Goal: Task Accomplishment & Management: Complete application form

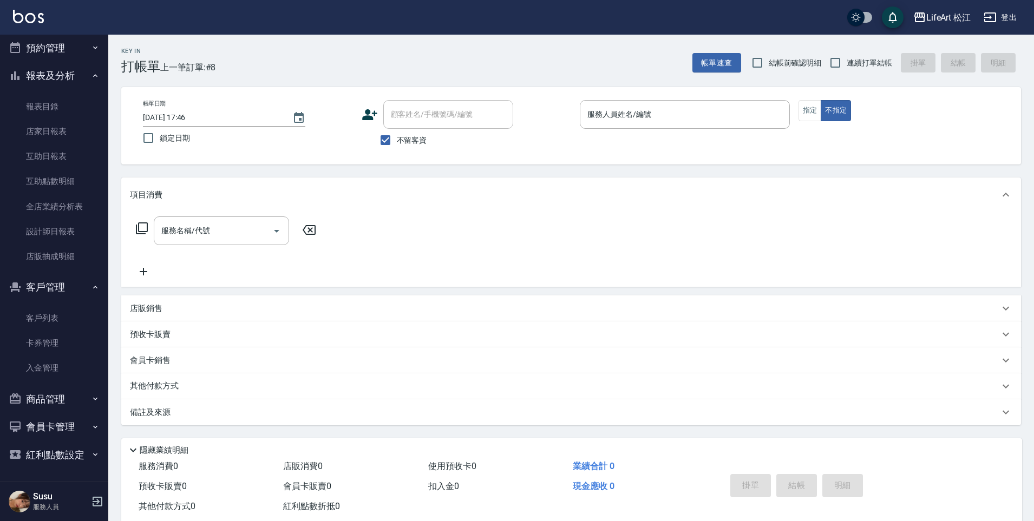
click at [58, 67] on button "報表及分析" at bounding box center [54, 76] width 100 height 28
click at [50, 287] on button "客戶管理" at bounding box center [54, 288] width 100 height 28
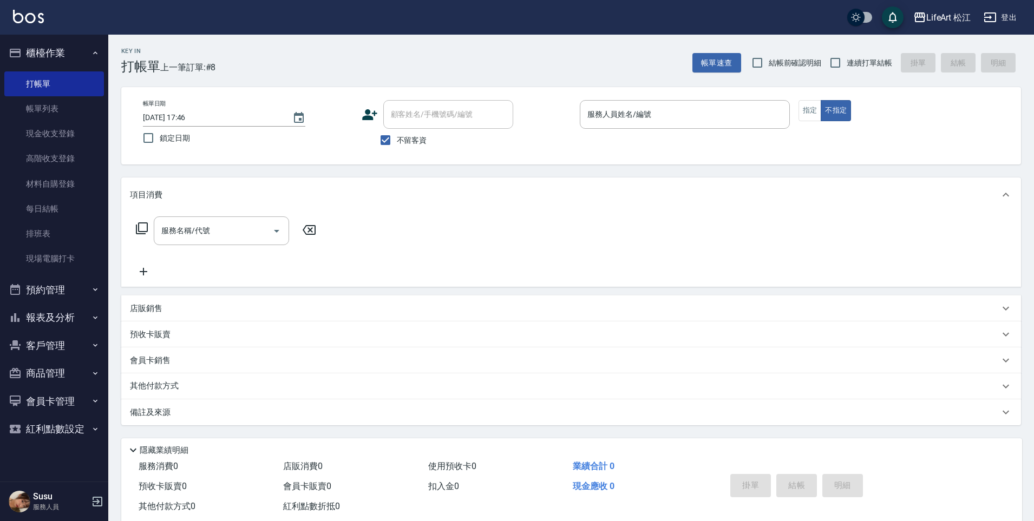
scroll to position [0, 0]
click at [76, 108] on link "帳單列表" at bounding box center [54, 108] width 100 height 25
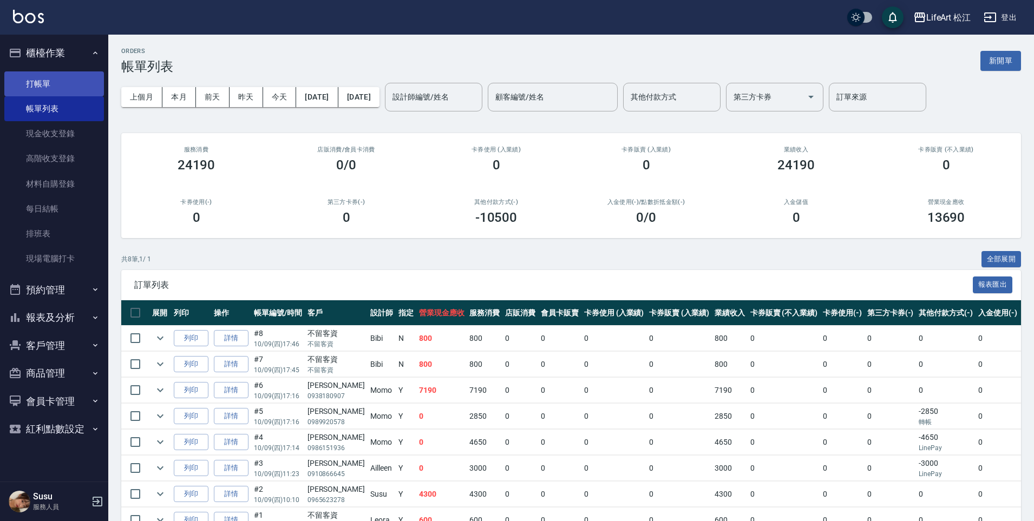
click at [60, 91] on link "打帳單" at bounding box center [54, 83] width 100 height 25
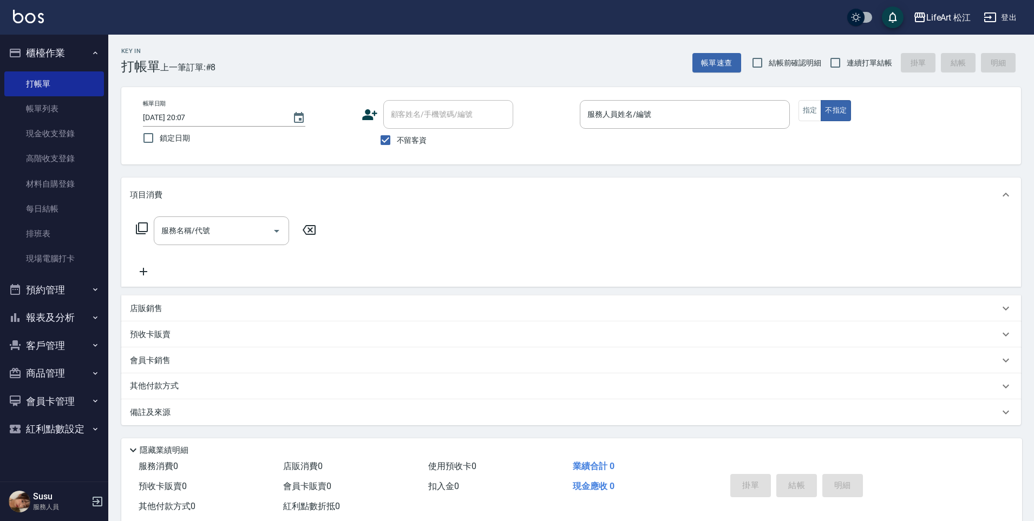
click at [368, 117] on icon at bounding box center [369, 114] width 15 height 11
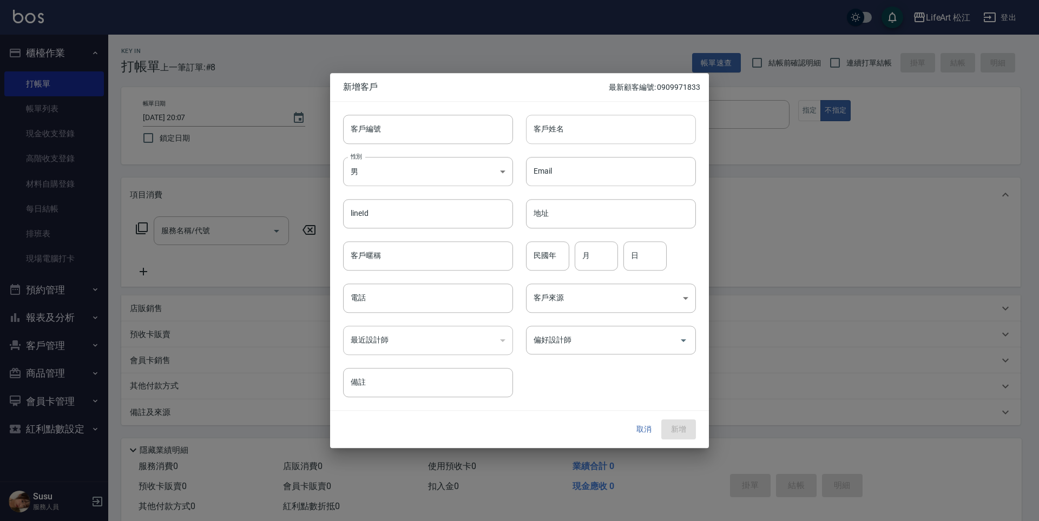
click at [604, 139] on input "客戶姓名" at bounding box center [611, 129] width 170 height 29
type input "c"
type input "[PERSON_NAME]"
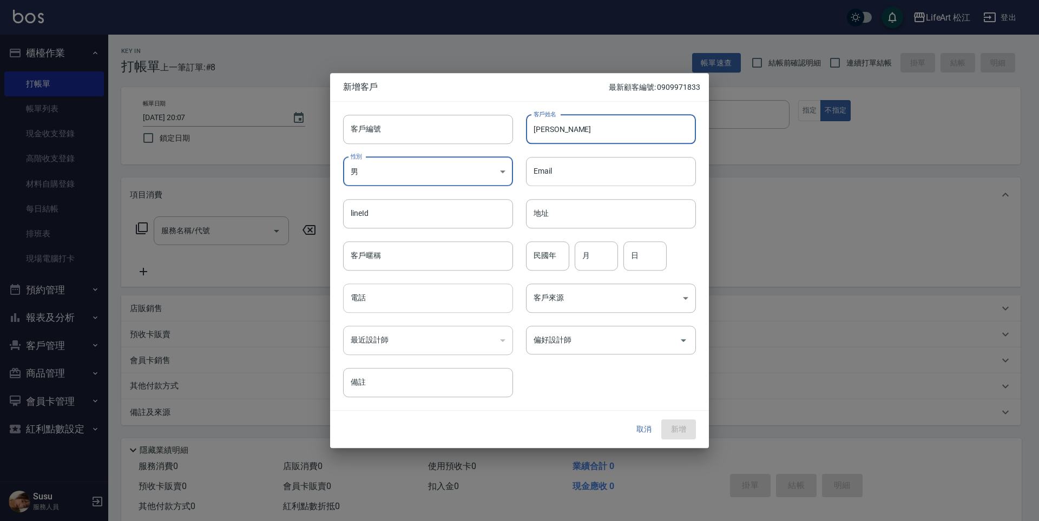
click at [366, 298] on input "電話" at bounding box center [428, 298] width 170 height 29
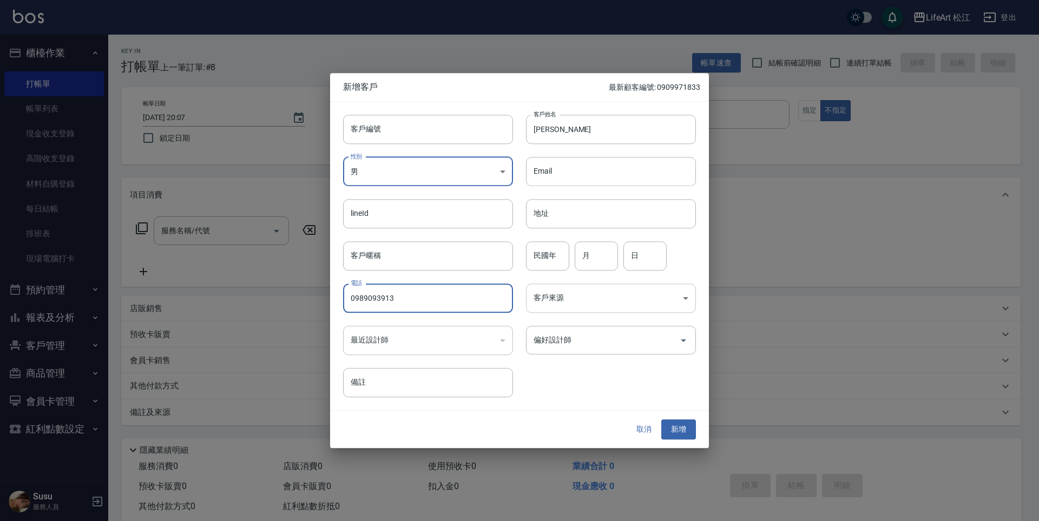
type input "0989093913"
click at [567, 298] on body "LifeArt 松江 登出 櫃檯作業 打帳單 帳單列表 現金收支登錄 高階收支登錄 材料自購登錄 每日結帳 排班表 現場電腦打卡 預約管理 預約管理 單日預約…" at bounding box center [519, 271] width 1039 height 543
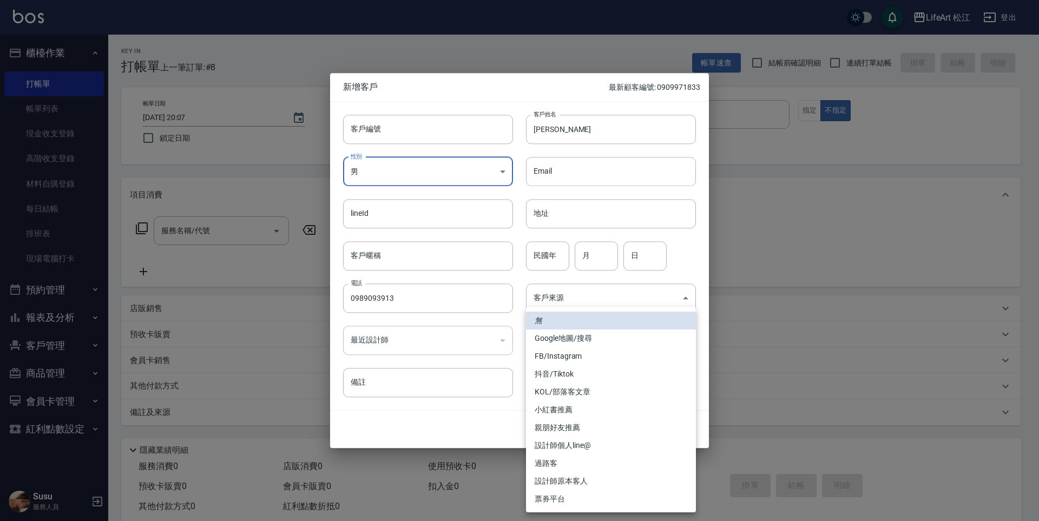
click at [584, 358] on li "FB/Instagram" at bounding box center [611, 356] width 170 height 18
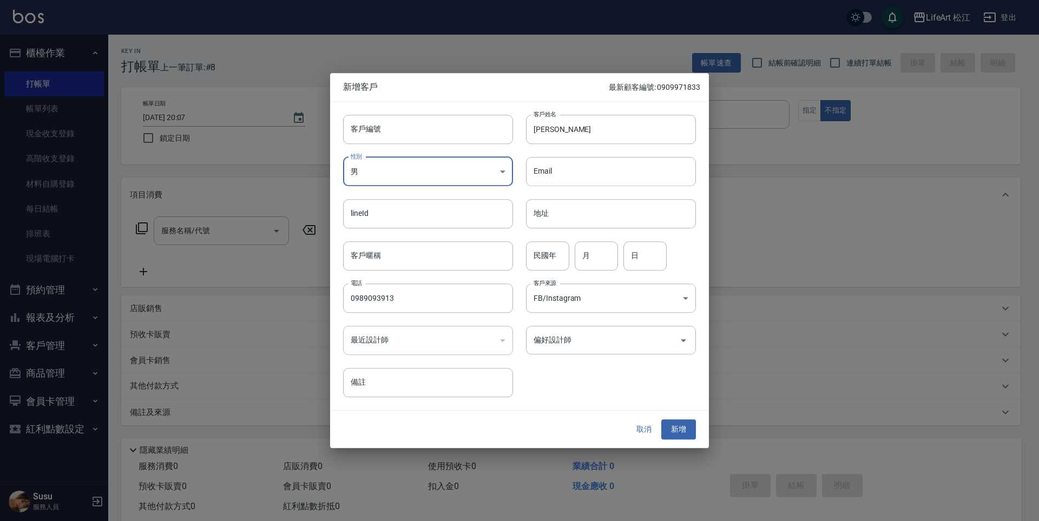
type input "FB/Instagram"
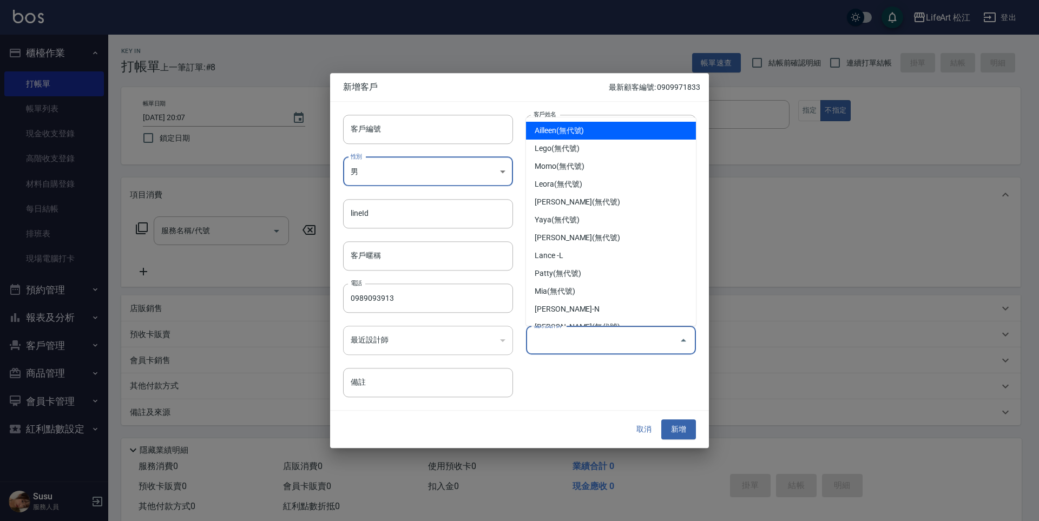
click at [588, 338] on input "偏好設計師" at bounding box center [603, 340] width 144 height 19
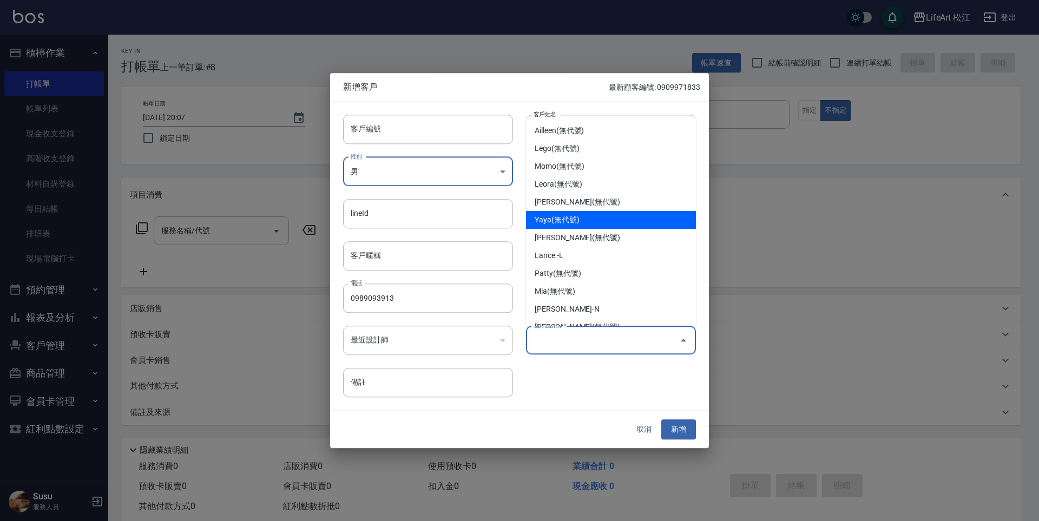
click at [589, 225] on li "Yaya(無代號)" at bounding box center [611, 220] width 170 height 18
type input "Yaya"
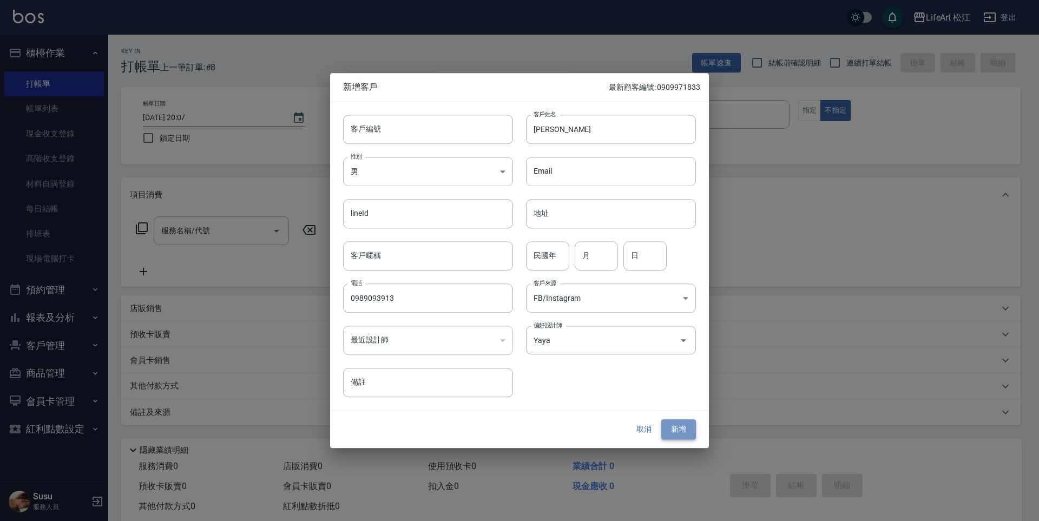
click at [679, 427] on button "新增" at bounding box center [678, 430] width 35 height 20
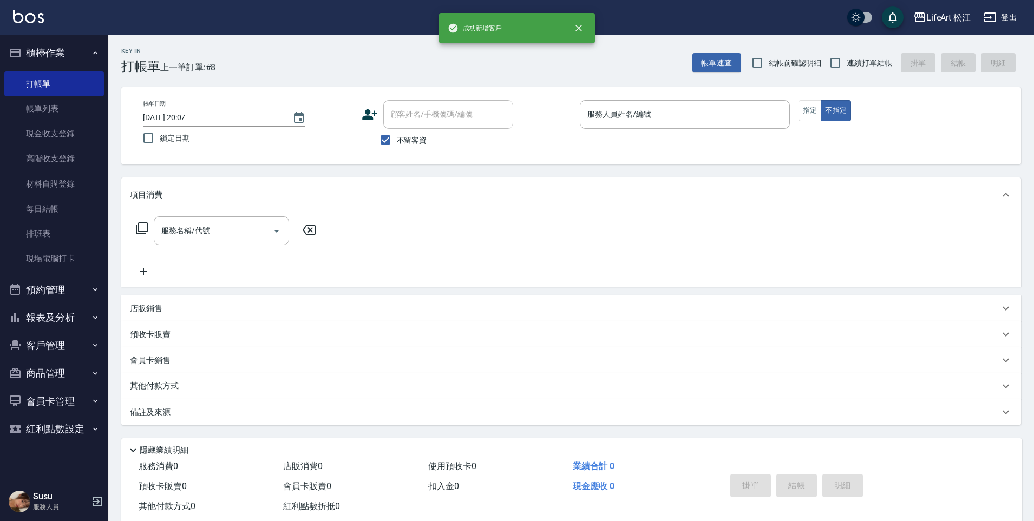
click at [378, 117] on div "顧客姓名/手機號碼/編號 顧客姓名/手機號碼/編號" at bounding box center [467, 114] width 210 height 29
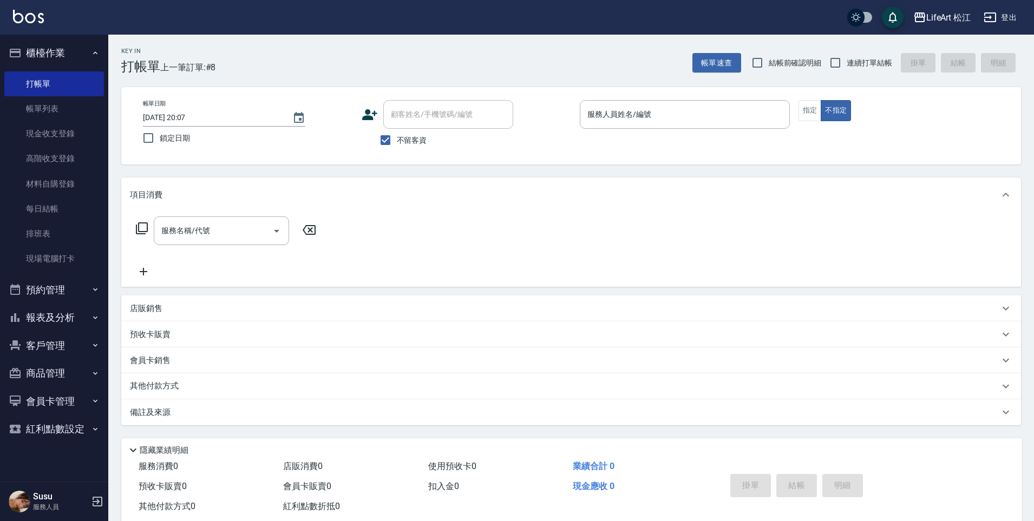
click at [373, 117] on icon at bounding box center [370, 115] width 16 height 16
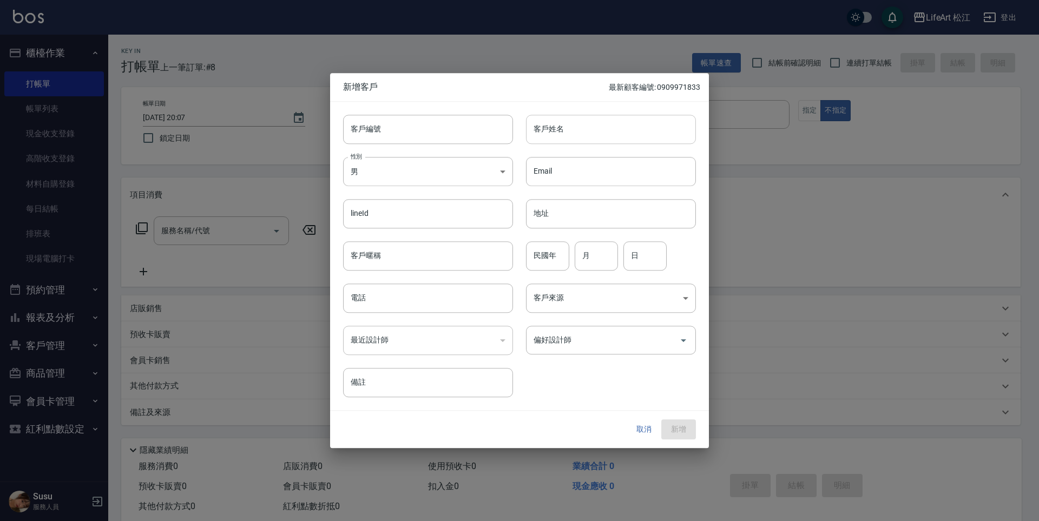
click at [542, 134] on input "客戶姓名" at bounding box center [611, 129] width 170 height 29
type input "[PERSON_NAME]"
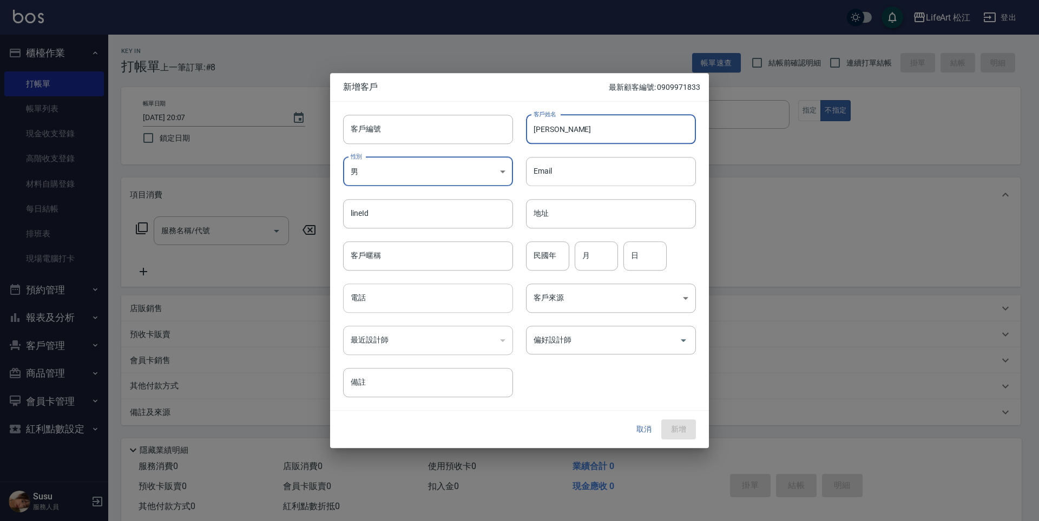
click at [392, 305] on input "電話" at bounding box center [428, 298] width 170 height 29
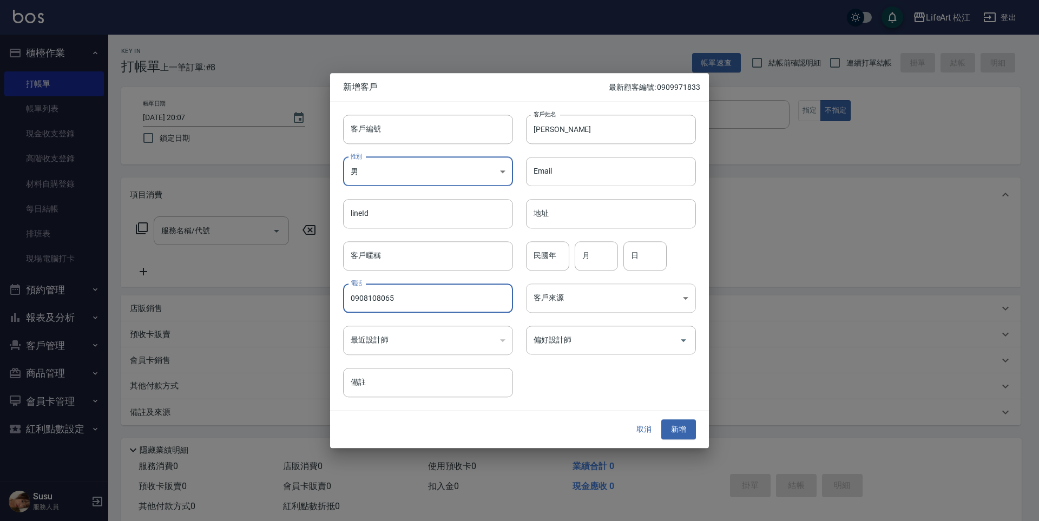
type input "0908108065"
click at [560, 289] on body "LifeArt 松江 登出 櫃檯作業 打帳單 帳單列表 現金收支登錄 高階收支登錄 材料自購登錄 每日結帳 排班表 現場電腦打卡 預約管理 預約管理 單日預約…" at bounding box center [519, 271] width 1039 height 543
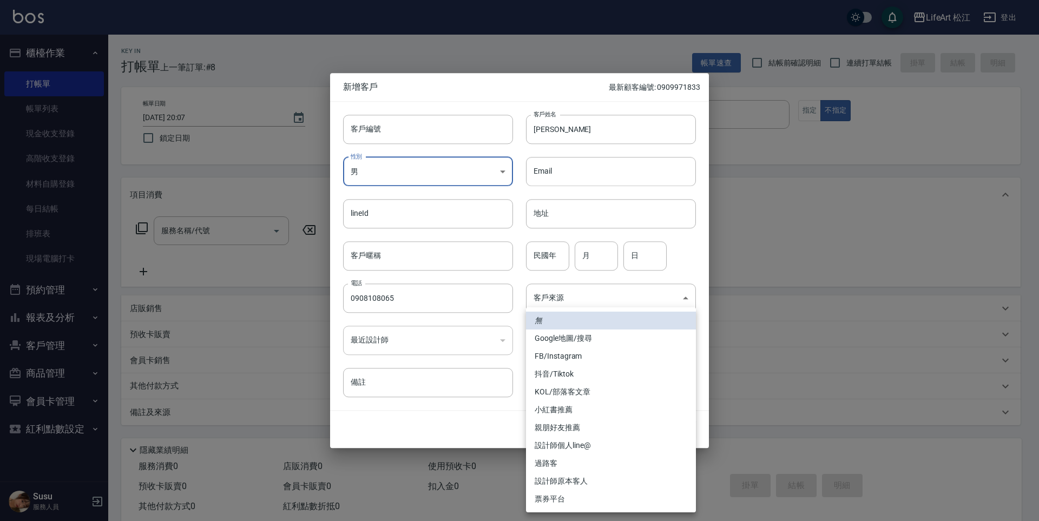
click at [574, 353] on li "FB/Instagram" at bounding box center [611, 356] width 170 height 18
type input "FB/Instagram"
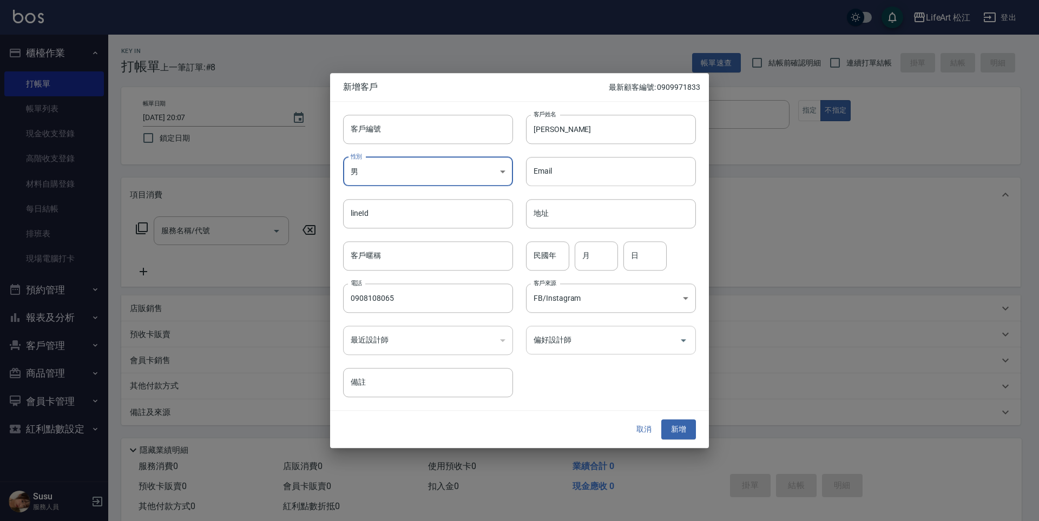
click at [578, 336] on input "偏好設計師" at bounding box center [603, 340] width 144 height 19
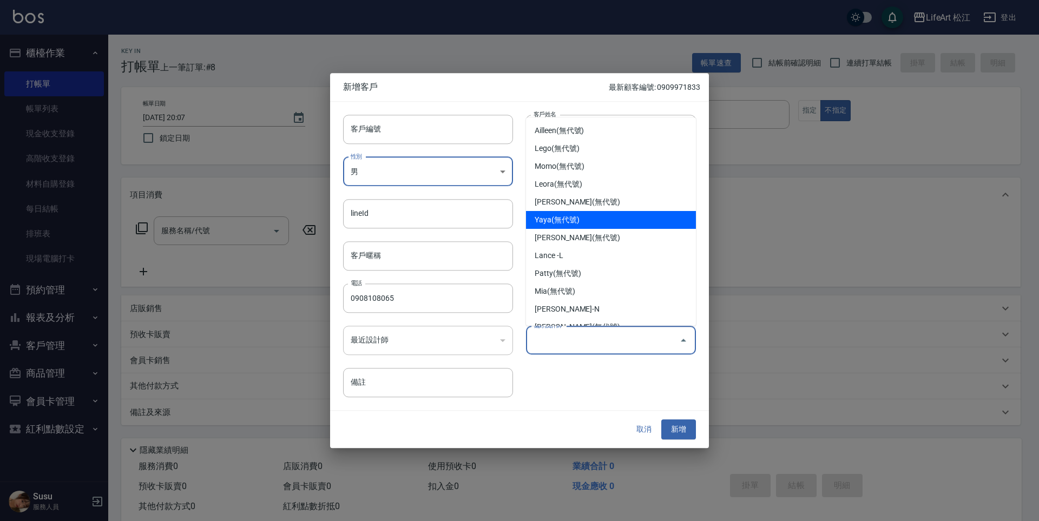
click at [578, 219] on li "Yaya(無代號)" at bounding box center [611, 220] width 170 height 18
type input "Yaya"
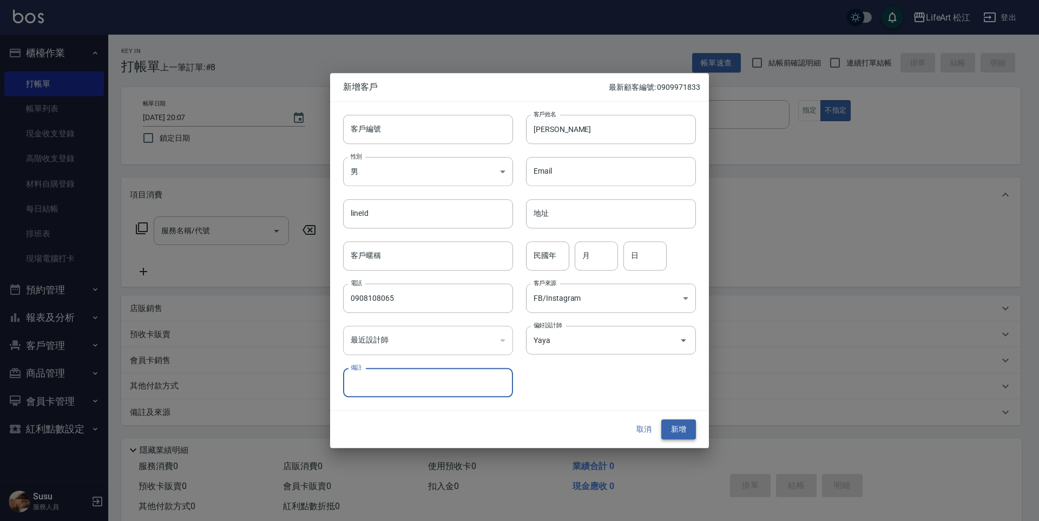
click at [681, 428] on button "新增" at bounding box center [678, 430] width 35 height 20
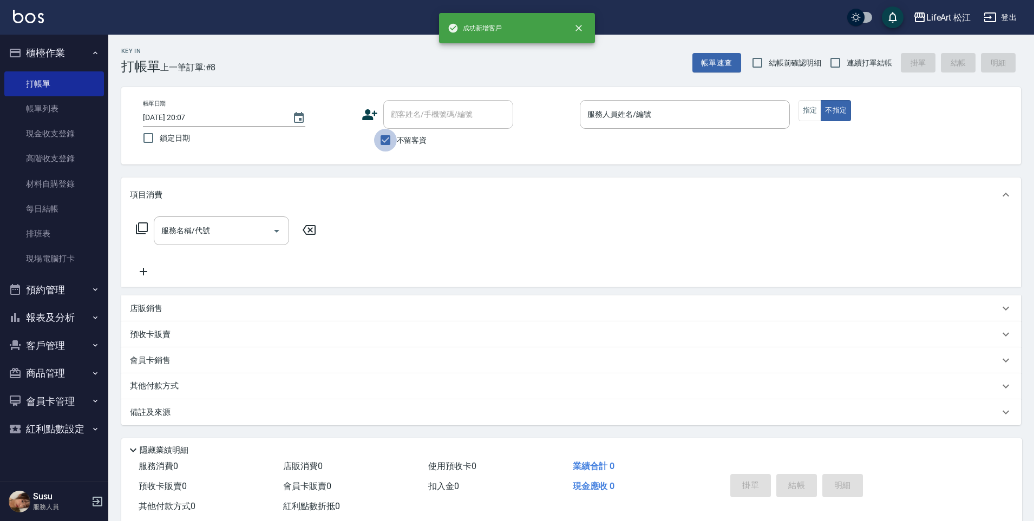
click at [385, 142] on input "不留客資" at bounding box center [385, 140] width 23 height 23
checkbox input "false"
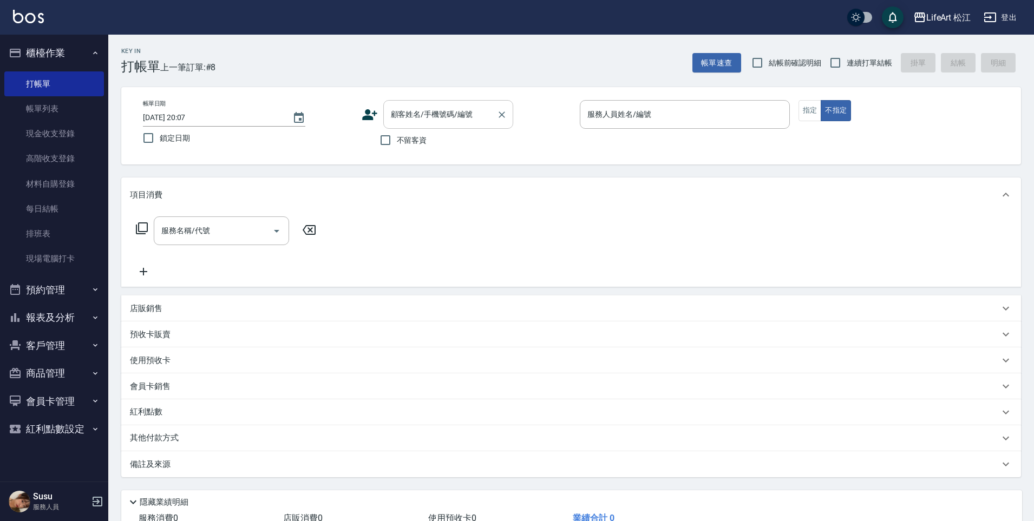
click at [417, 111] on div "顧客姓名/手機號碼/編號 顧客姓名/手機號碼/編號" at bounding box center [448, 114] width 130 height 29
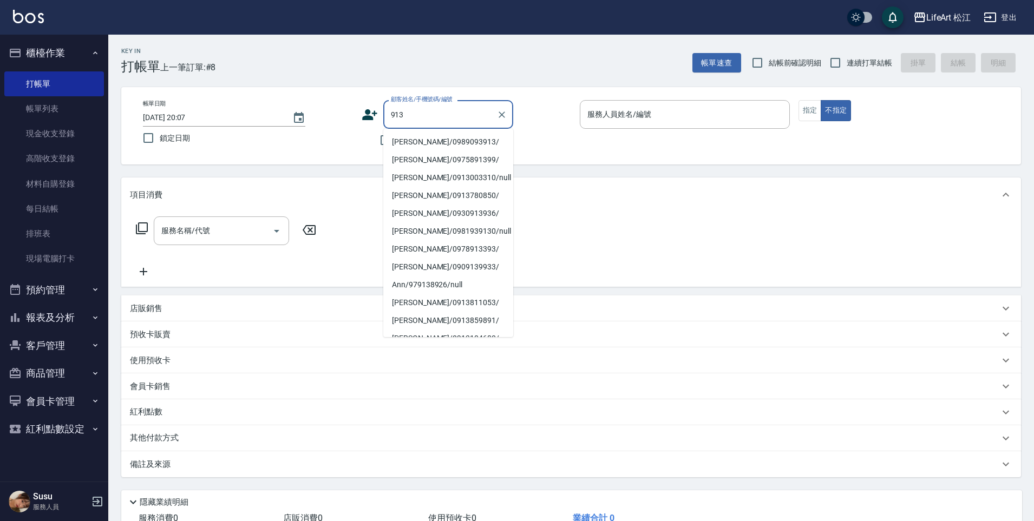
click at [438, 145] on li "[PERSON_NAME]/0989093913/" at bounding box center [448, 142] width 130 height 18
type input "[PERSON_NAME]/0989093913/"
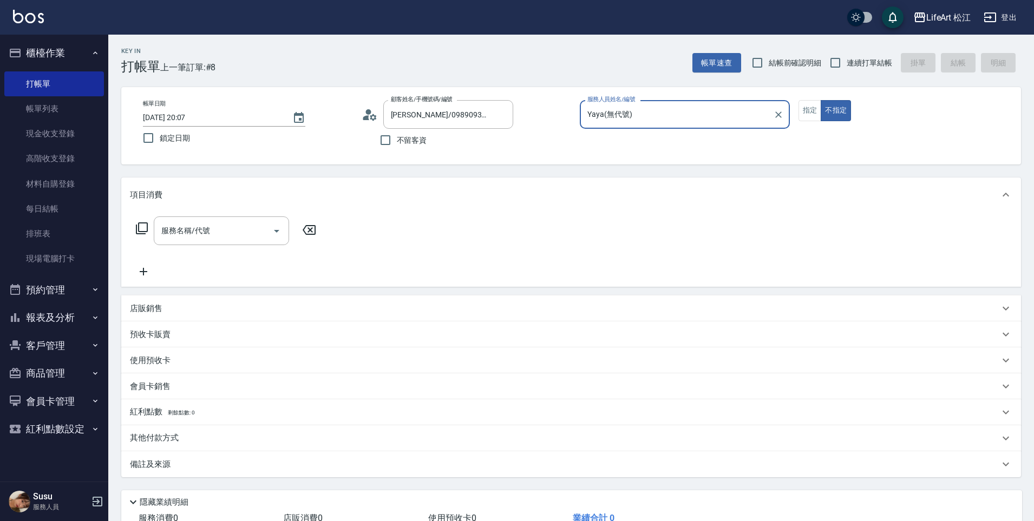
type input "Yaya(無代號)"
click at [800, 110] on button "指定" at bounding box center [809, 110] width 23 height 21
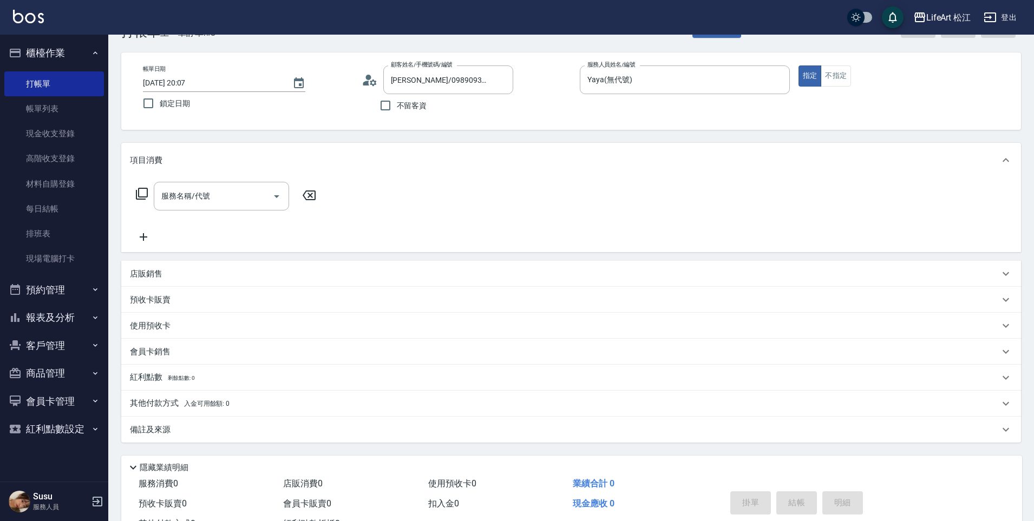
scroll to position [78, 0]
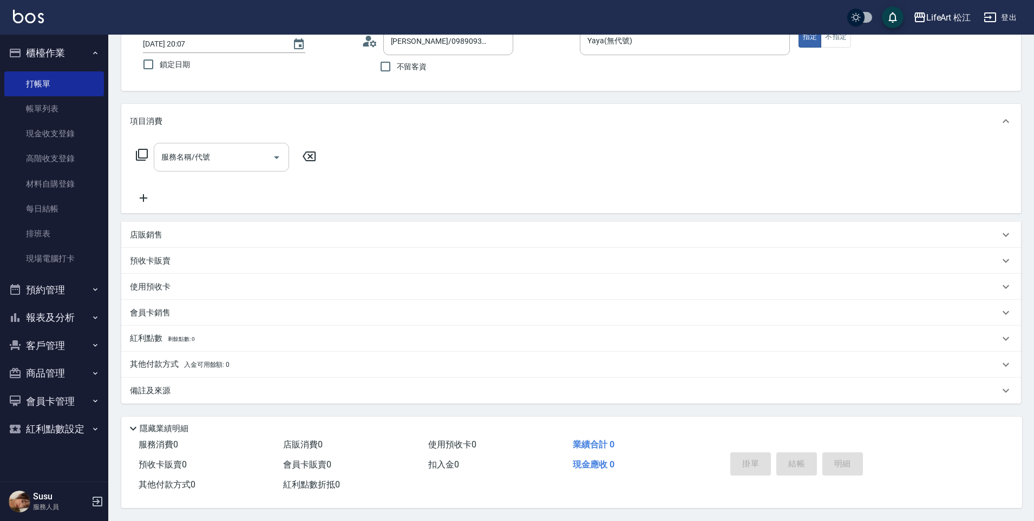
click at [214, 143] on div "服務名稱/代號" at bounding box center [221, 157] width 135 height 29
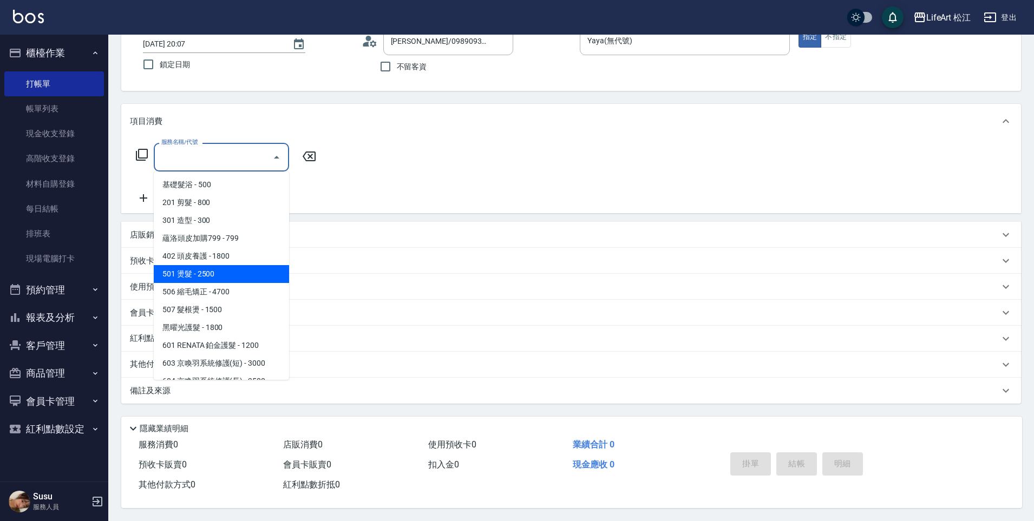
click at [222, 267] on span "501 燙髮 - 2500" at bounding box center [221, 274] width 135 height 18
type input "501 燙髮(501)"
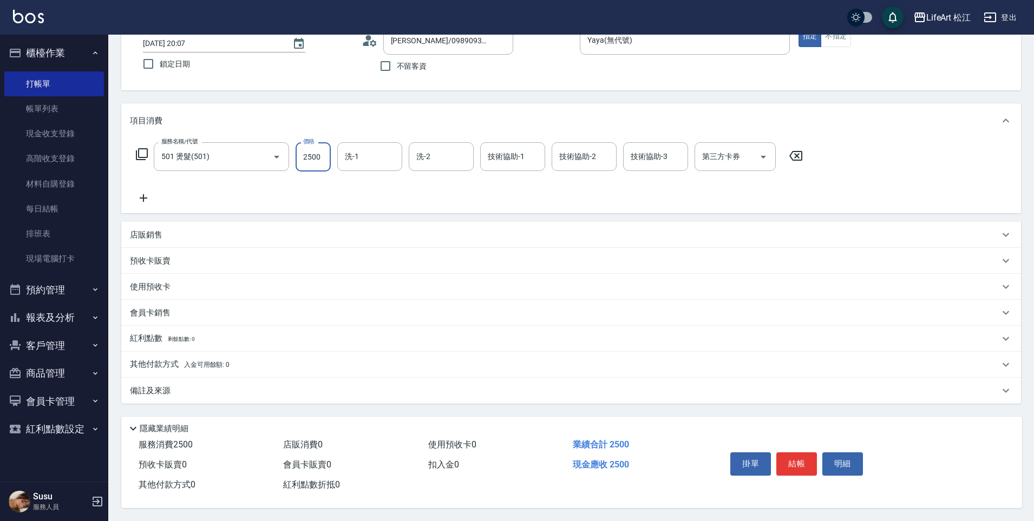
click at [309, 152] on input "2500" at bounding box center [313, 156] width 35 height 29
type input "2449"
click at [503, 156] on div "技術協助-1 技術協助-1" at bounding box center [512, 156] width 65 height 29
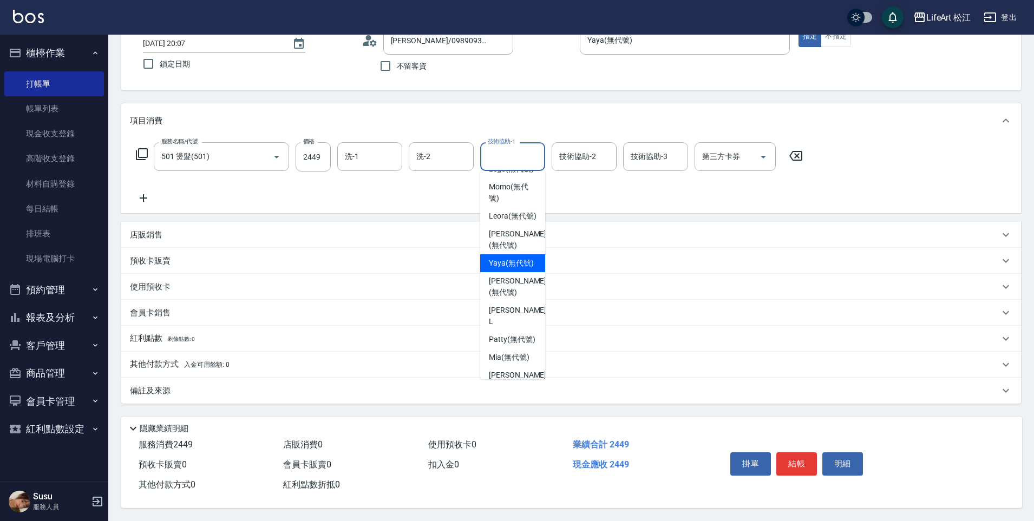
scroll to position [198, 0]
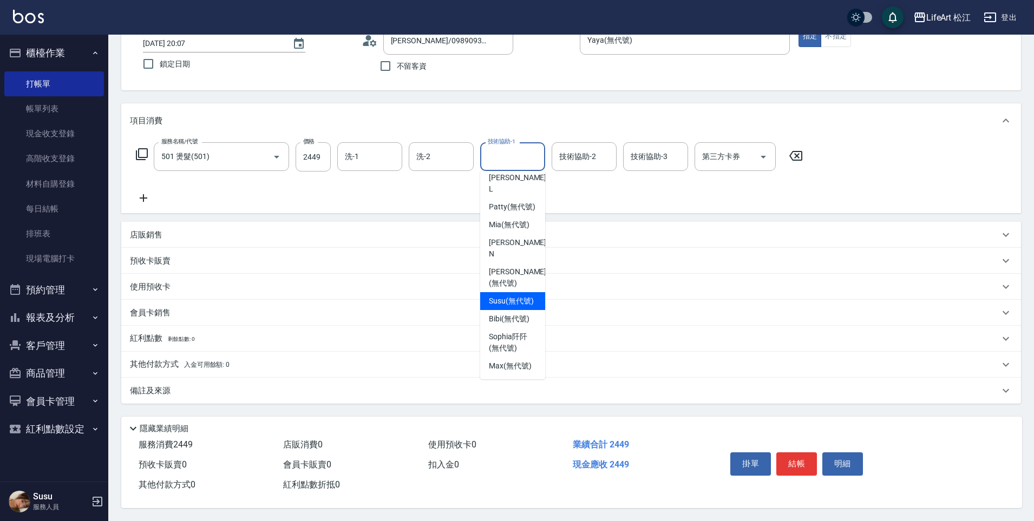
click at [515, 296] on span "Susu (無代號)" at bounding box center [511, 301] width 45 height 11
type input "Susu(無代號)"
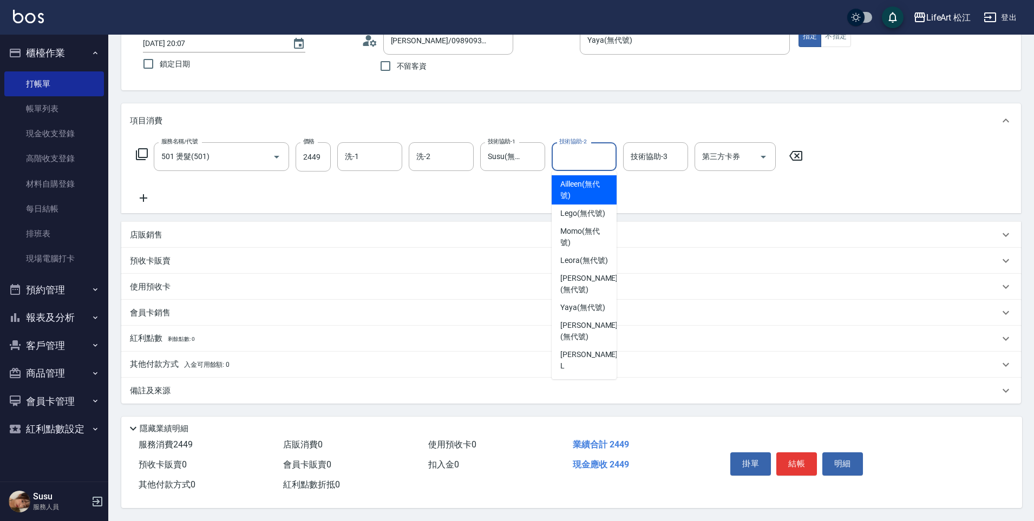
click at [577, 157] on input "技術協助-2" at bounding box center [583, 156] width 55 height 19
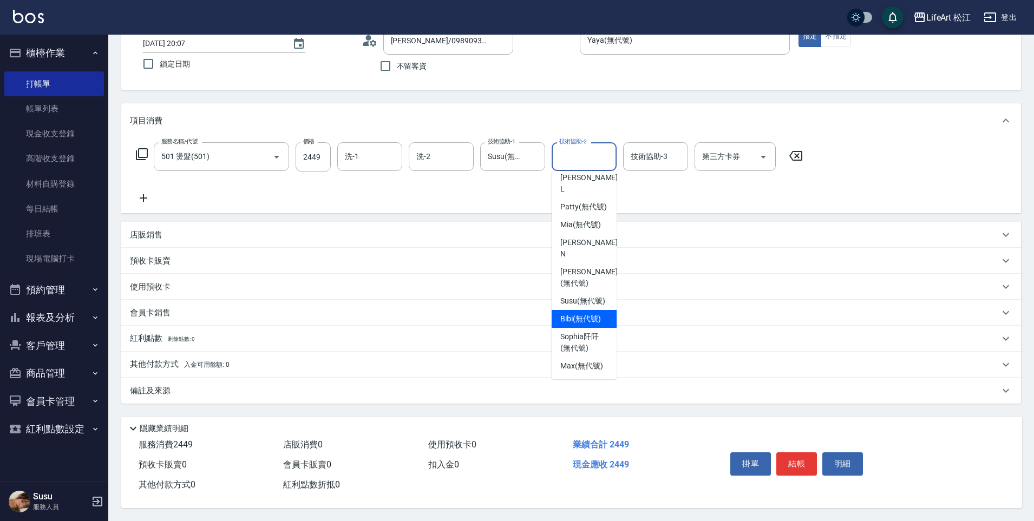
scroll to position [211, 0]
click at [591, 296] on span "Susu (無代號)" at bounding box center [582, 301] width 45 height 11
type input "Susu(無代號)"
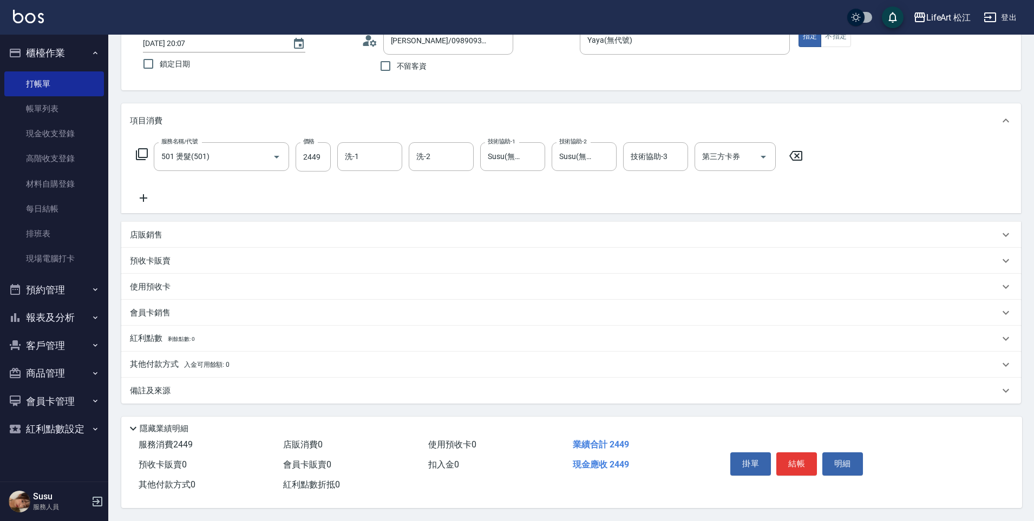
click at [500, 197] on div "服務名稱/代號 501 燙髮(501) 服務名稱/代號 價格 2449 價格 洗-1 洗-1 洗-2 洗-2 技術協助-1 Susu(無代號) 技術協助-1 …" at bounding box center [469, 173] width 679 height 62
click at [200, 379] on div "備註及來源" at bounding box center [571, 391] width 900 height 26
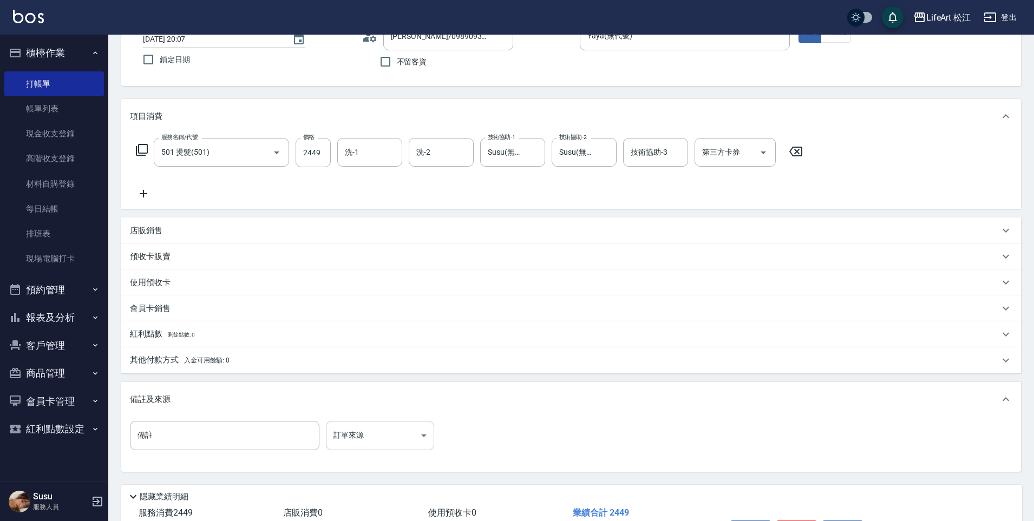
click at [384, 442] on body "LifeArt 松江 登出 櫃檯作業 打帳單 帳單列表 現金收支登錄 高階收支登錄 材料自購登錄 每日結帳 排班表 現場電腦打卡 預約管理 預約管理 單日預約…" at bounding box center [517, 256] width 1034 height 668
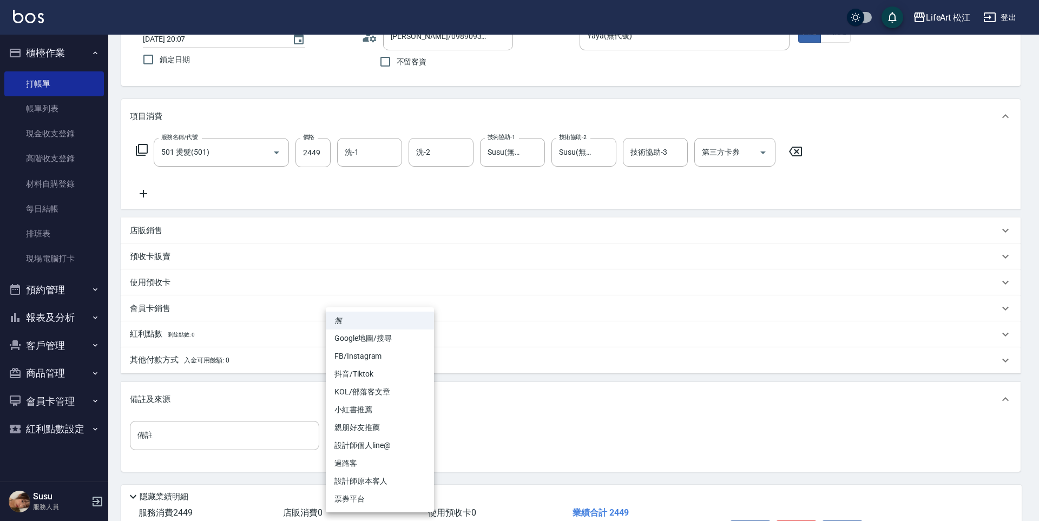
click at [396, 356] on li "FB/Instagram" at bounding box center [380, 356] width 108 height 18
type input "FB/Instagram"
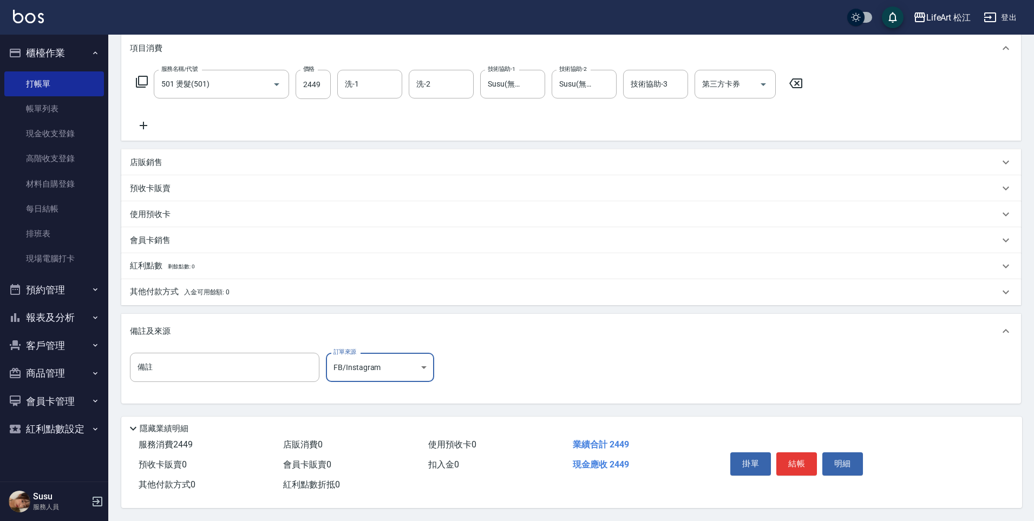
scroll to position [152, 0]
click at [805, 463] on button "結帳" at bounding box center [796, 464] width 41 height 23
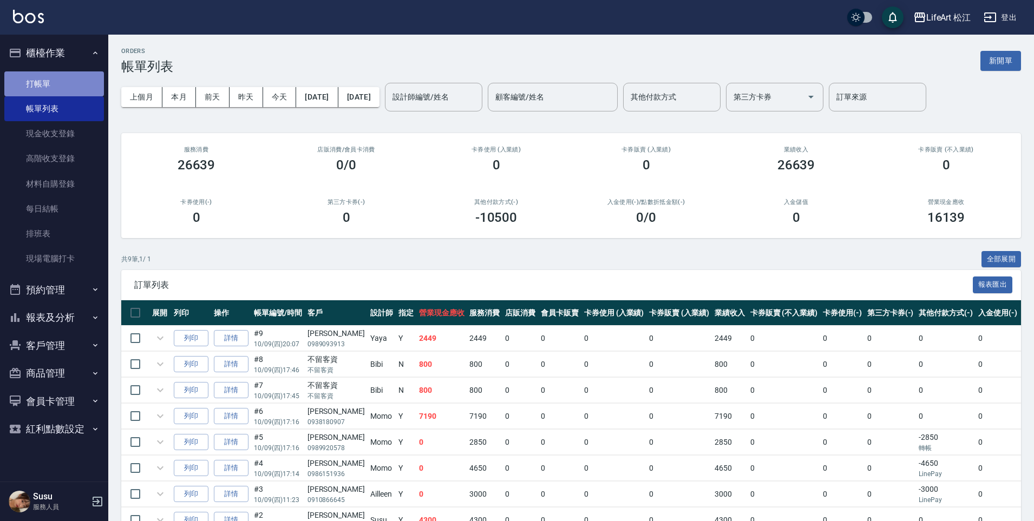
click at [67, 81] on link "打帳單" at bounding box center [54, 83] width 100 height 25
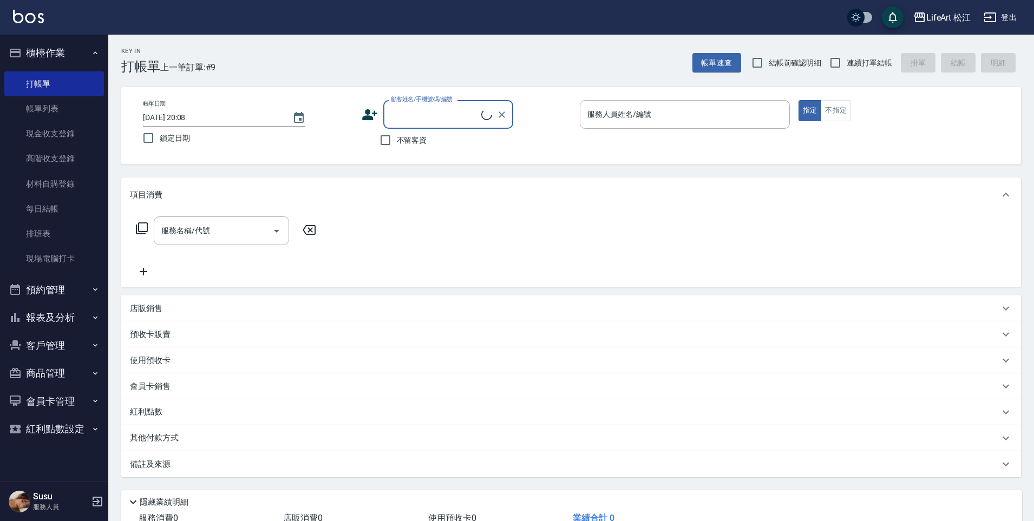
click at [435, 107] on input "顧客姓名/手機號碼/編號" at bounding box center [434, 114] width 93 height 19
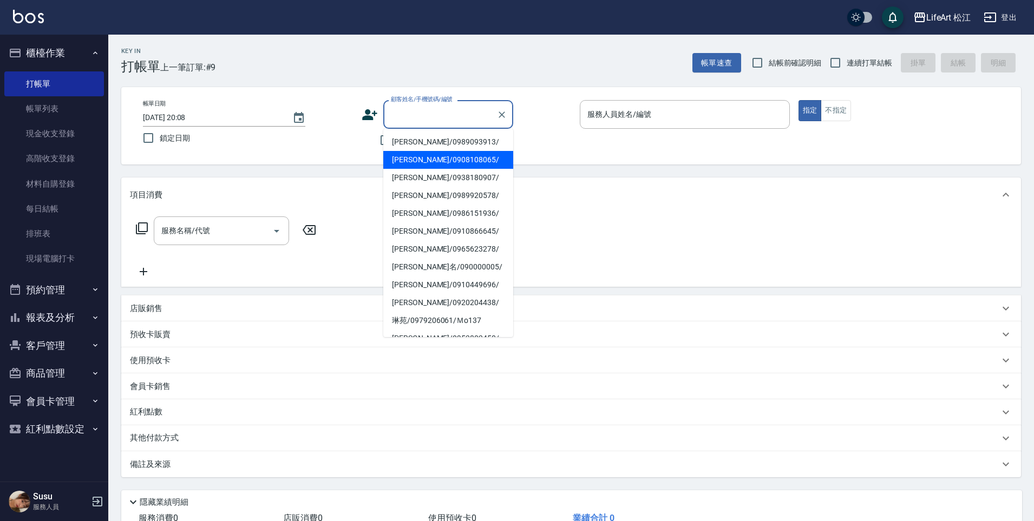
click at [429, 152] on li "[PERSON_NAME]/0908108065/" at bounding box center [448, 160] width 130 height 18
type input "[PERSON_NAME]/0908108065/"
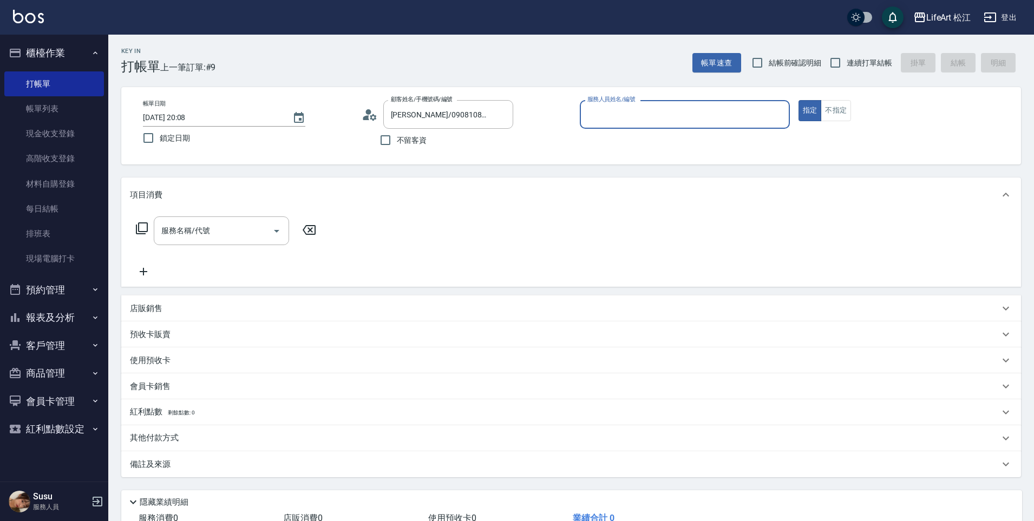
click at [429, 152] on div "帳單日期 [DATE] 20:08 鎖定日期 顧客姓名/手機號碼/編號 [PERSON_NAME]/0908108065/ 顧客姓名/手機號碼/編號 不留客資…" at bounding box center [571, 125] width 900 height 77
type input "Yaya(無代號)"
click at [208, 229] on div "服務名稱/代號 服務名稱/代號" at bounding box center [221, 231] width 135 height 29
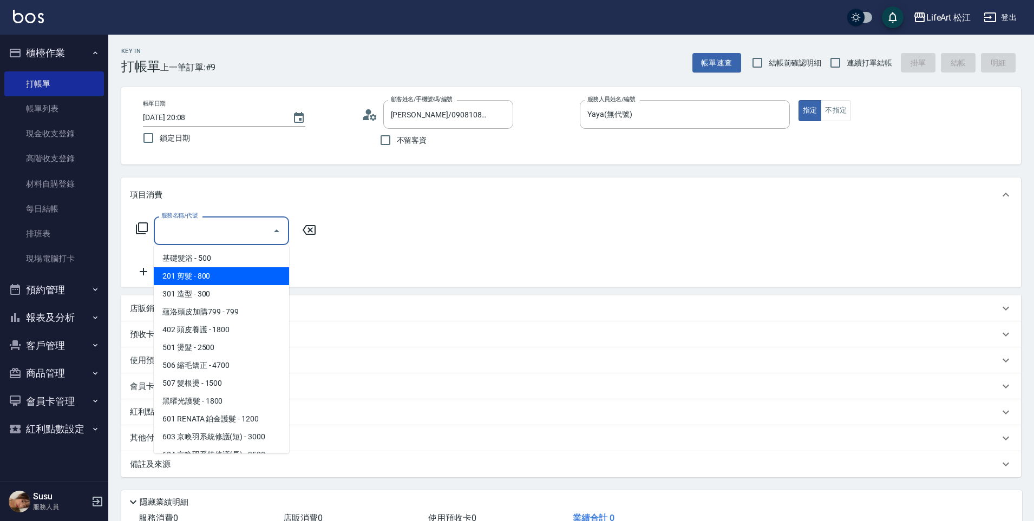
click at [219, 279] on span "201 剪髮 - 800" at bounding box center [221, 276] width 135 height 18
click at [214, 221] on input "201 剪髮(201)" at bounding box center [206, 230] width 95 height 19
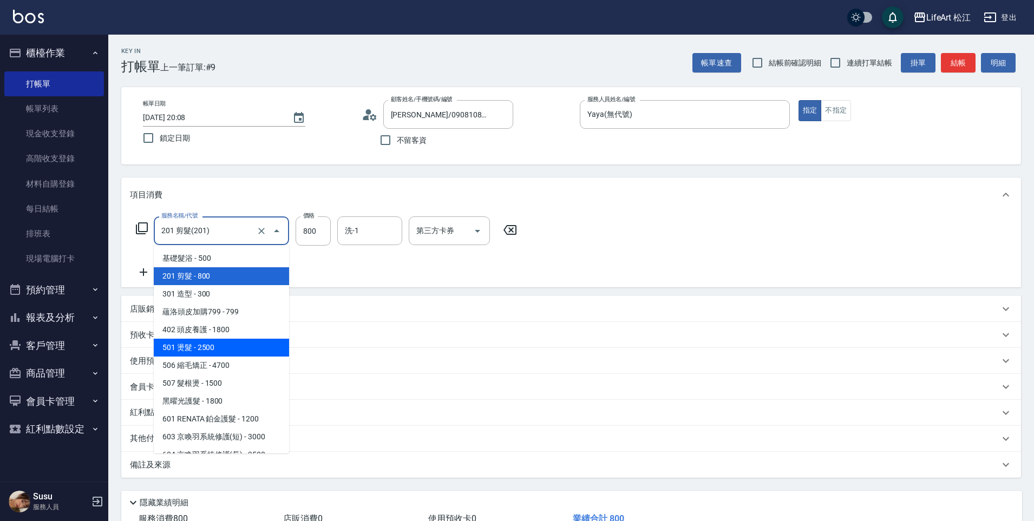
click at [215, 354] on span "501 燙髮 - 2500" at bounding box center [221, 348] width 135 height 18
type input "501 燙髮(501)"
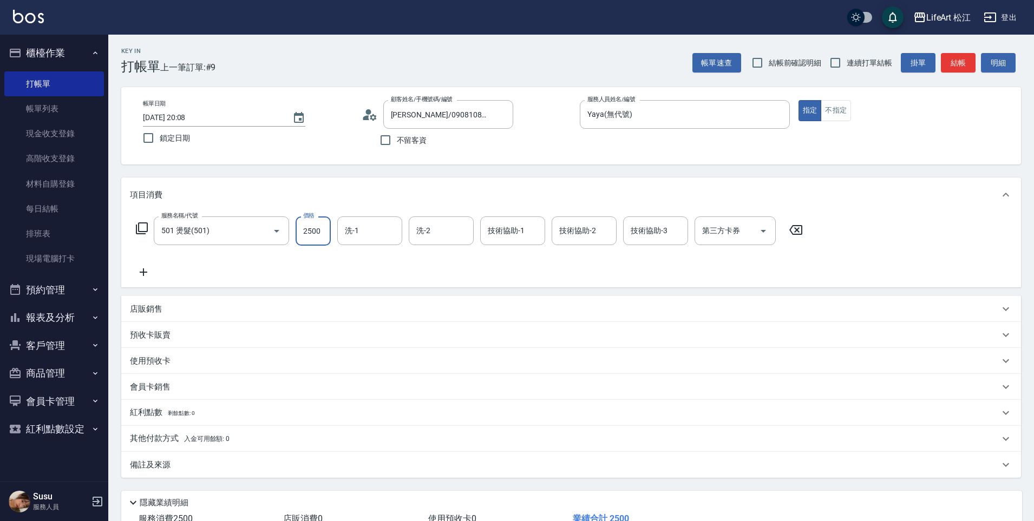
click at [327, 233] on input "2500" at bounding box center [313, 231] width 35 height 29
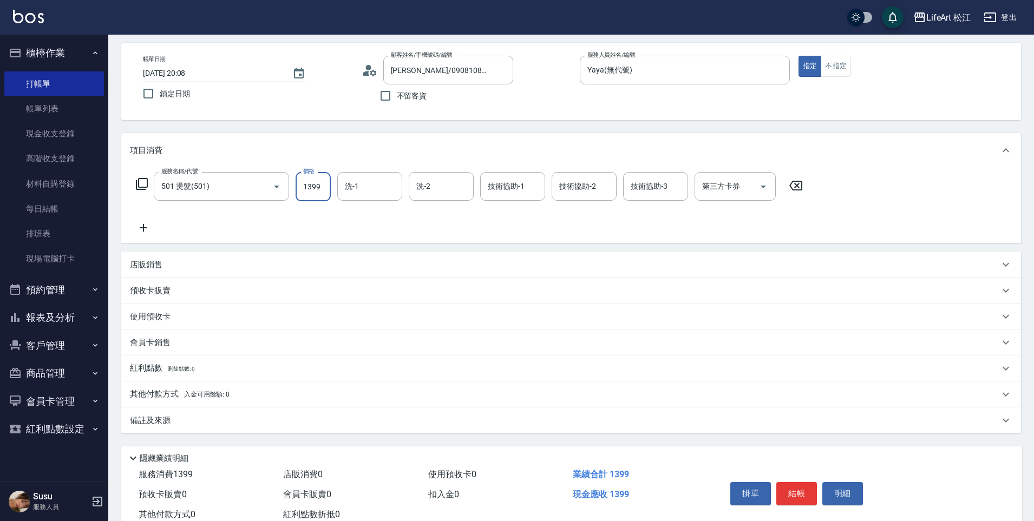
scroll to position [79, 0]
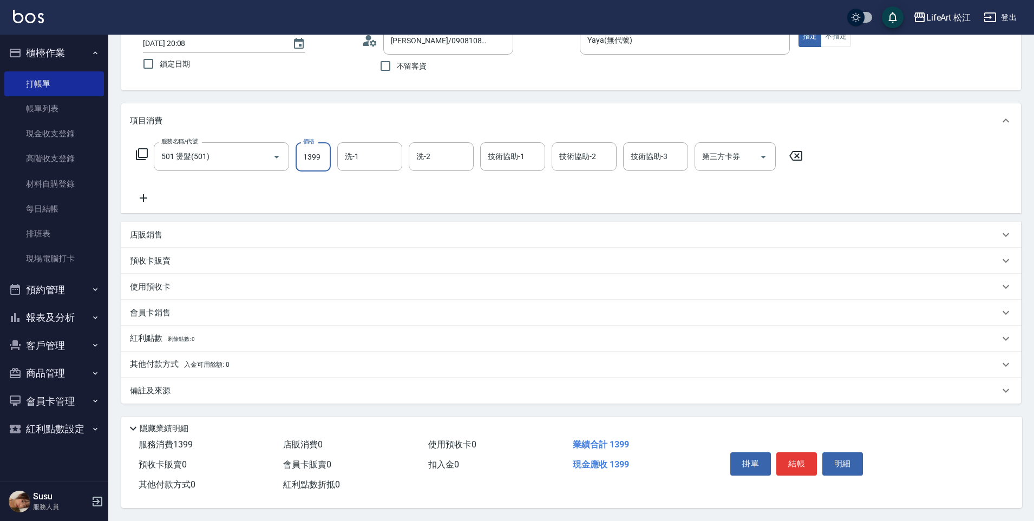
type input "1399"
click at [244, 386] on div "備註及來源" at bounding box center [564, 390] width 869 height 11
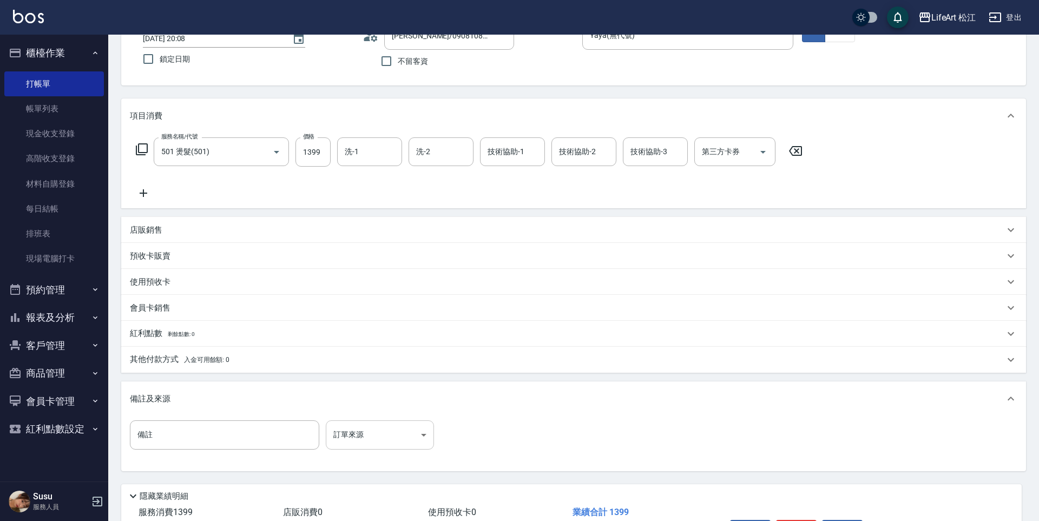
click at [383, 445] on body "LifeArt 松江 登出 櫃檯作業 打帳單 帳單列表 現金收支登錄 高階收支登錄 材料自購登錄 每日結帳 排班表 現場電腦打卡 預約管理 預約管理 單日預約…" at bounding box center [519, 255] width 1039 height 668
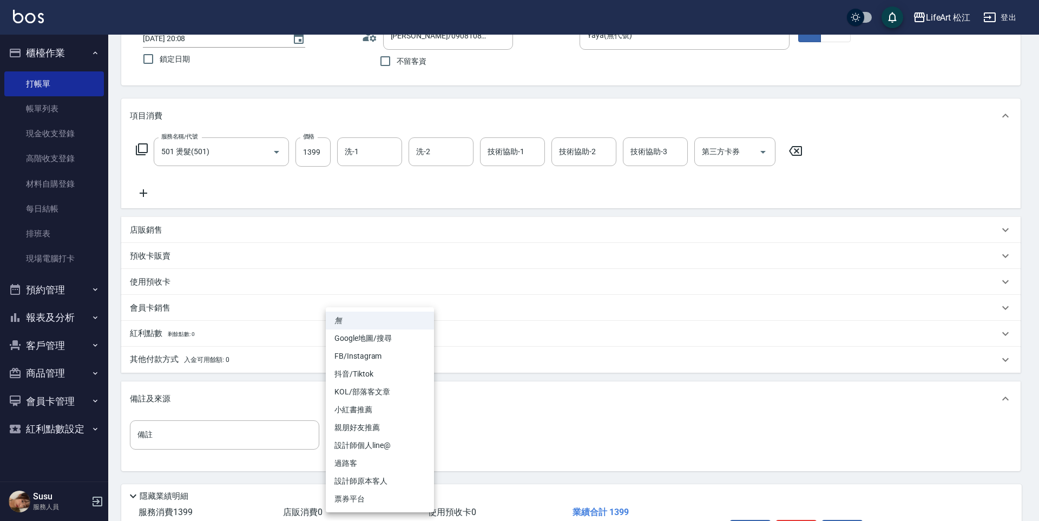
click at [406, 360] on li "FB/Instagram" at bounding box center [380, 356] width 108 height 18
type input "FB/Instagram"
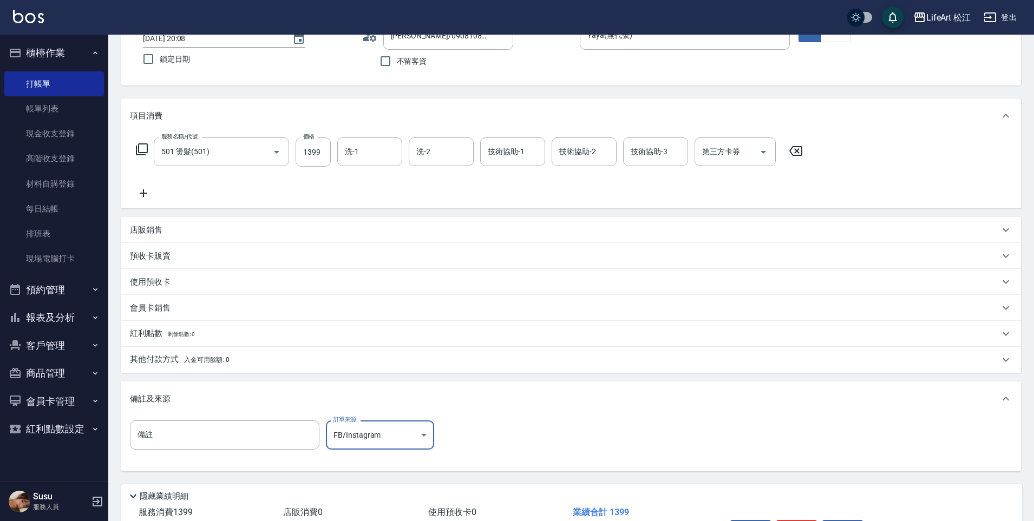
click at [196, 355] on p "其他付款方式 入金可用餘額: 0" at bounding box center [180, 360] width 100 height 12
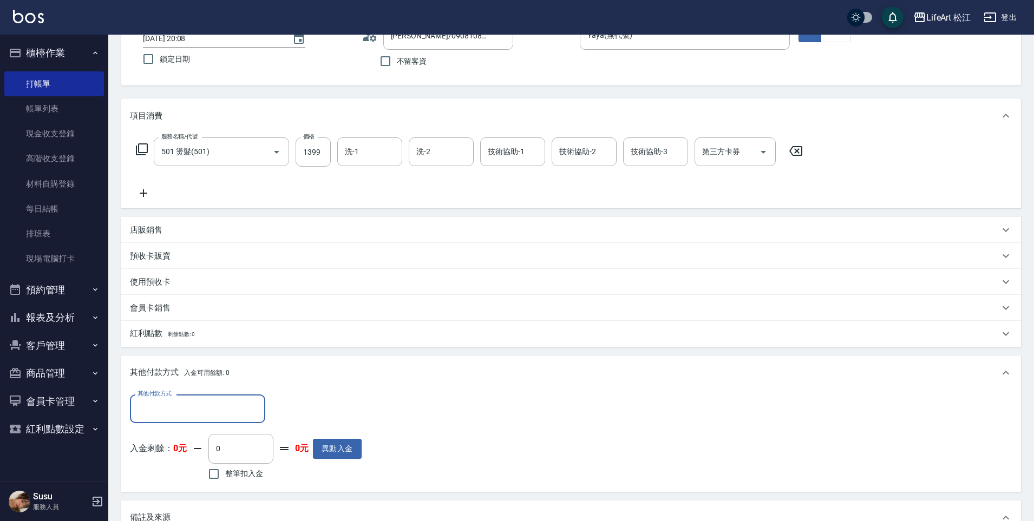
scroll to position [0, 0]
click at [178, 401] on input "其他付款方式" at bounding box center [198, 408] width 126 height 19
click at [173, 438] on span "轉帳" at bounding box center [197, 437] width 135 height 18
type input "轉帳"
click at [319, 409] on input "0" at bounding box center [312, 409] width 81 height 29
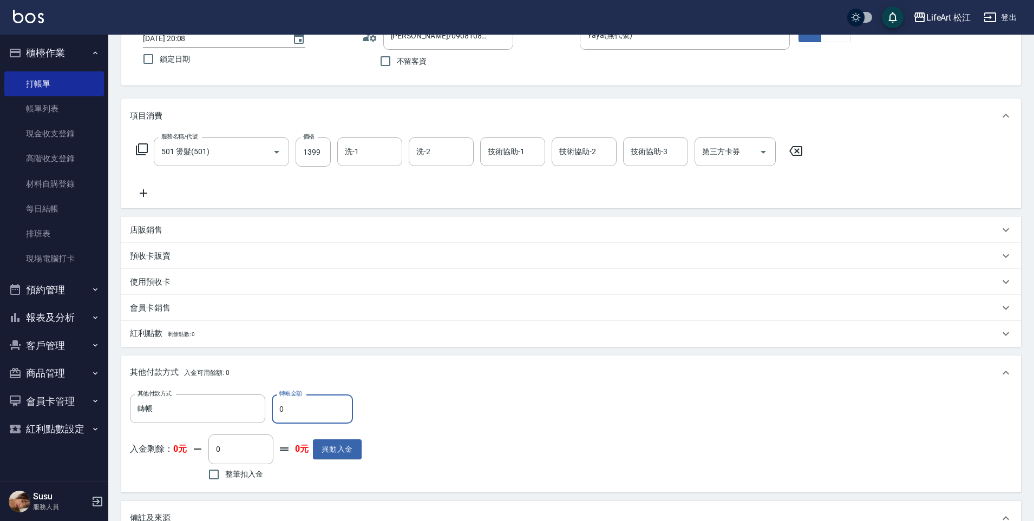
click at [319, 409] on input "0" at bounding box center [312, 409] width 81 height 29
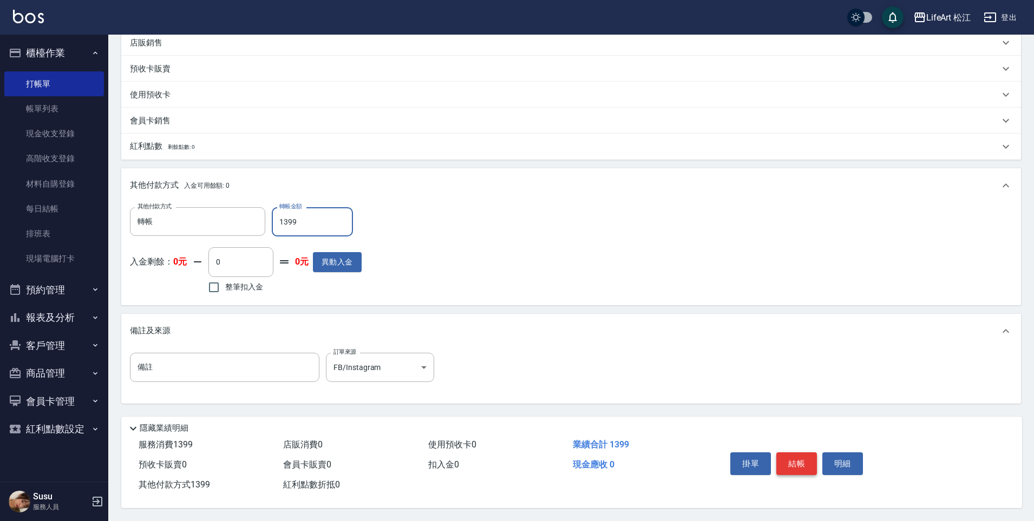
type input "1399"
click at [802, 457] on button "結帳" at bounding box center [796, 464] width 41 height 23
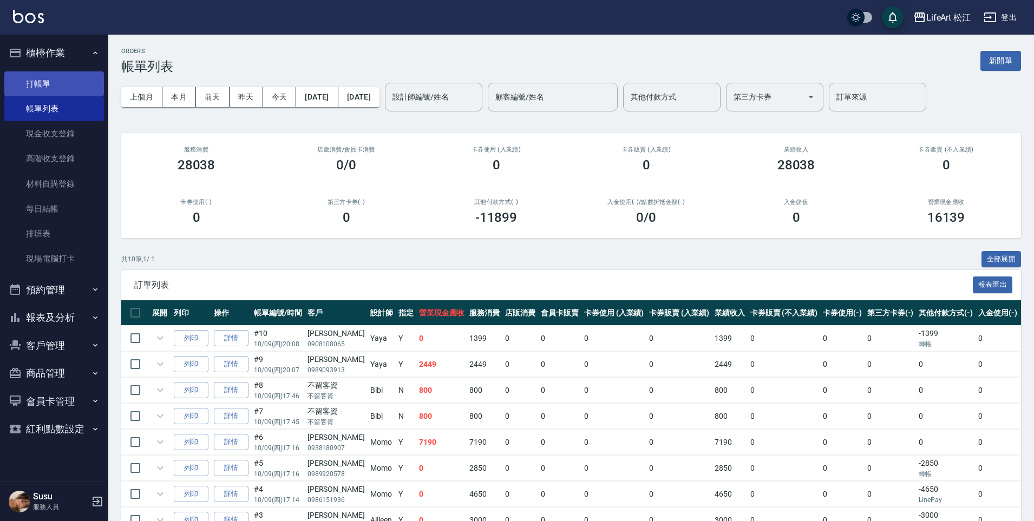
click at [65, 85] on link "打帳單" at bounding box center [54, 83] width 100 height 25
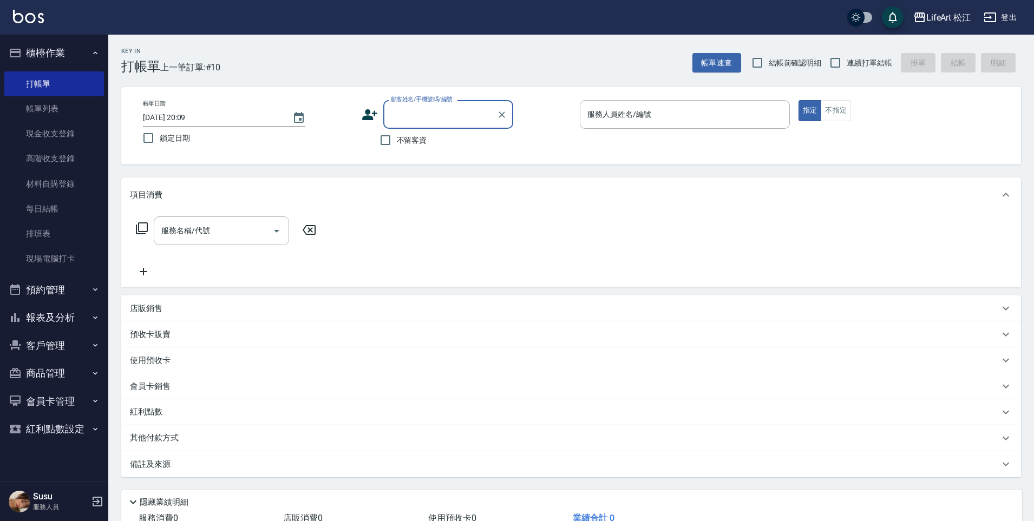
click at [404, 119] on input "顧客姓名/手機號碼/編號" at bounding box center [440, 114] width 104 height 19
click at [419, 137] on li "[PERSON_NAME]/0934150132/null" at bounding box center [448, 142] width 130 height 18
type input "[PERSON_NAME]/0934150132/null"
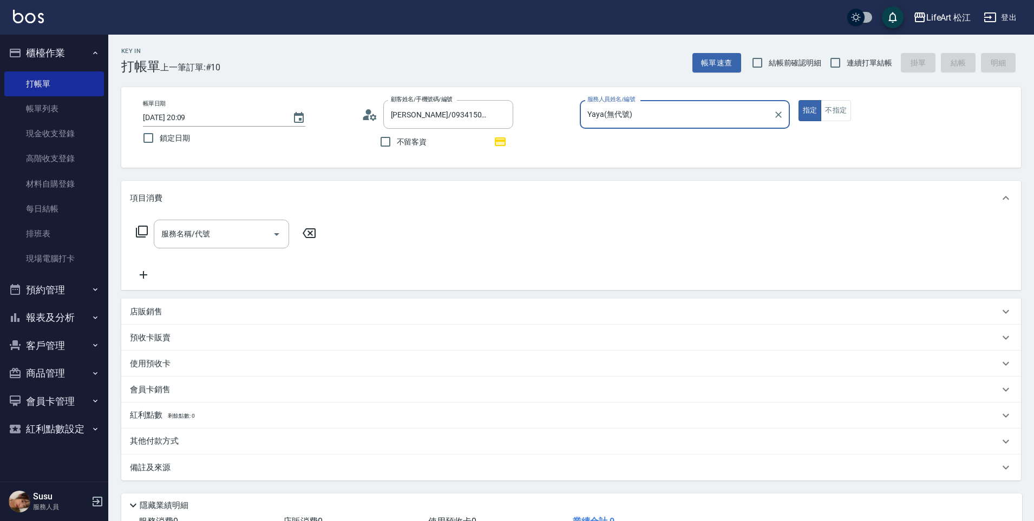
type input "Yaya(無代號)"
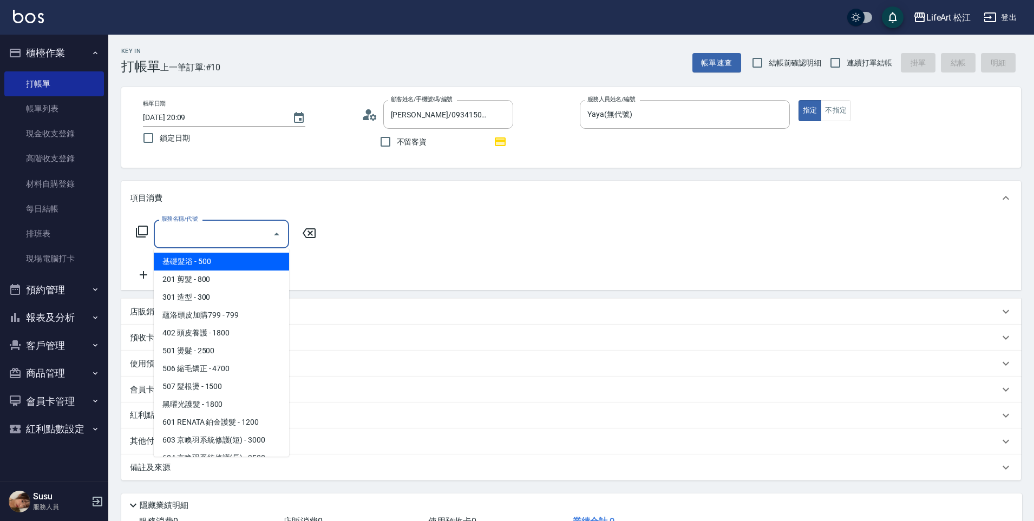
click at [207, 237] on input "服務名稱/代號" at bounding box center [213, 234] width 109 height 19
click at [213, 264] on span "基礎髮浴 - 500" at bounding box center [221, 262] width 135 height 18
type input "基礎髮浴 (101)"
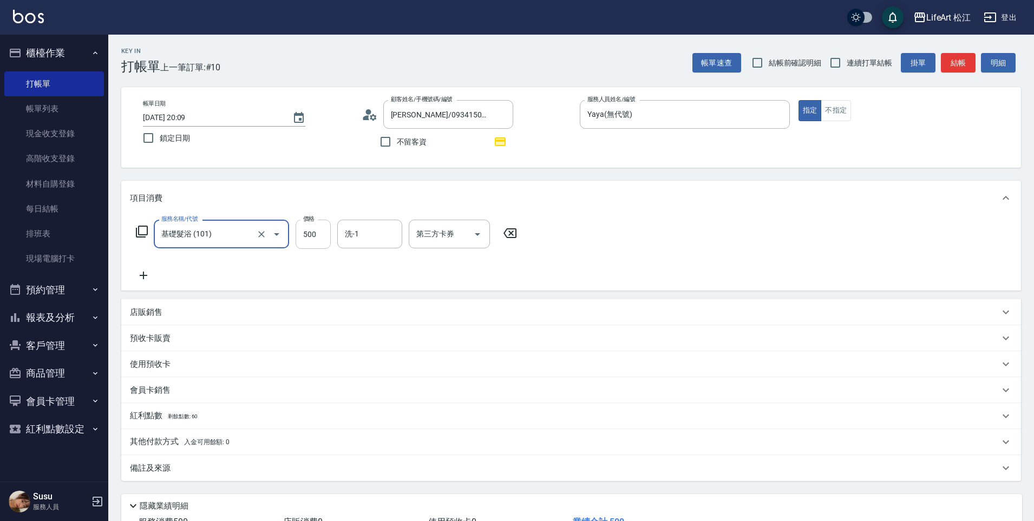
click at [306, 241] on input "500" at bounding box center [313, 234] width 35 height 29
type input "350"
click at [148, 272] on icon at bounding box center [143, 275] width 27 height 13
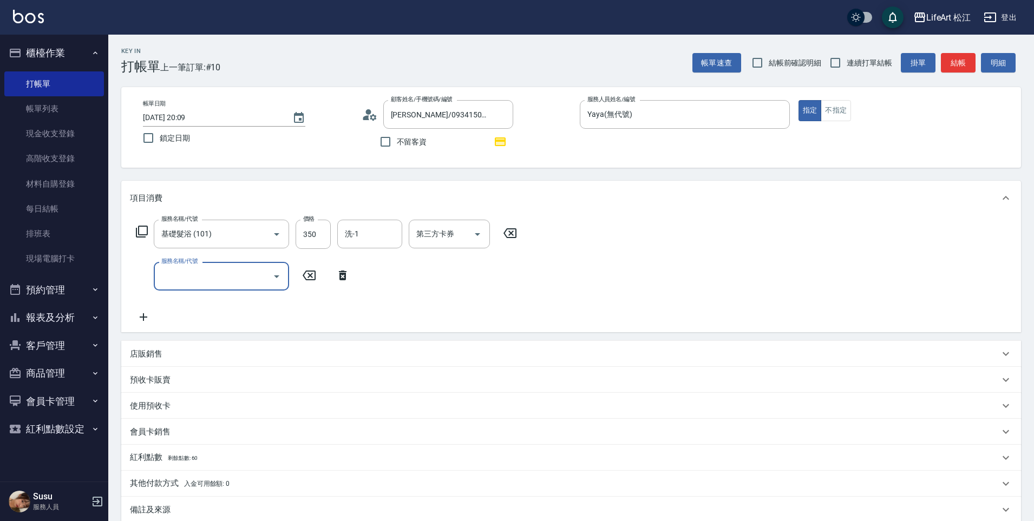
click at [208, 277] on input "服務名稱/代號" at bounding box center [213, 276] width 109 height 19
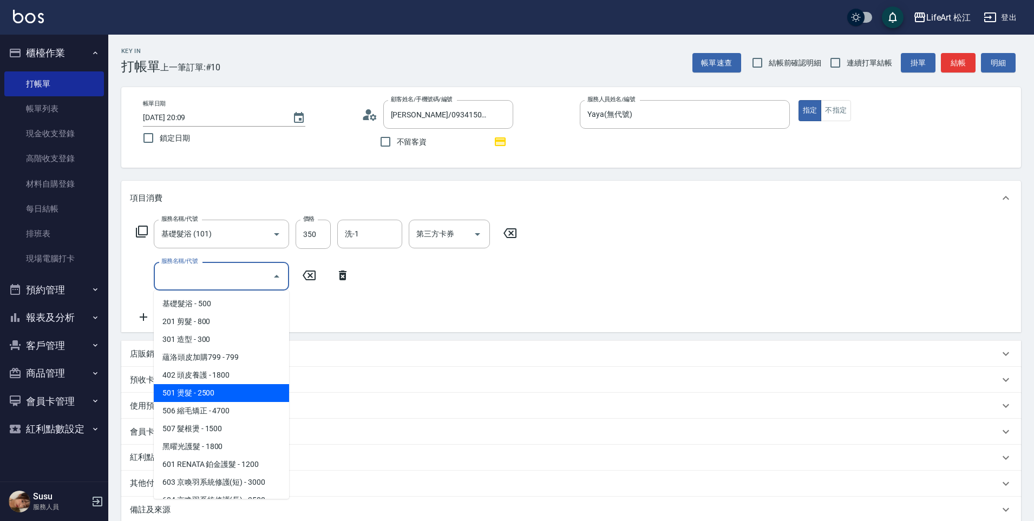
scroll to position [2, 0]
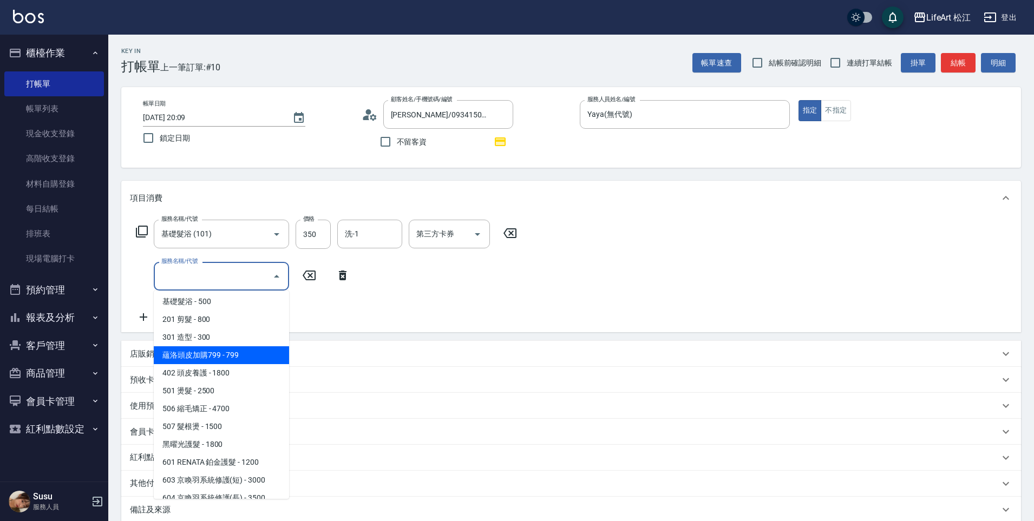
click at [265, 358] on span "蘊洛頭皮加購799 - 799" at bounding box center [221, 355] width 135 height 18
type input "蘊洛頭皮加購799(401)"
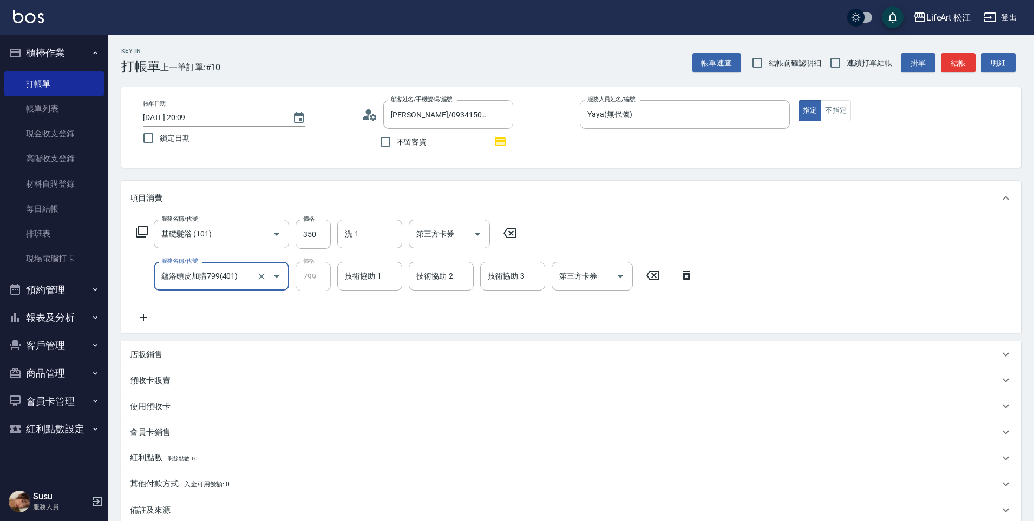
click at [145, 315] on icon at bounding box center [143, 317] width 27 height 13
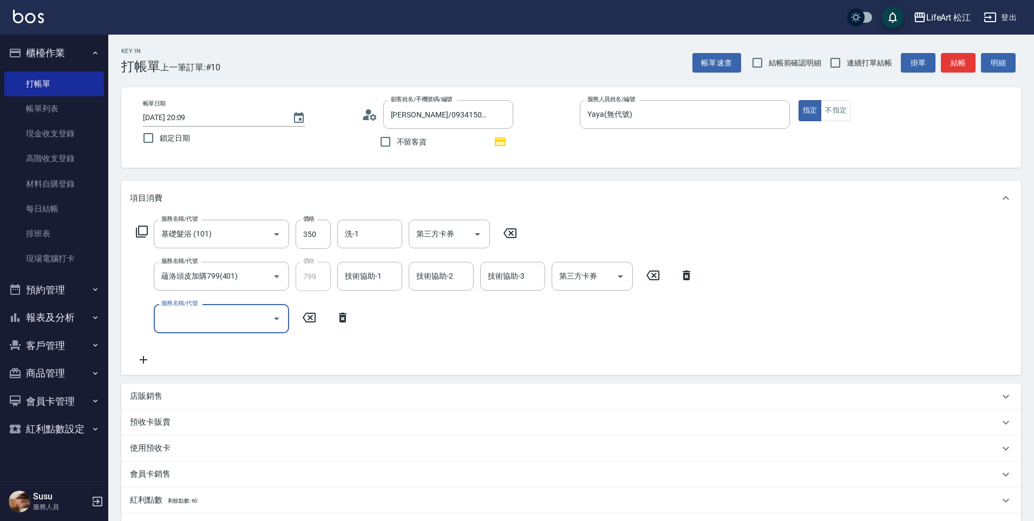
click at [230, 314] on input "服務名稱/代號" at bounding box center [213, 318] width 109 height 19
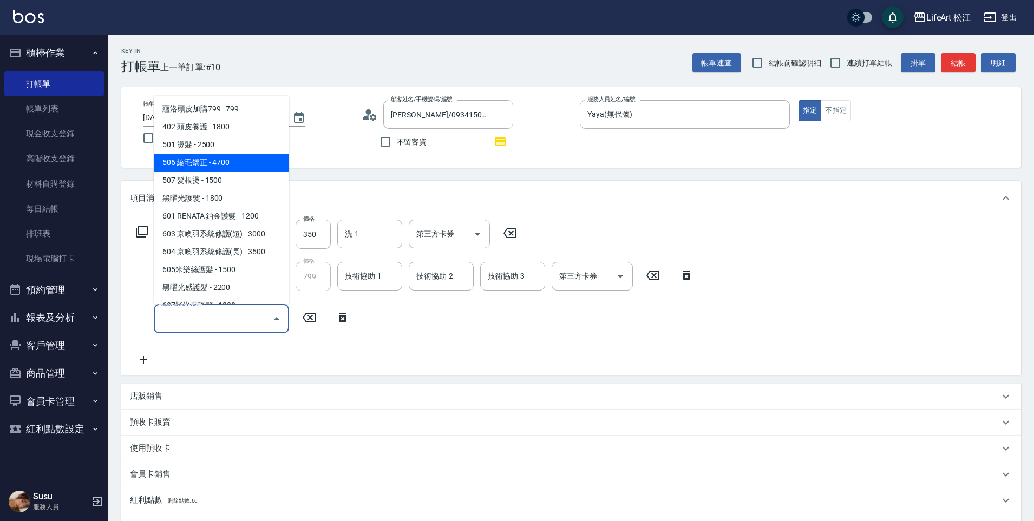
scroll to position [64, 0]
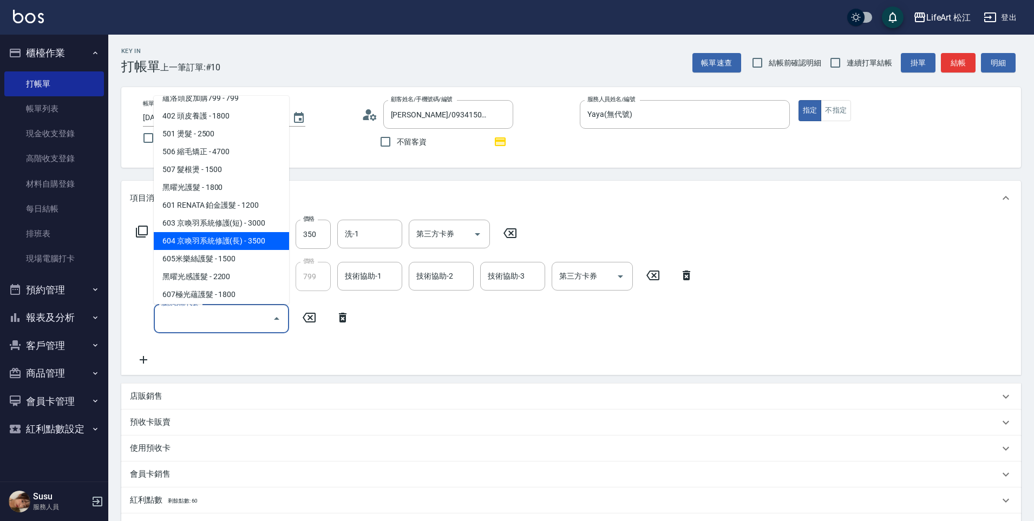
click at [262, 245] on span "604 京喚羽系統修護(長) - 3500" at bounding box center [221, 241] width 135 height 18
type input "604 京喚羽系統修護(長)(604)"
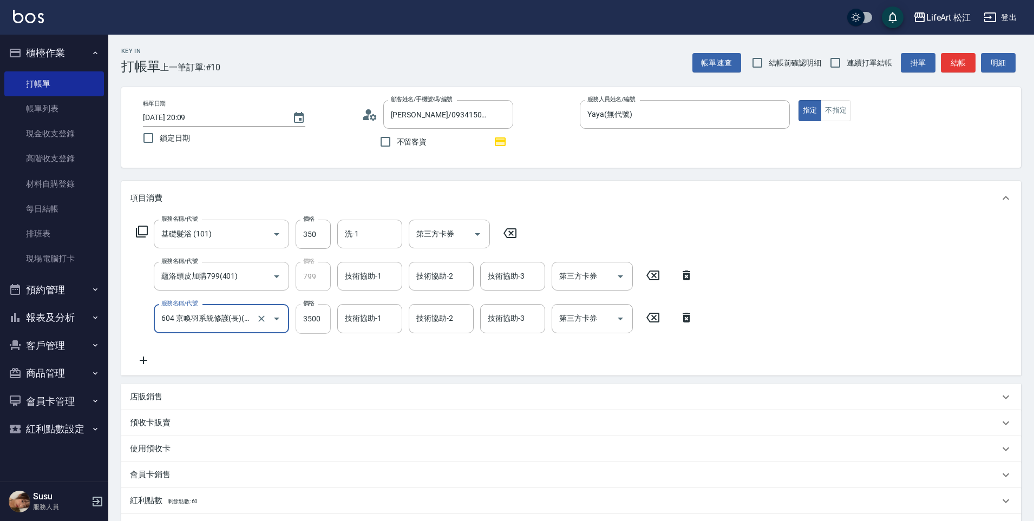
click at [317, 318] on input "3500" at bounding box center [313, 318] width 35 height 29
type input "4000"
click at [389, 317] on input "技術協助-1" at bounding box center [369, 318] width 55 height 19
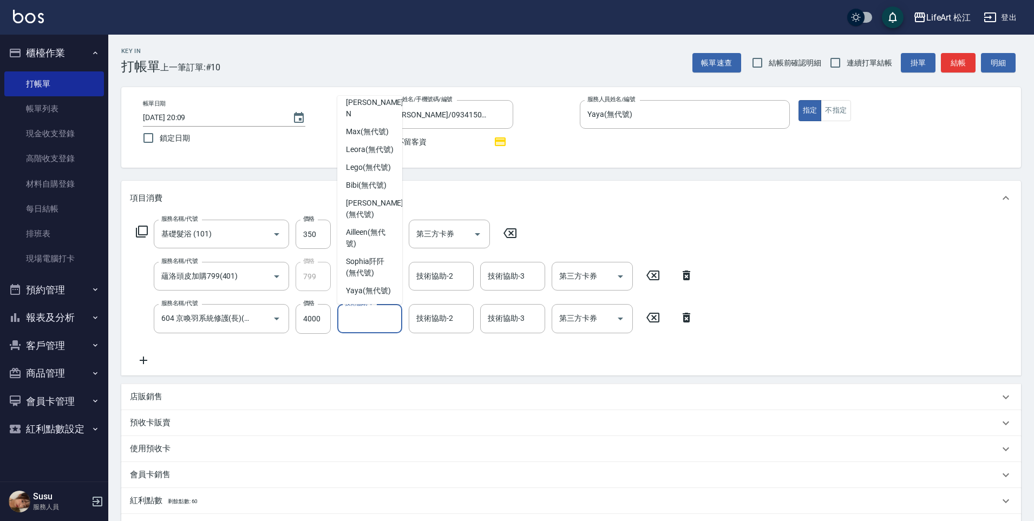
scroll to position [193, 0]
click at [378, 212] on span "[PERSON_NAME] (無代號)" at bounding box center [374, 209] width 57 height 23
type input "[PERSON_NAME](無代號)"
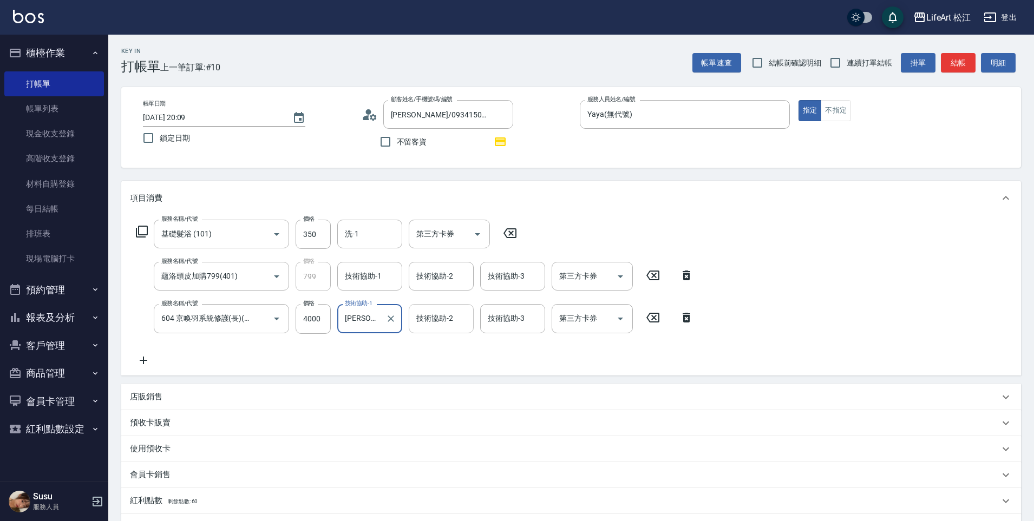
click at [435, 318] on div "技術協助-2 技術協助-2" at bounding box center [441, 318] width 65 height 29
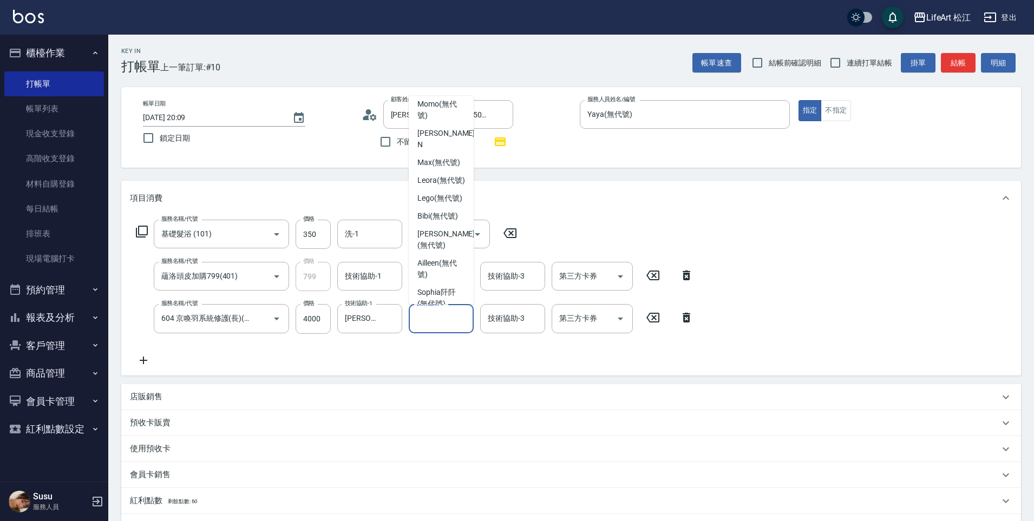
scroll to position [147, 0]
drag, startPoint x: 454, startPoint y: 257, endPoint x: 448, endPoint y: 254, distance: 6.1
click at [454, 251] on span "[PERSON_NAME] (無代號)" at bounding box center [445, 239] width 57 height 23
type input "[PERSON_NAME](無代號)"
click at [507, 328] on div "技術協助-3" at bounding box center [512, 318] width 65 height 29
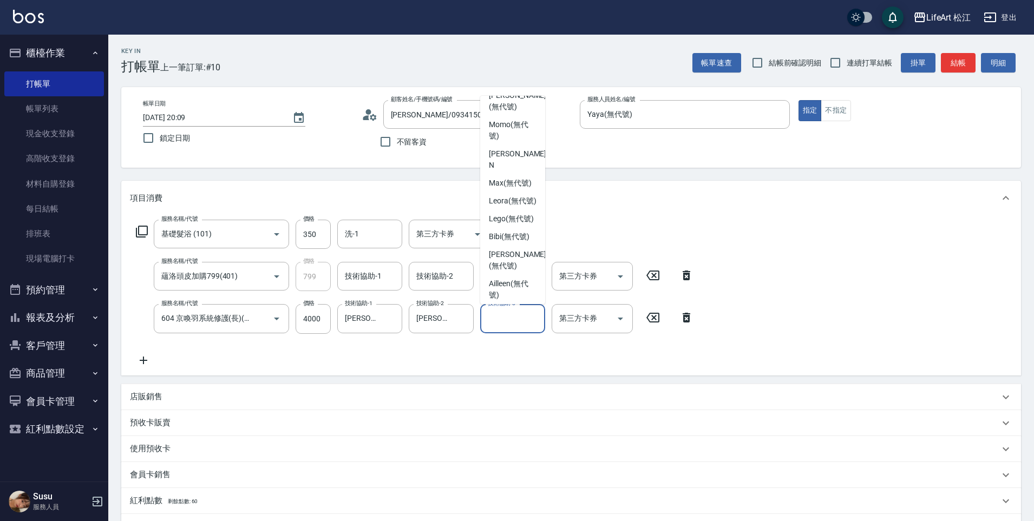
scroll to position [135, 0]
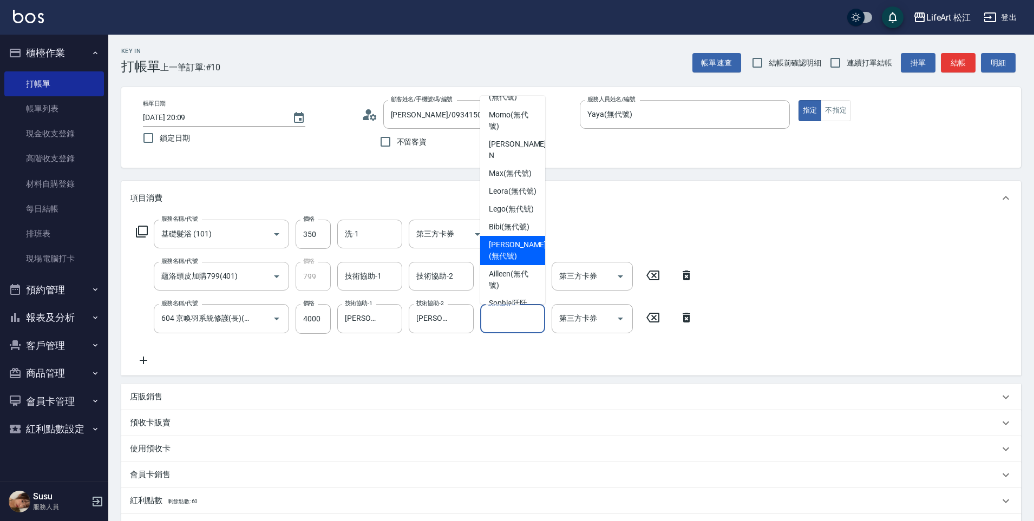
click at [522, 262] on span "[PERSON_NAME] (無代號)" at bounding box center [517, 250] width 57 height 23
type input "[PERSON_NAME](無代號)"
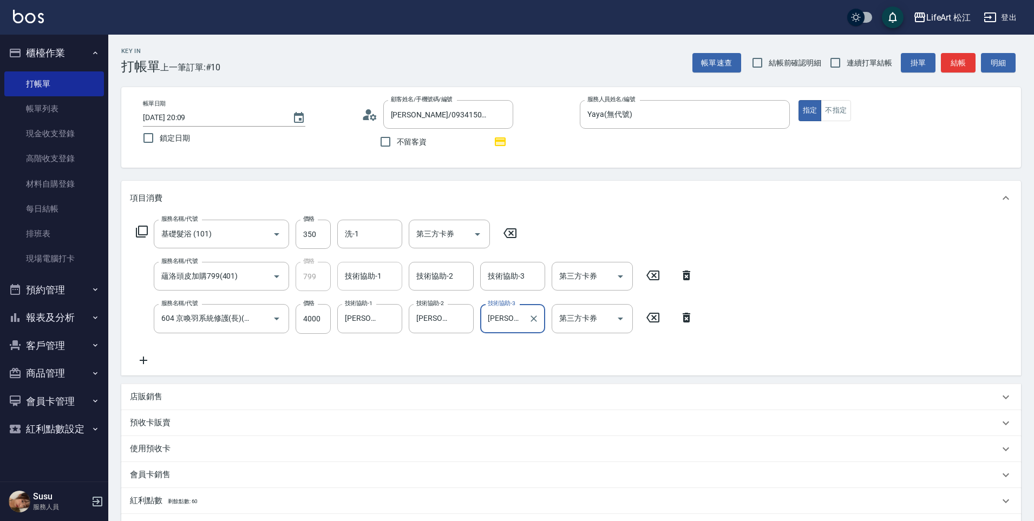
click at [381, 278] on div "技術協助-1 技術協助-1" at bounding box center [369, 276] width 65 height 29
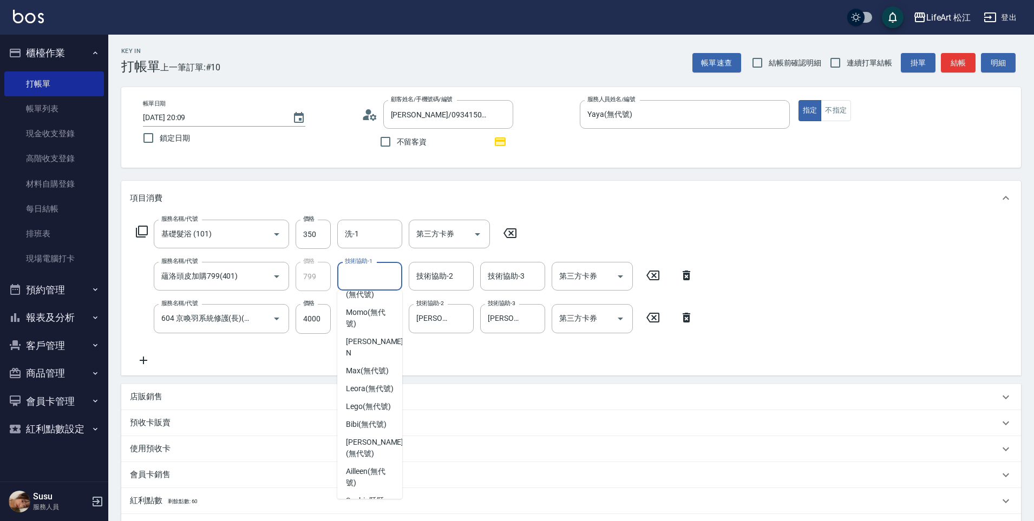
scroll to position [139, 0]
click at [382, 453] on span "[PERSON_NAME] (無代號)" at bounding box center [374, 441] width 57 height 23
type input "[PERSON_NAME](無代號)"
click at [432, 267] on input "技術協助-2" at bounding box center [441, 276] width 55 height 19
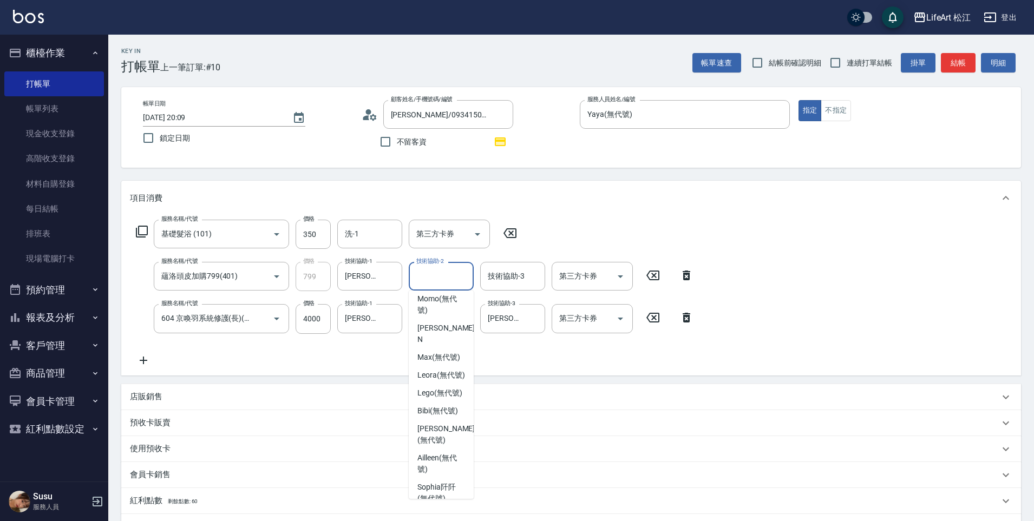
scroll to position [148, 0]
click at [467, 448] on div "[PERSON_NAME] (無代號)" at bounding box center [441, 432] width 65 height 29
type input "[PERSON_NAME](無代號)"
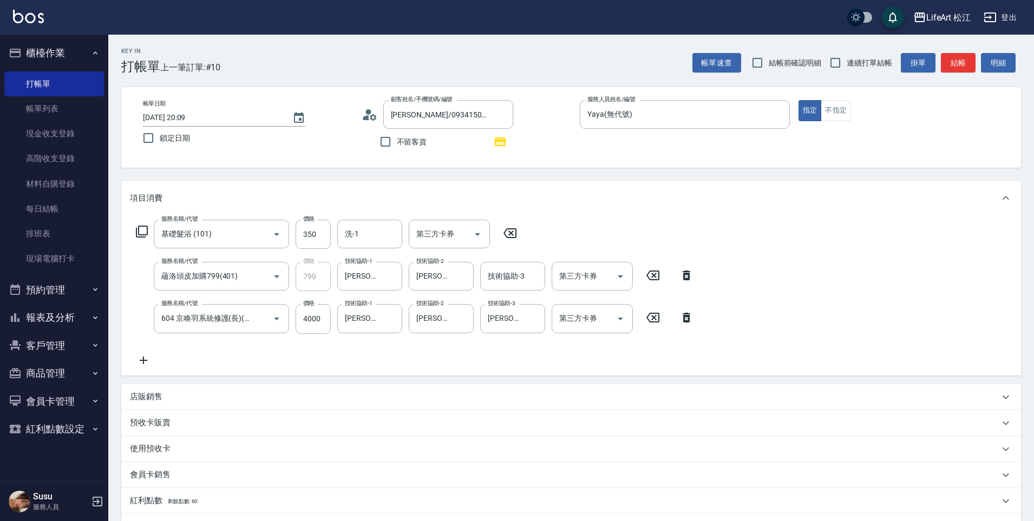
click at [456, 456] on div "使用預收卡" at bounding box center [571, 449] width 900 height 26
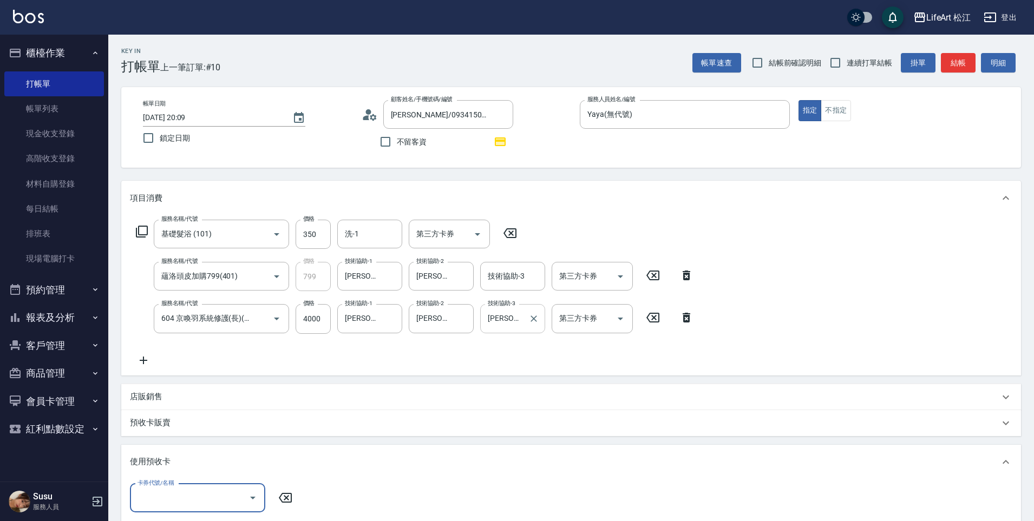
scroll to position [0, 0]
click at [508, 280] on div "技術協助-3 技術協助-3" at bounding box center [512, 276] width 65 height 29
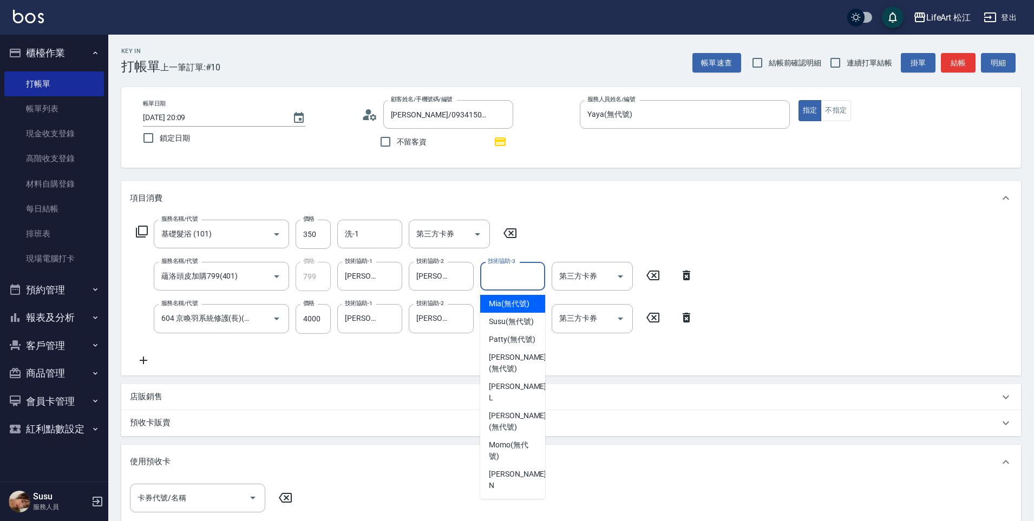
click at [508, 280] on input "技術協助-3" at bounding box center [512, 276] width 55 height 19
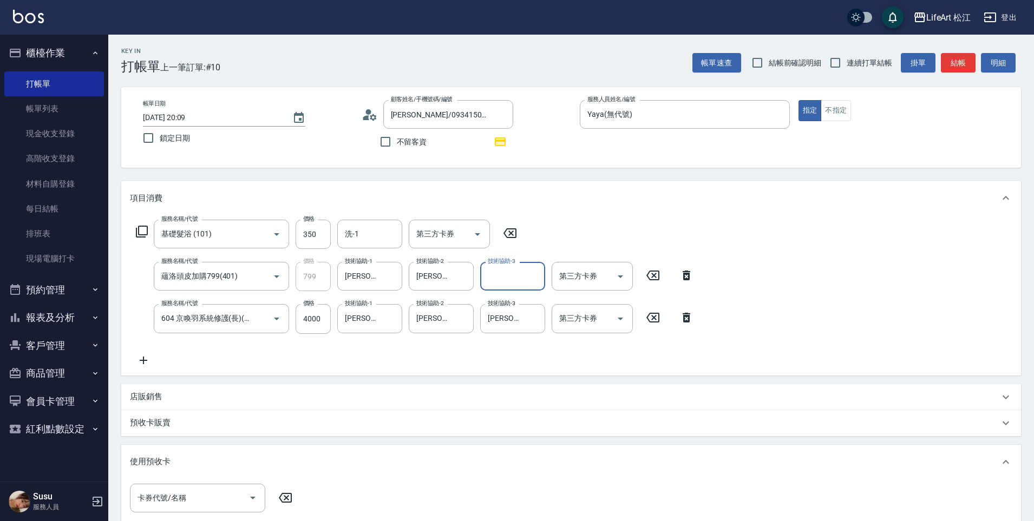
click at [508, 280] on input "技術協助-3" at bounding box center [512, 276] width 55 height 19
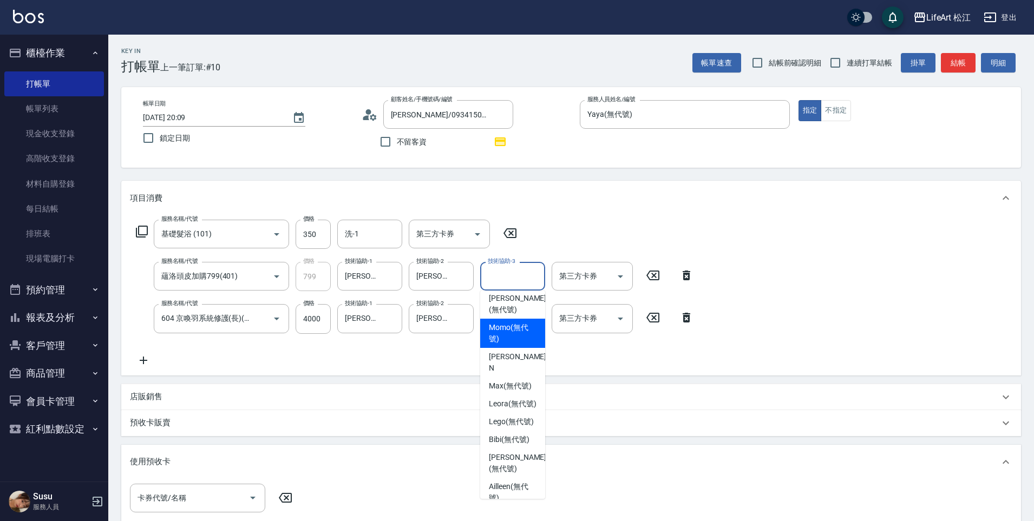
scroll to position [129, 0]
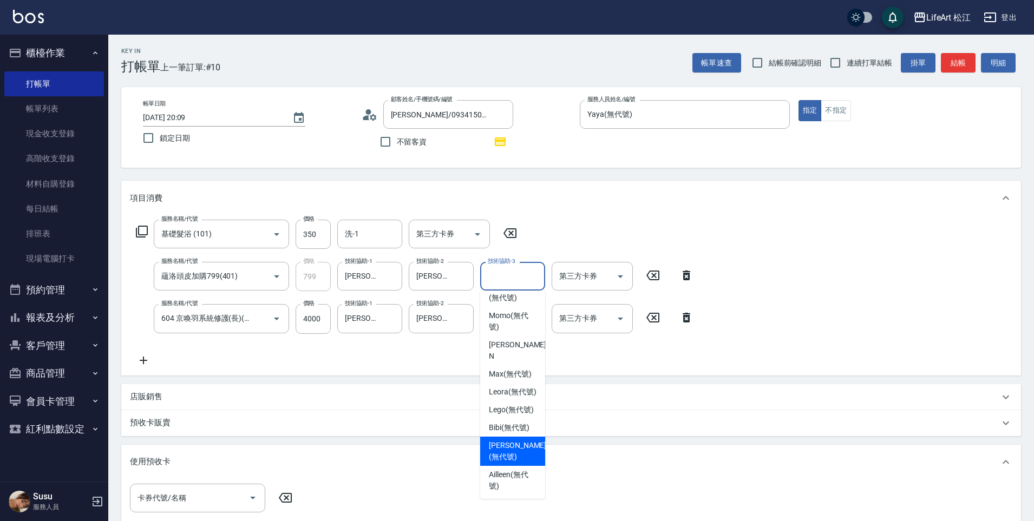
click at [524, 463] on span "[PERSON_NAME] (無代號)" at bounding box center [517, 451] width 57 height 23
type input "[PERSON_NAME](無代號)"
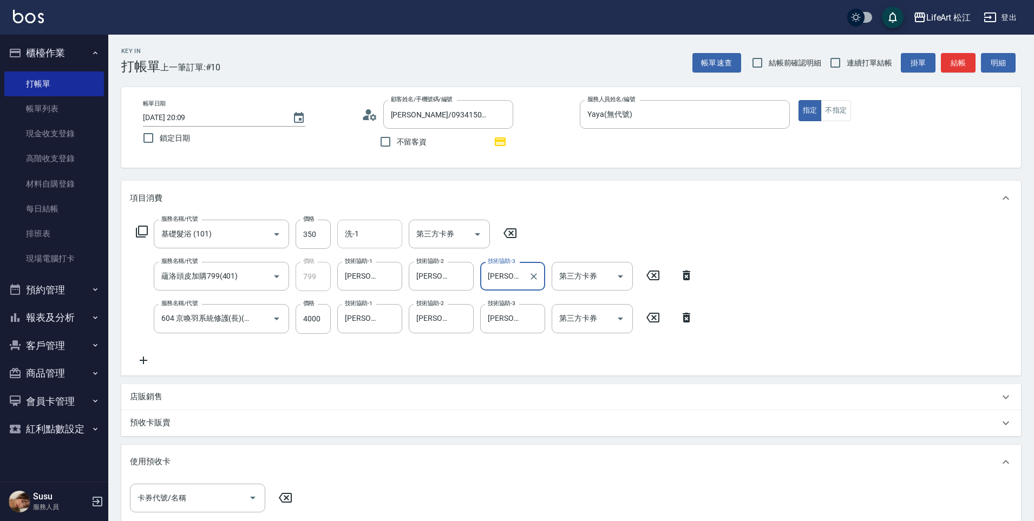
click at [373, 232] on input "洗-1" at bounding box center [369, 234] width 55 height 19
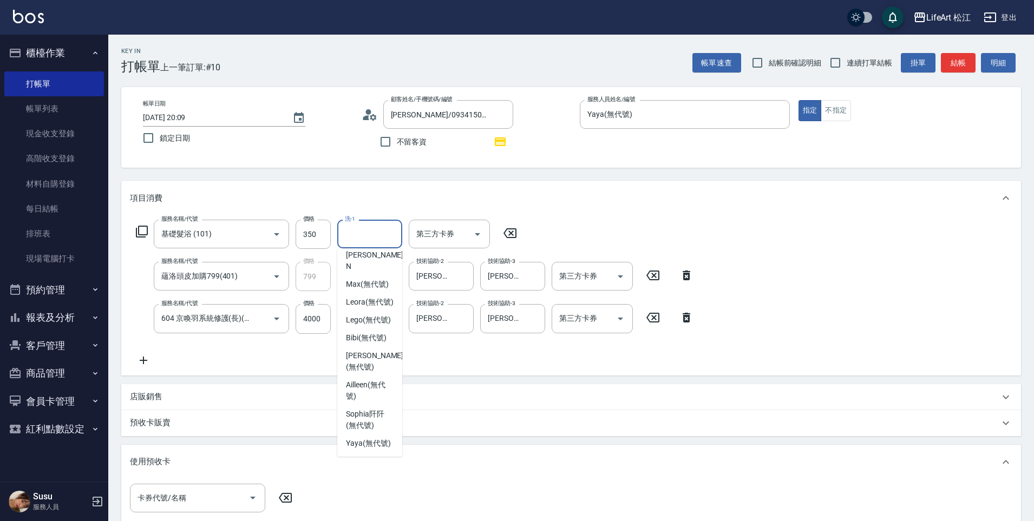
scroll to position [200, 0]
click at [378, 365] on span "[PERSON_NAME] (無代號)" at bounding box center [374, 361] width 57 height 23
type input "[PERSON_NAME](無代號)"
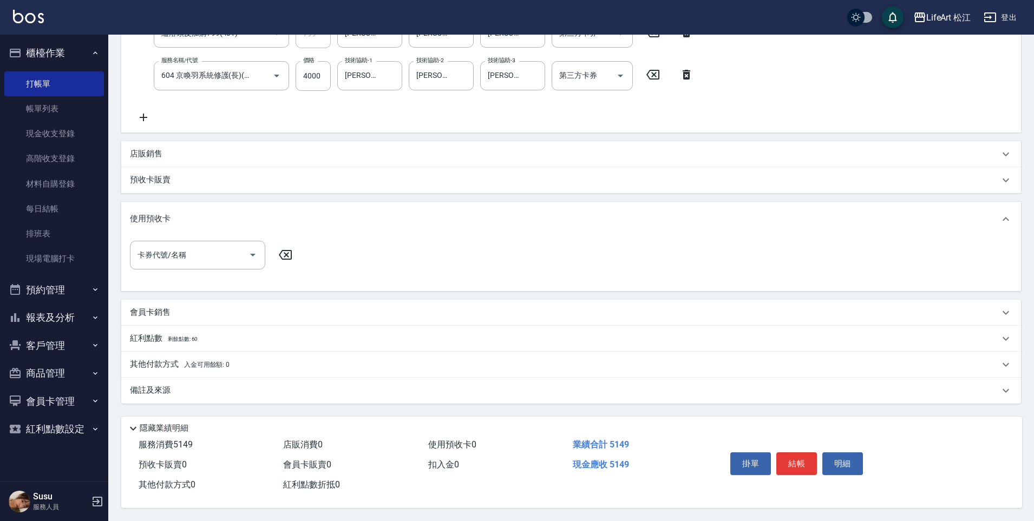
click at [202, 213] on div "使用預收卡" at bounding box center [564, 218] width 869 height 11
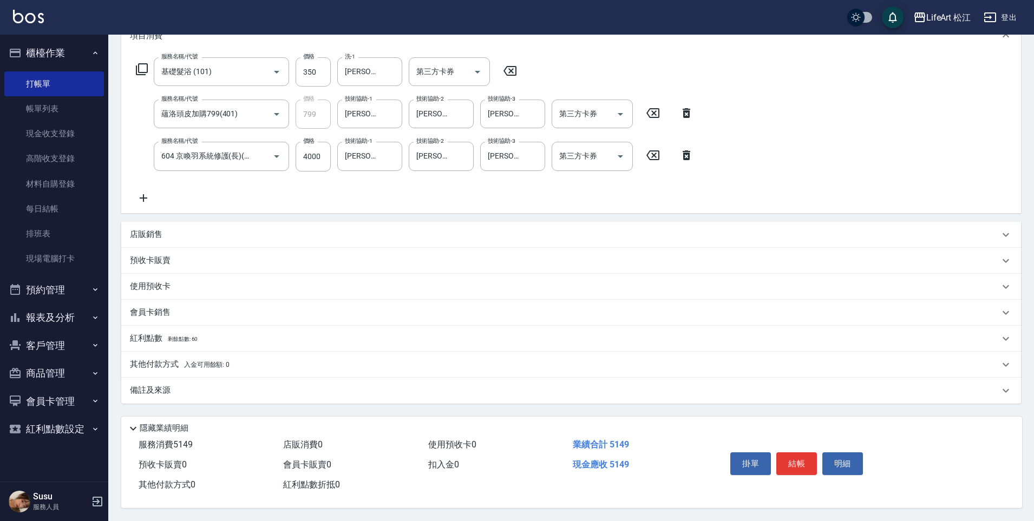
scroll to position [167, 0]
click at [212, 326] on div "紅利點數 剩餘點數: 60" at bounding box center [571, 339] width 900 height 26
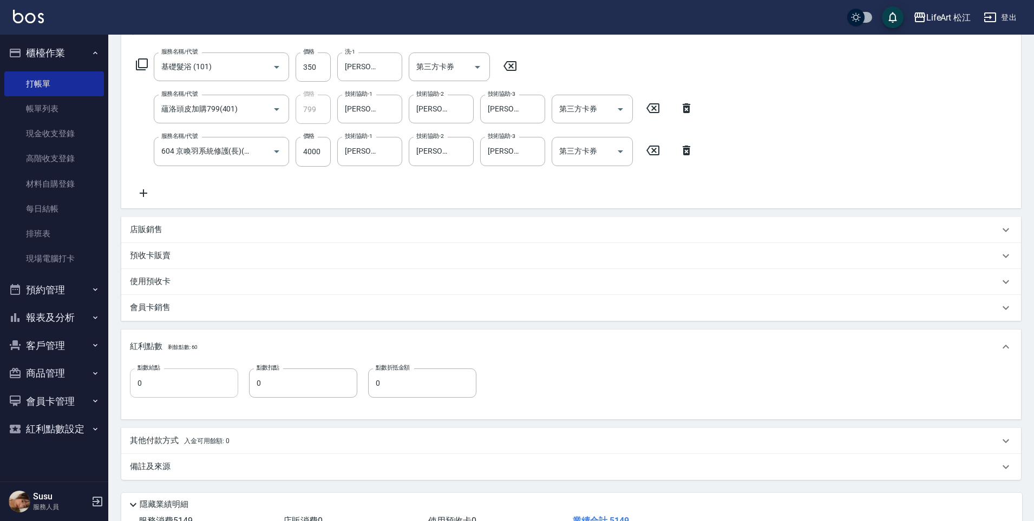
click at [169, 377] on input "0" at bounding box center [184, 383] width 108 height 29
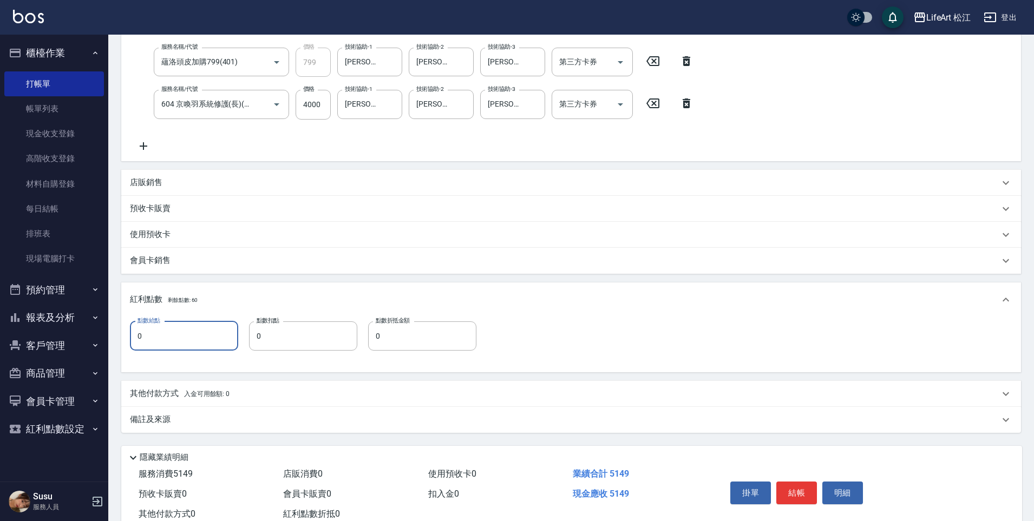
scroll to position [248, 0]
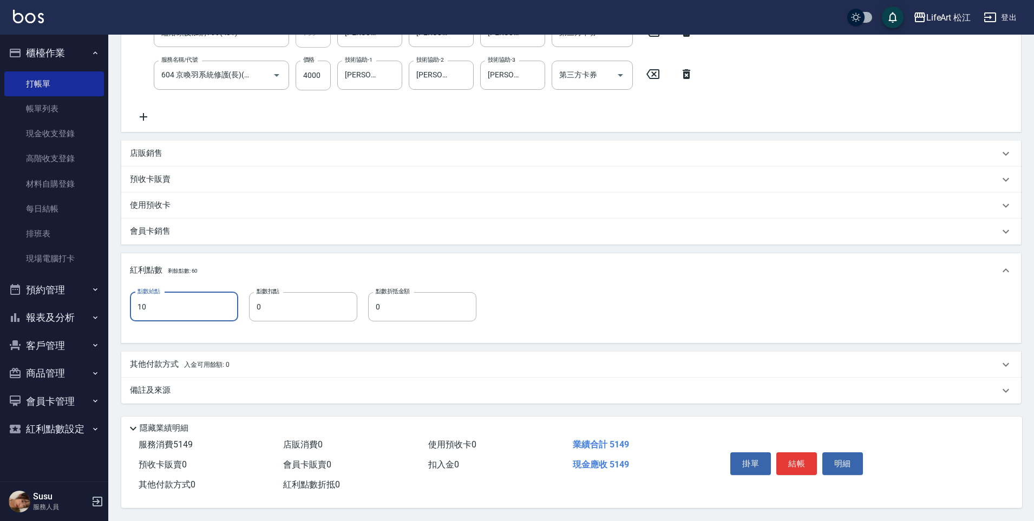
type input "10"
click at [340, 378] on div "備註及來源" at bounding box center [571, 391] width 900 height 26
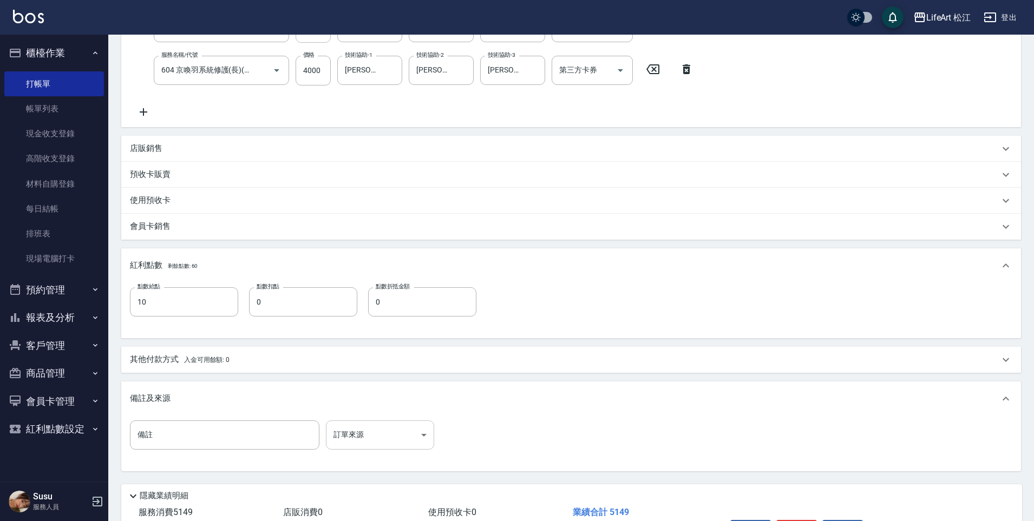
click at [376, 430] on body "LifeArt 松江 登出 櫃檯作業 打帳單 帳單列表 現金收支登錄 高階收支登錄 材料自購登錄 每日結帳 排班表 現場電腦打卡 預約管理 預約管理 單日預約…" at bounding box center [517, 170] width 1034 height 837
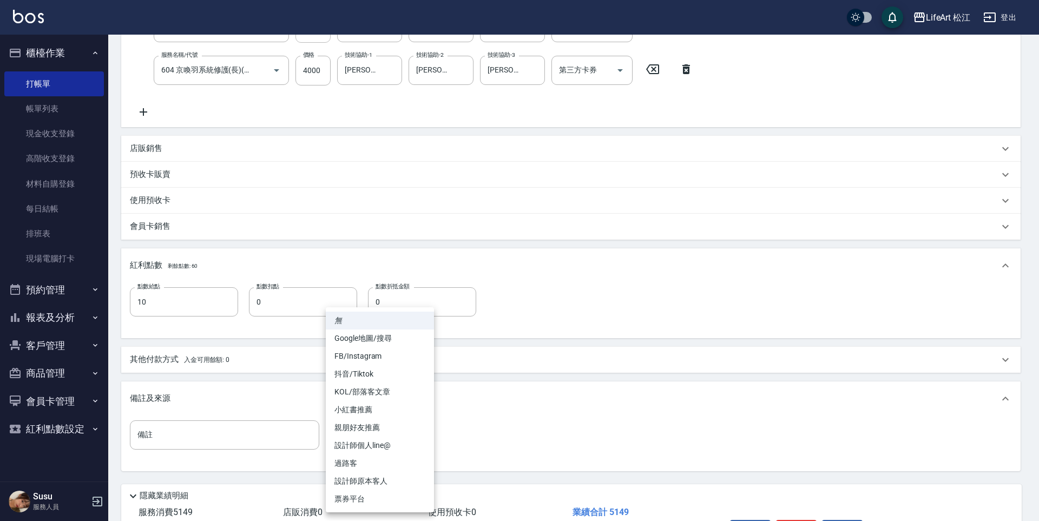
click at [386, 478] on li "設計師原本客人" at bounding box center [380, 482] width 108 height 18
type input "設計師原本客人"
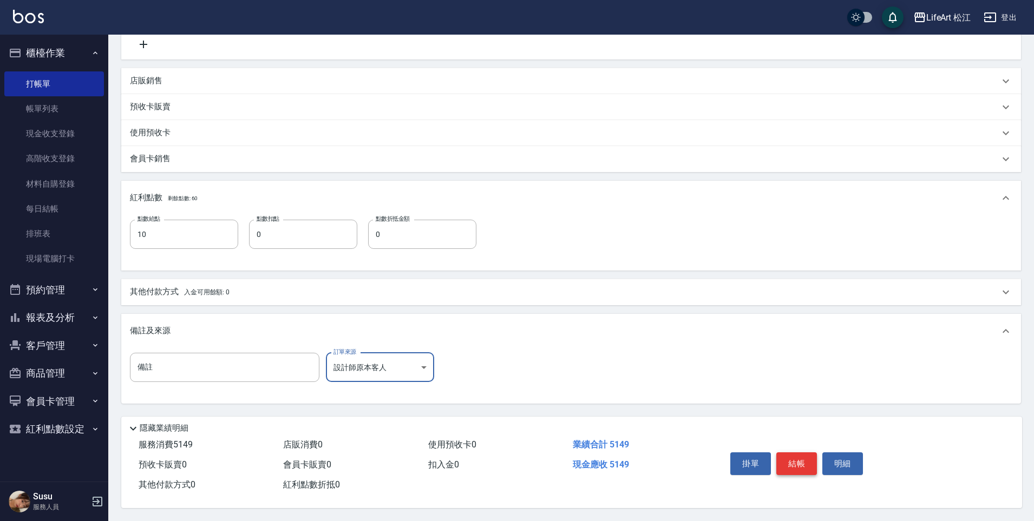
scroll to position [321, 0]
click at [786, 462] on button "結帳" at bounding box center [796, 464] width 41 height 23
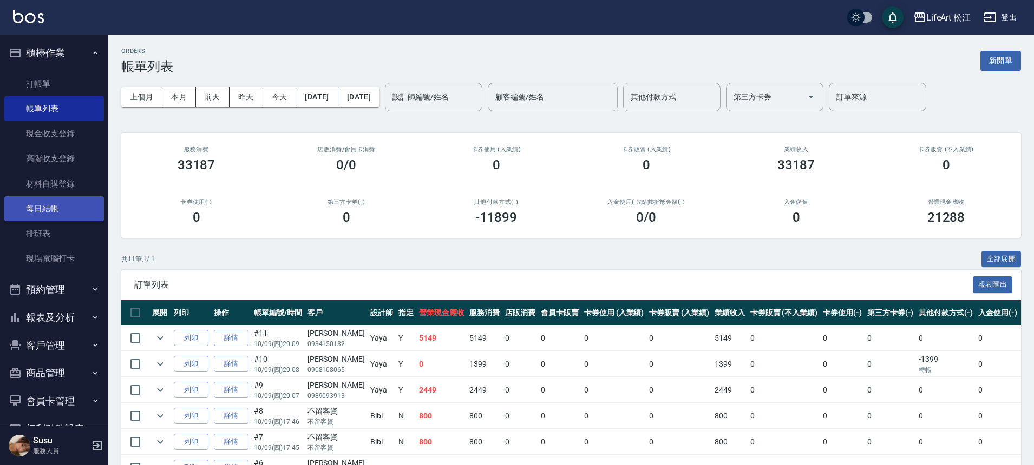
click at [70, 212] on link "每日結帳" at bounding box center [54, 208] width 100 height 25
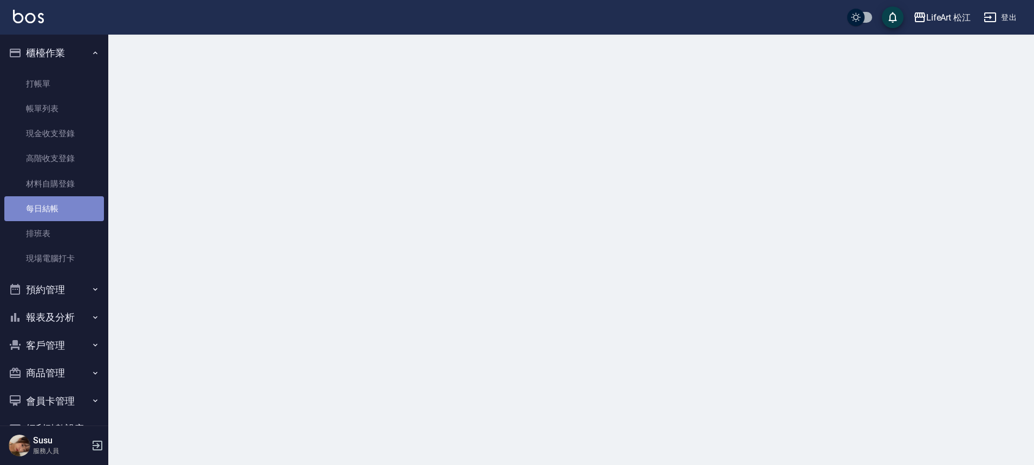
click at [70, 212] on link "每日結帳" at bounding box center [54, 208] width 100 height 25
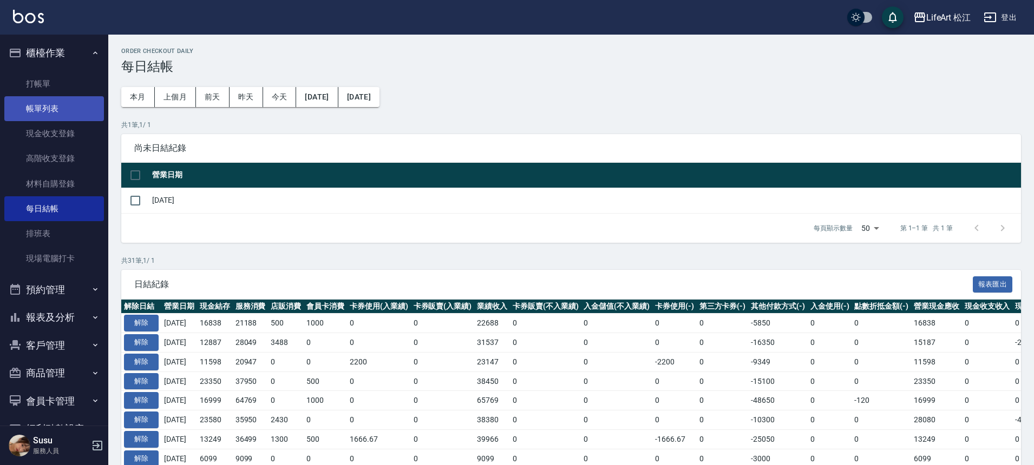
click at [56, 114] on link "帳單列表" at bounding box center [54, 108] width 100 height 25
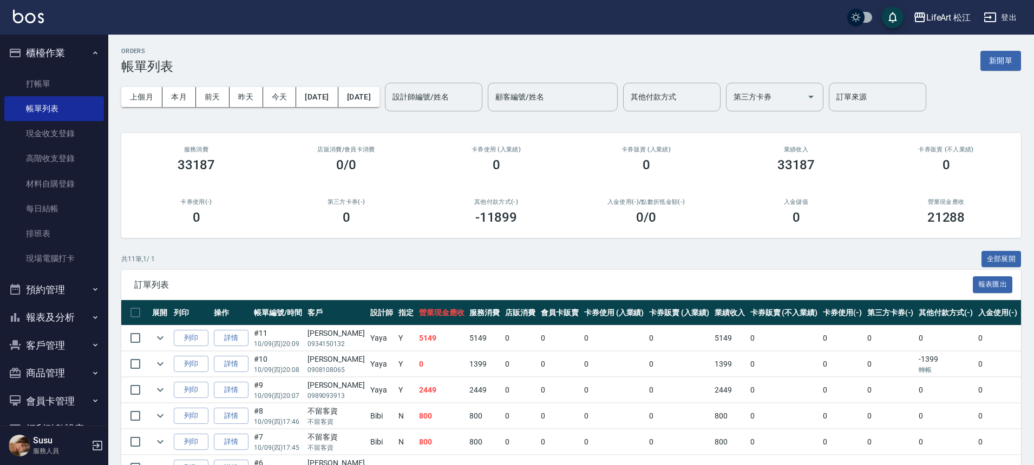
click at [81, 317] on button "報表及分析" at bounding box center [54, 318] width 100 height 28
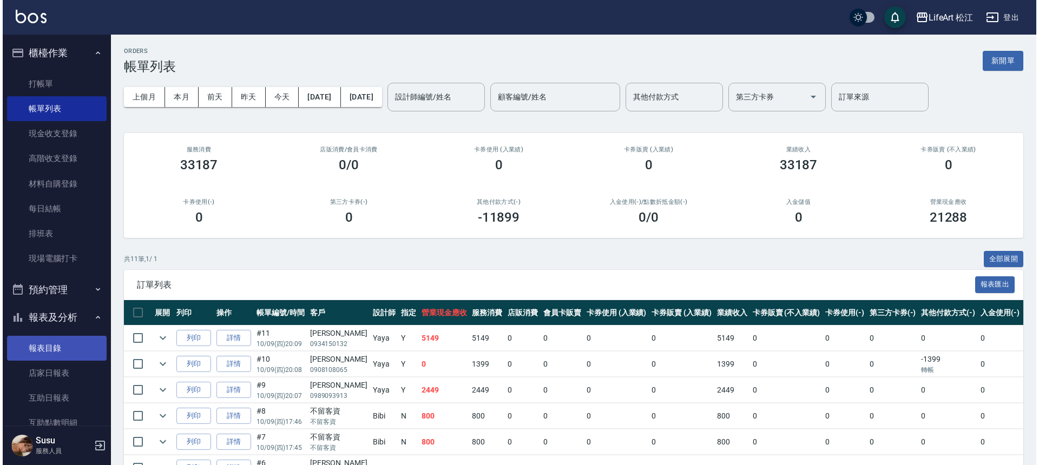
scroll to position [214, 0]
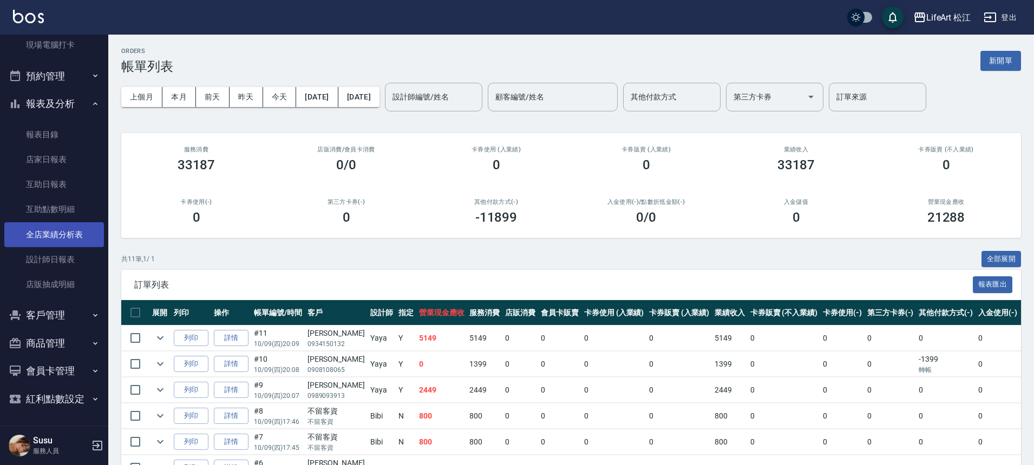
click at [75, 237] on link "全店業績分析表" at bounding box center [54, 234] width 100 height 25
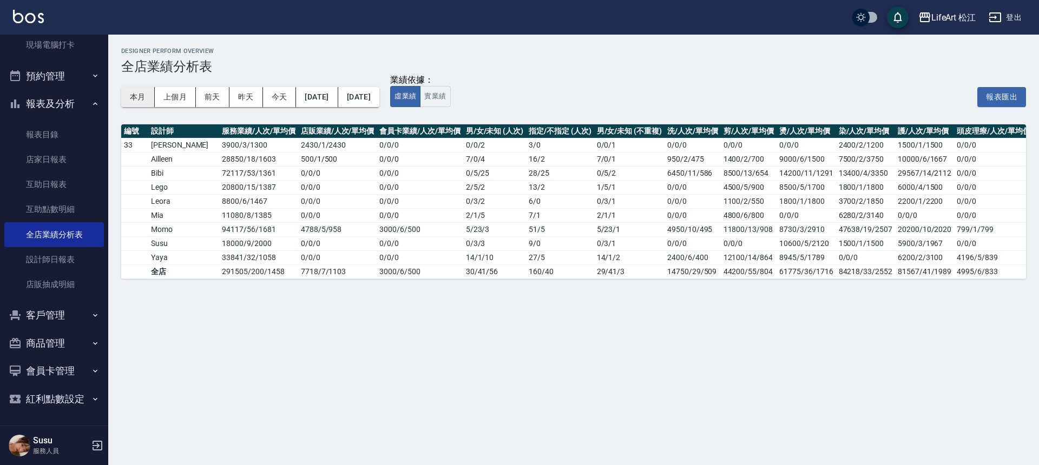
click at [136, 100] on button "本月" at bounding box center [138, 97] width 34 height 20
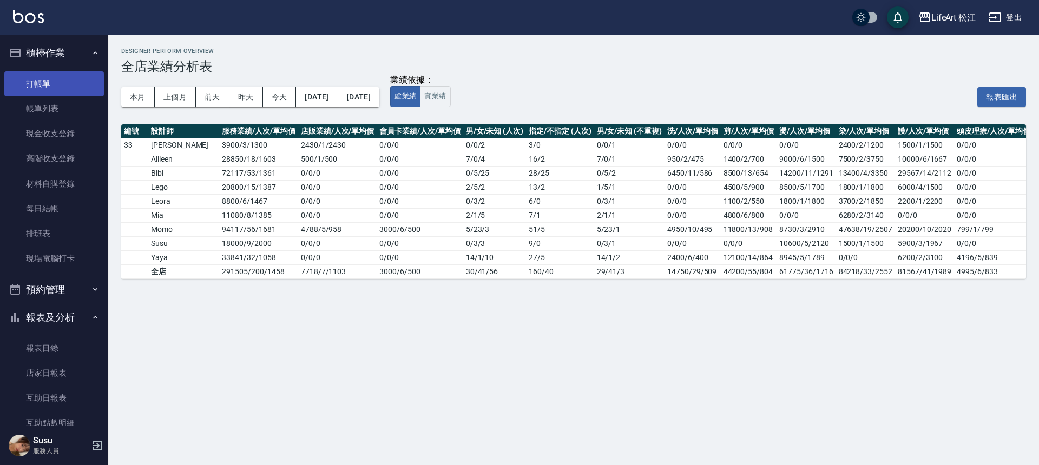
click at [49, 84] on link "打帳單" at bounding box center [54, 83] width 100 height 25
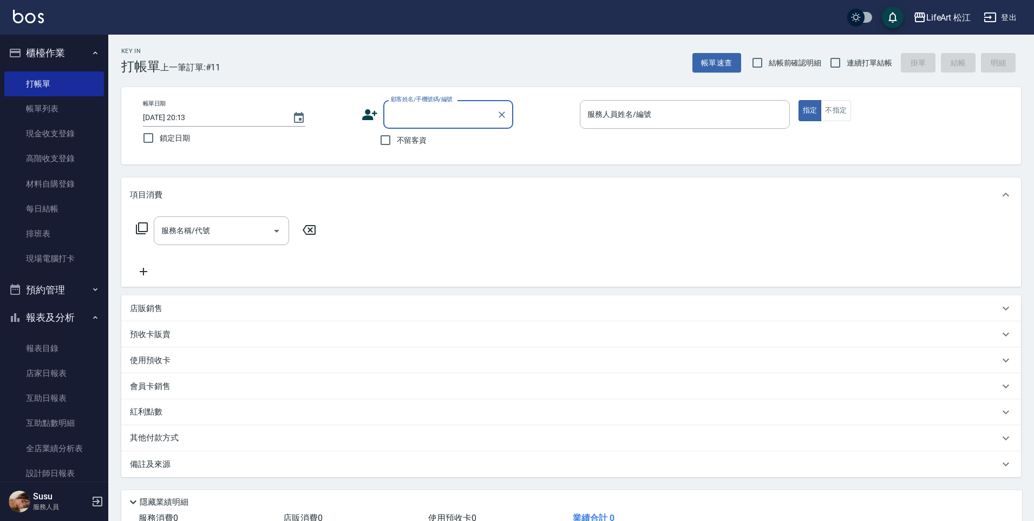
click at [364, 112] on icon at bounding box center [370, 115] width 16 height 16
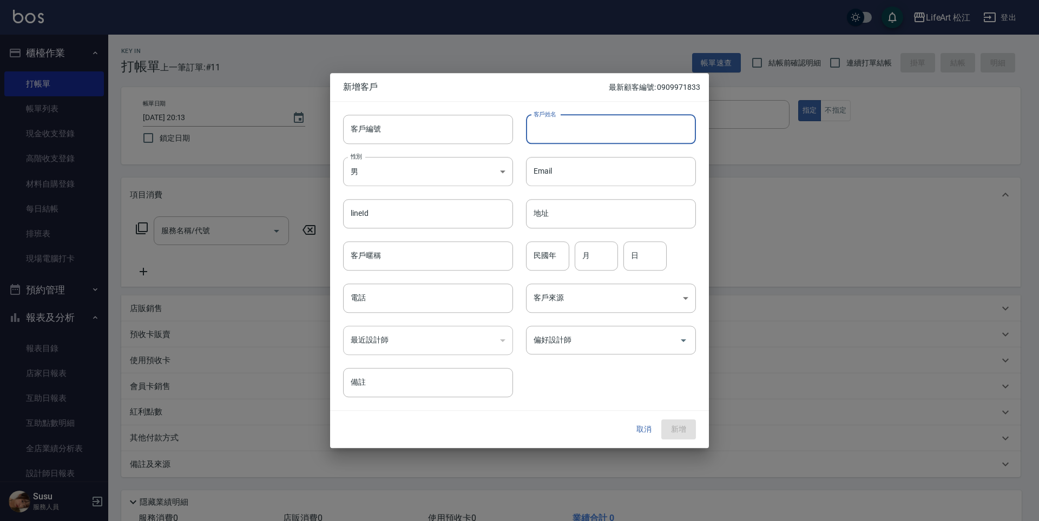
click at [574, 131] on input "客戶姓名" at bounding box center [611, 129] width 170 height 29
type input "e"
type input "[PERSON_NAME]"
click at [395, 300] on input "電話" at bounding box center [428, 298] width 170 height 29
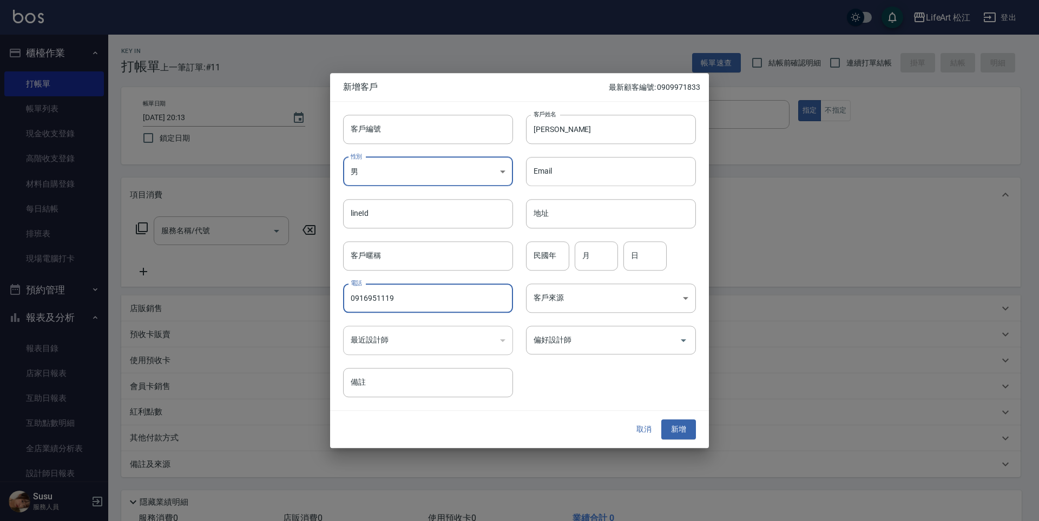
type input "0916951119"
click at [564, 341] on input "偏好設計師" at bounding box center [603, 340] width 144 height 19
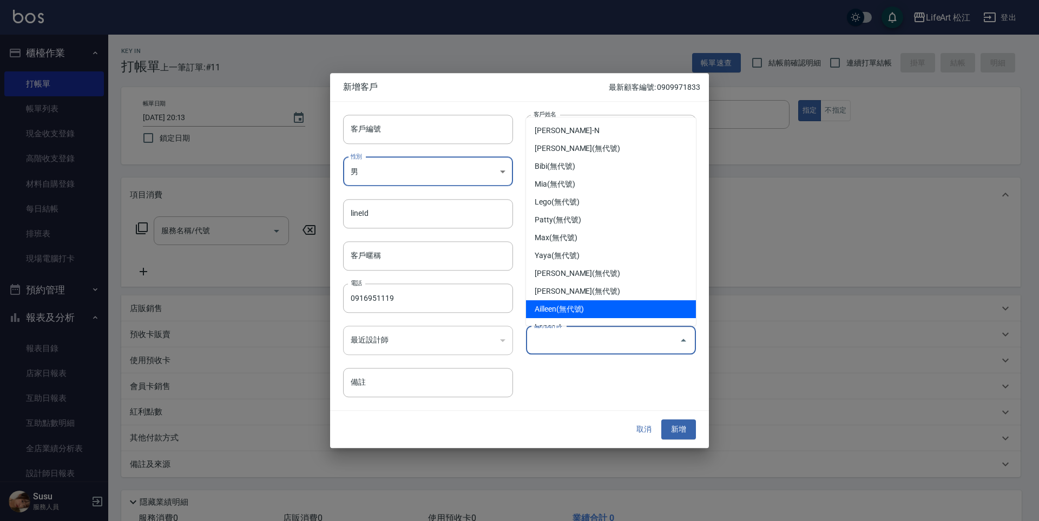
click at [566, 306] on li "Ailleen(無代號)" at bounding box center [611, 309] width 170 height 18
type input "Ailleen"
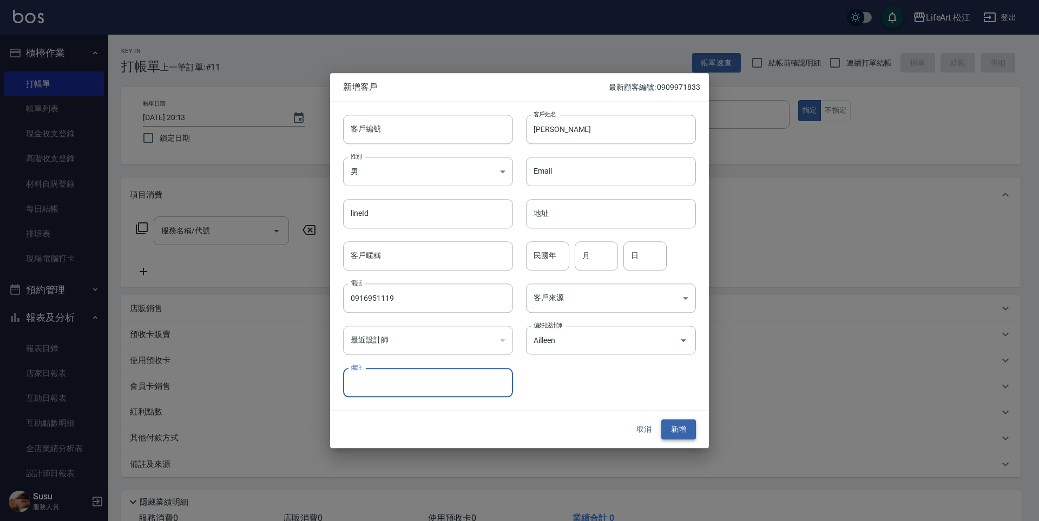
click at [676, 425] on button "新增" at bounding box center [678, 430] width 35 height 20
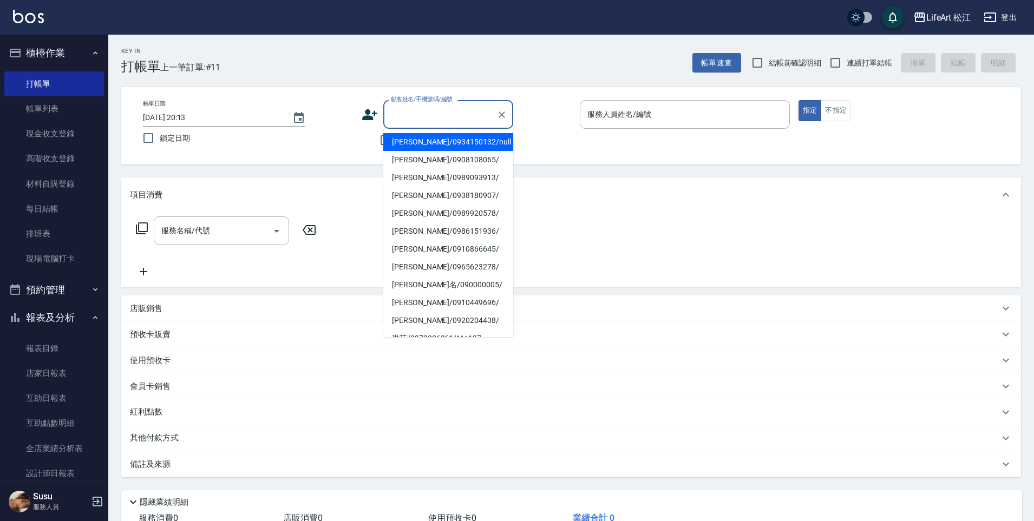
click at [411, 115] on input "顧客姓名/手機號碼/編號" at bounding box center [440, 114] width 104 height 19
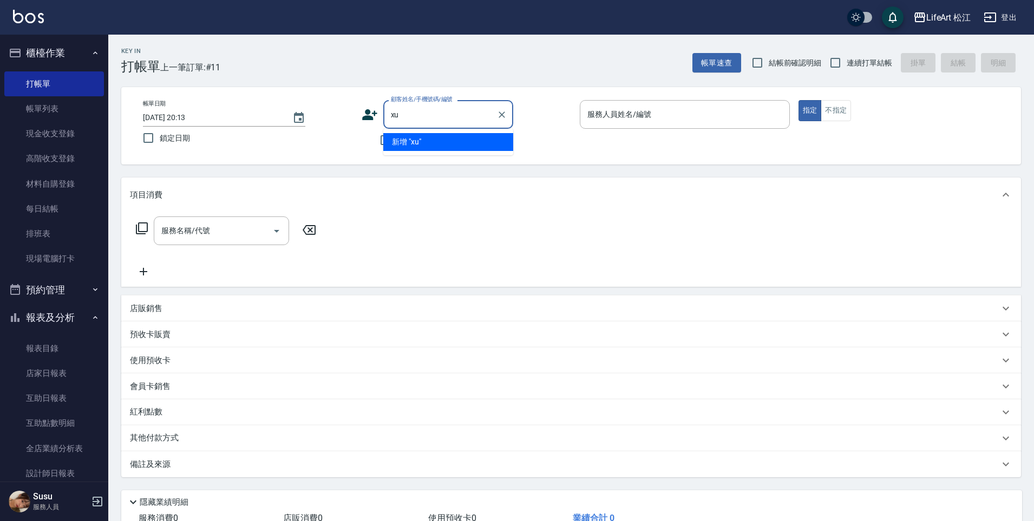
type input "x"
type input "[PERSON_NAME]"
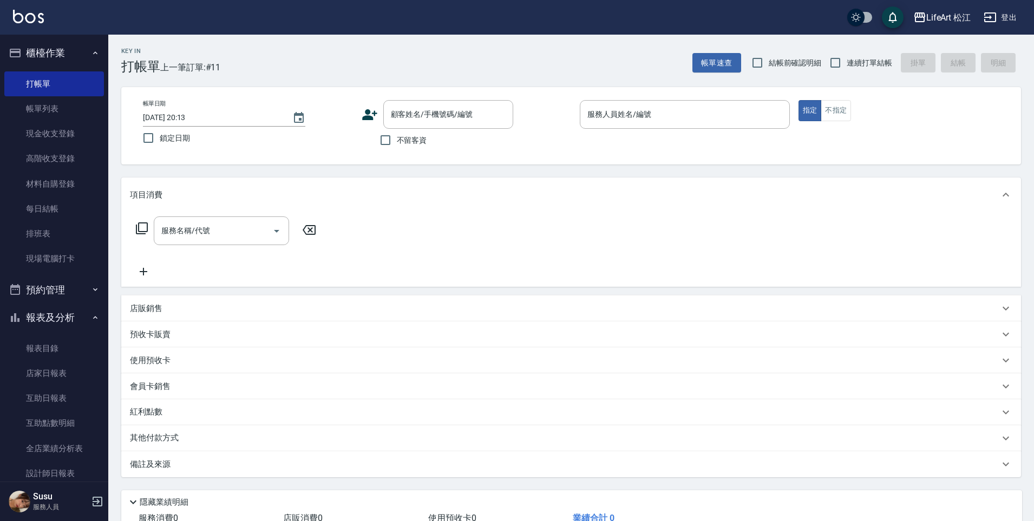
click at [369, 112] on icon at bounding box center [369, 114] width 15 height 11
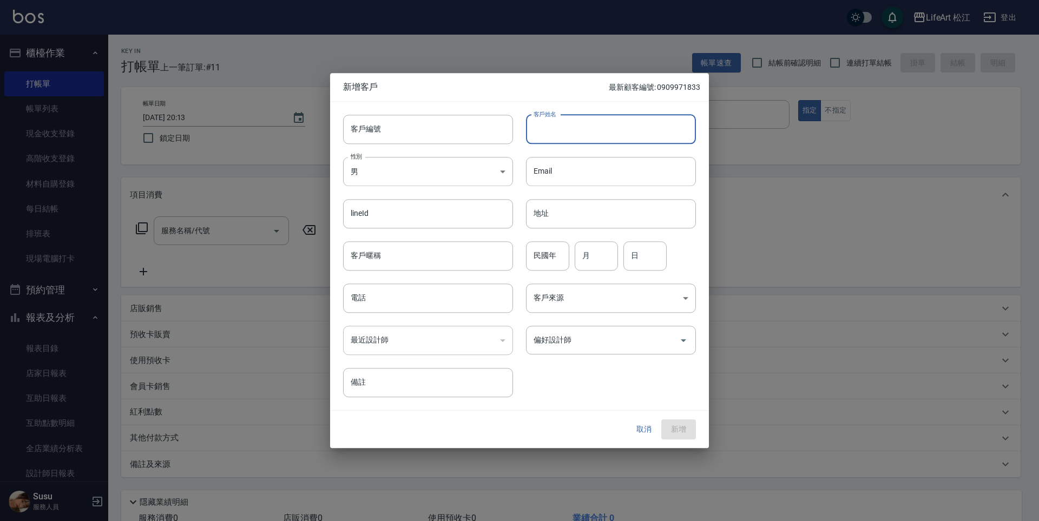
click at [583, 125] on input "客戶姓名" at bounding box center [611, 129] width 170 height 29
type input "[PERSON_NAME]"
click at [470, 294] on input "電話" at bounding box center [428, 298] width 170 height 29
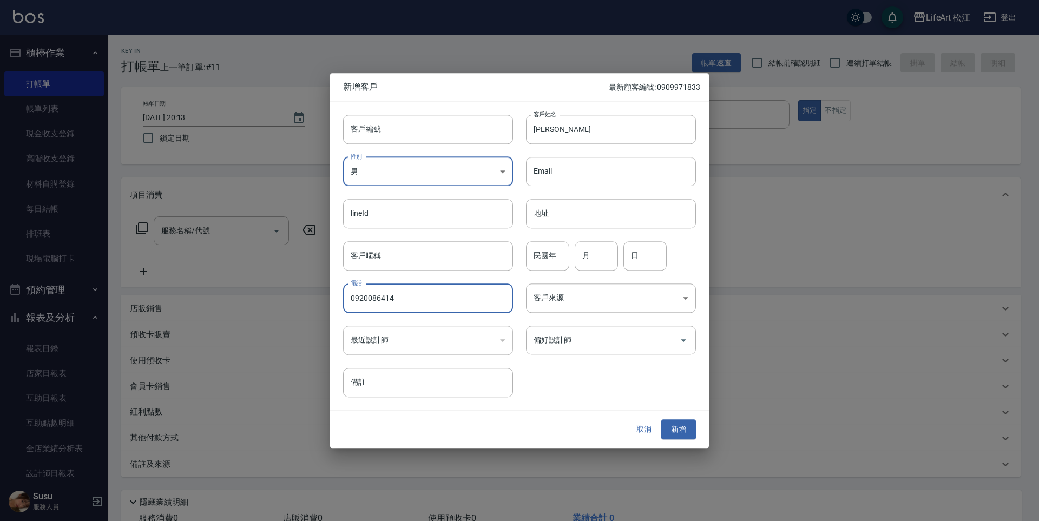
type input "0920086414"
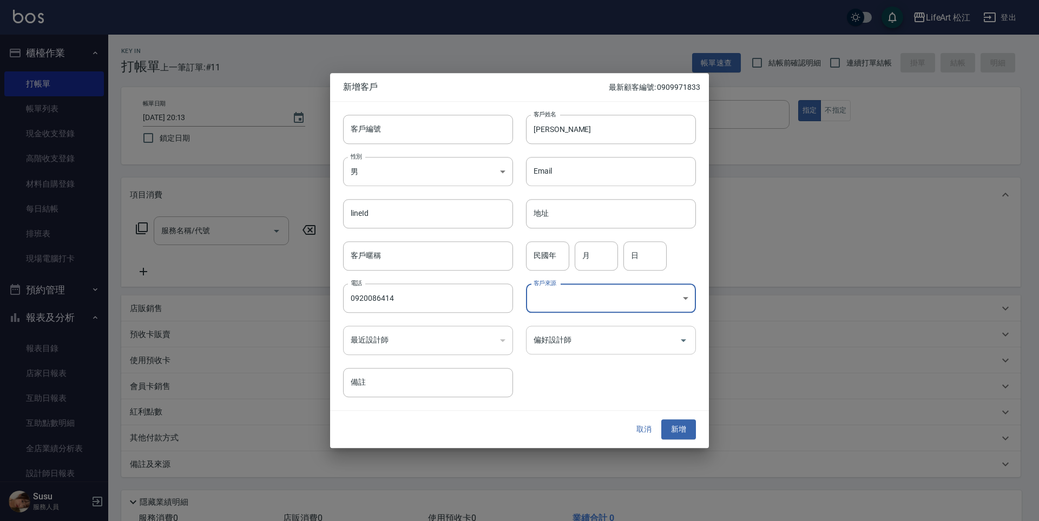
click at [572, 342] on input "偏好設計師" at bounding box center [603, 340] width 144 height 19
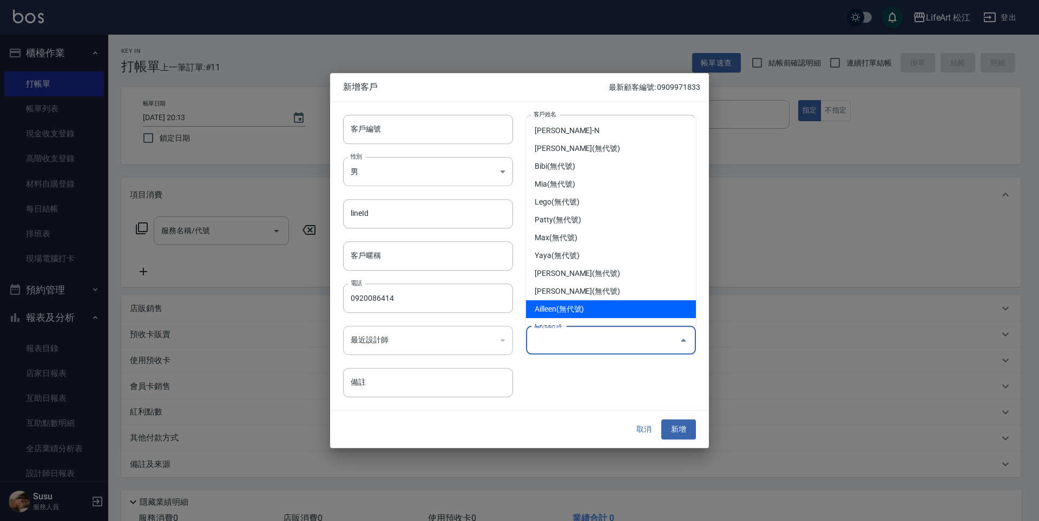
click at [589, 304] on li "Ailleen(無代號)" at bounding box center [611, 309] width 170 height 18
type input "Ailleen"
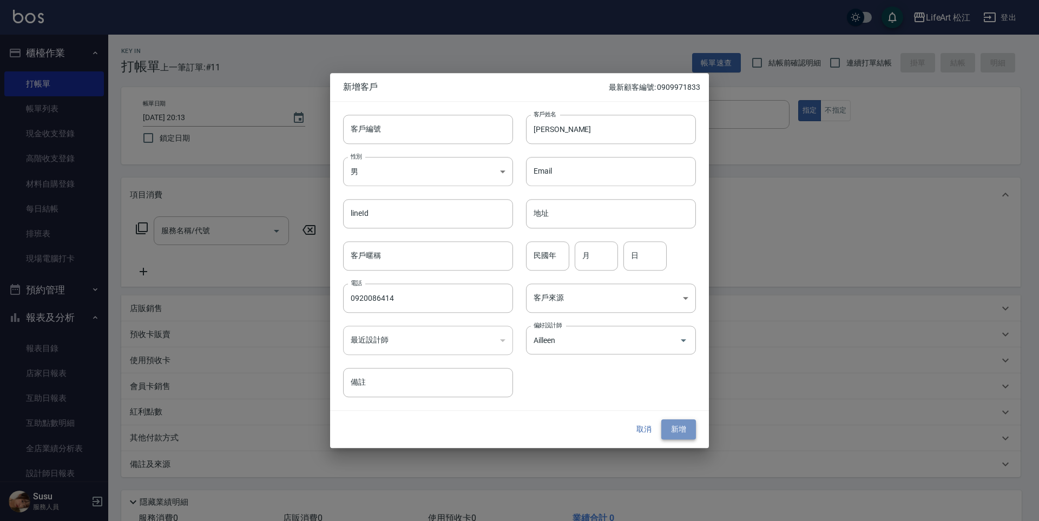
click at [685, 433] on button "新增" at bounding box center [678, 430] width 35 height 20
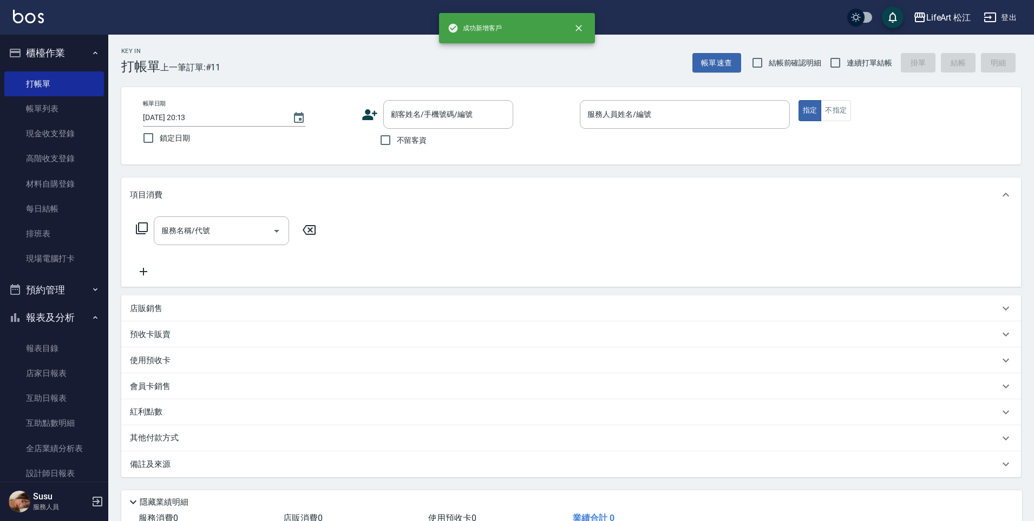
click at [375, 124] on div "顧客姓名/手機號碼/編號 顧客姓名/手機號碼/編號" at bounding box center [467, 114] width 210 height 29
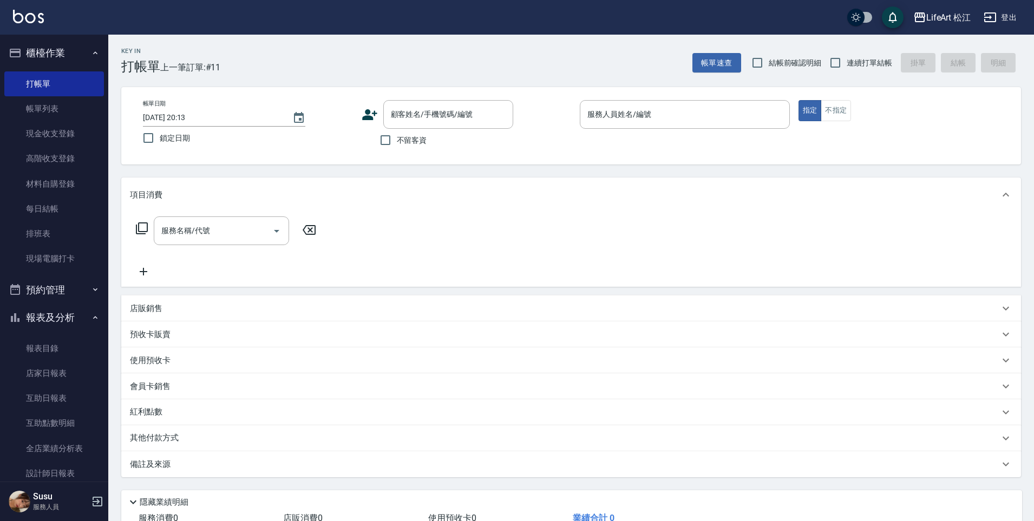
click at [369, 120] on icon at bounding box center [369, 114] width 15 height 11
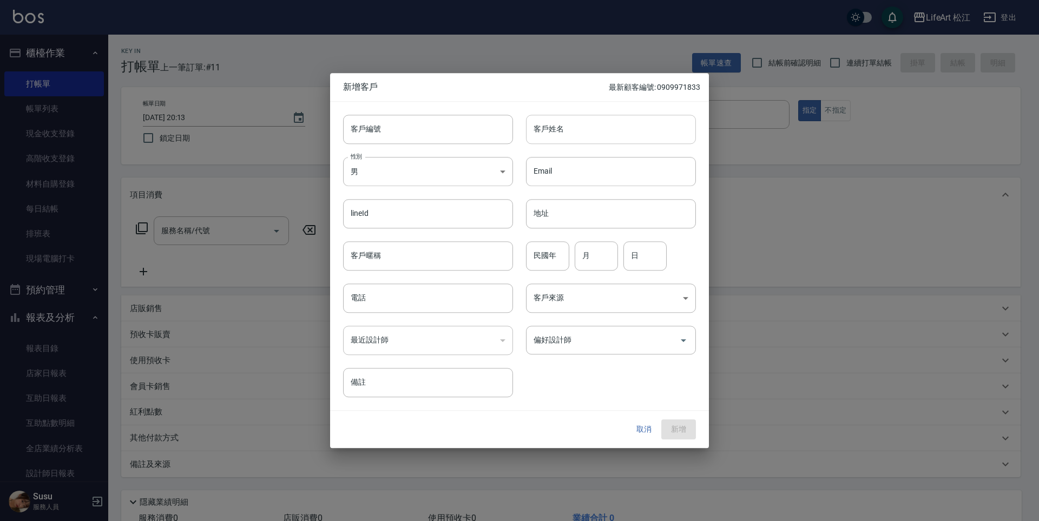
click at [626, 130] on input "客戶姓名" at bounding box center [611, 129] width 170 height 29
type input "v"
type input "㗾"
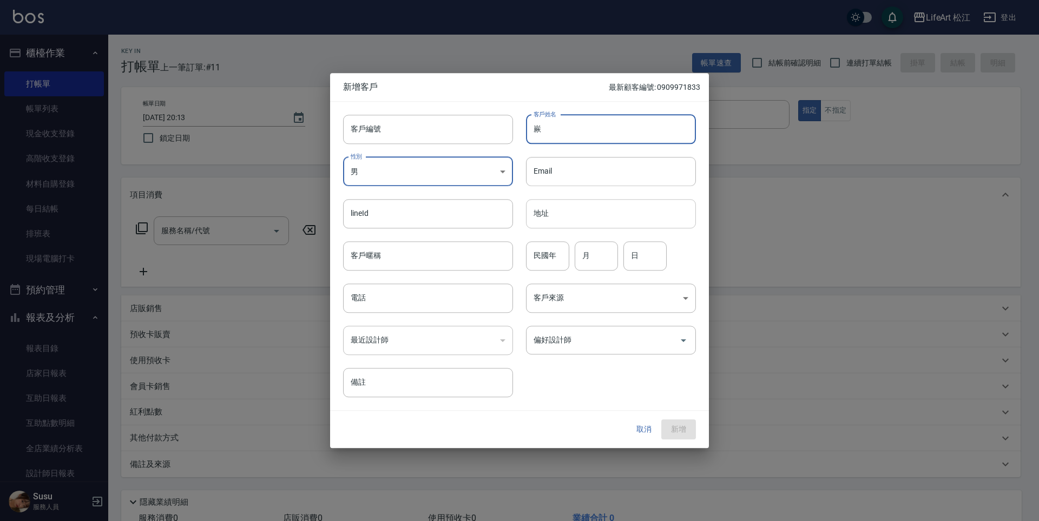
type input "欮"
click at [813, 353] on div at bounding box center [519, 260] width 1039 height 521
click at [818, 130] on div at bounding box center [519, 260] width 1039 height 521
click at [648, 432] on button "取消" at bounding box center [644, 430] width 35 height 20
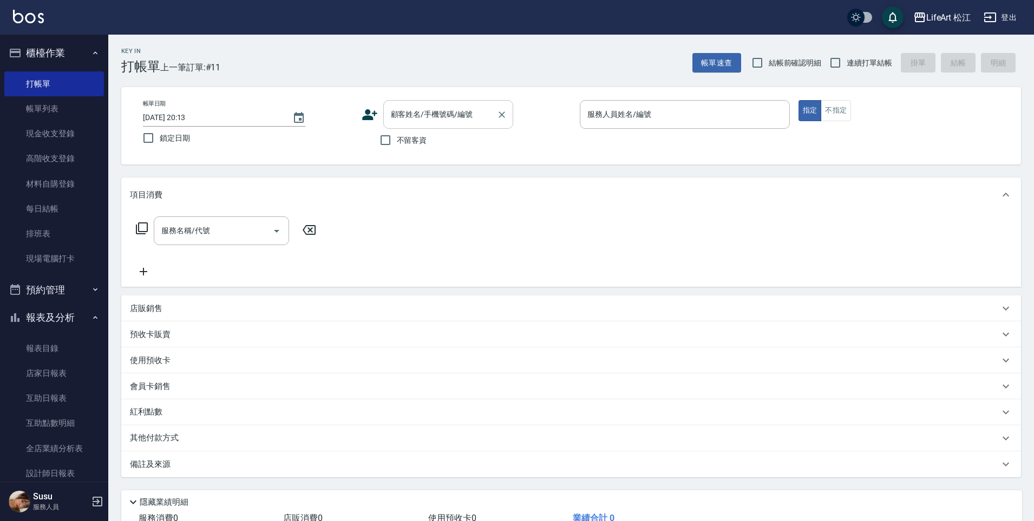
click at [493, 119] on div "顧客姓名/手機號碼/編號" at bounding box center [448, 114] width 130 height 29
click at [464, 116] on input "顧客姓名/手機號碼/編號" at bounding box center [440, 114] width 104 height 19
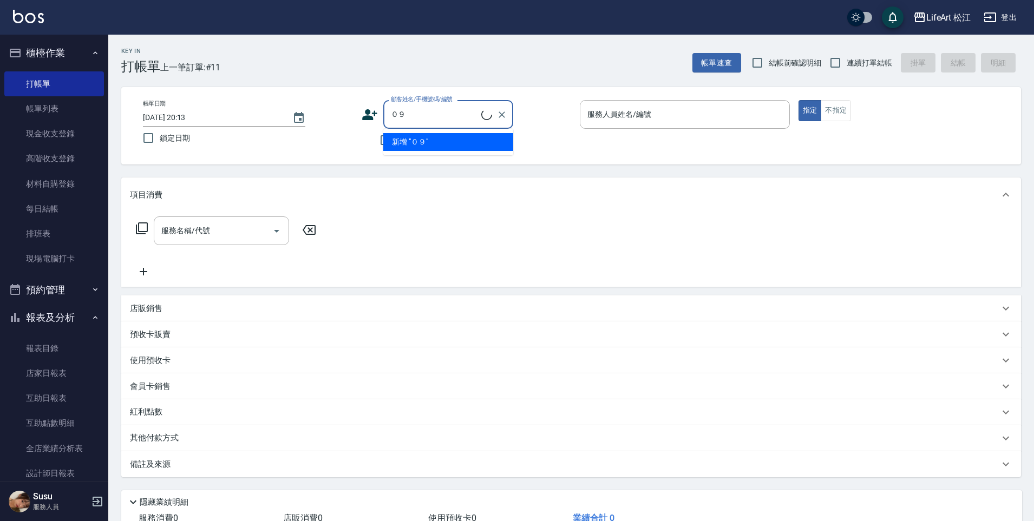
type input "０"
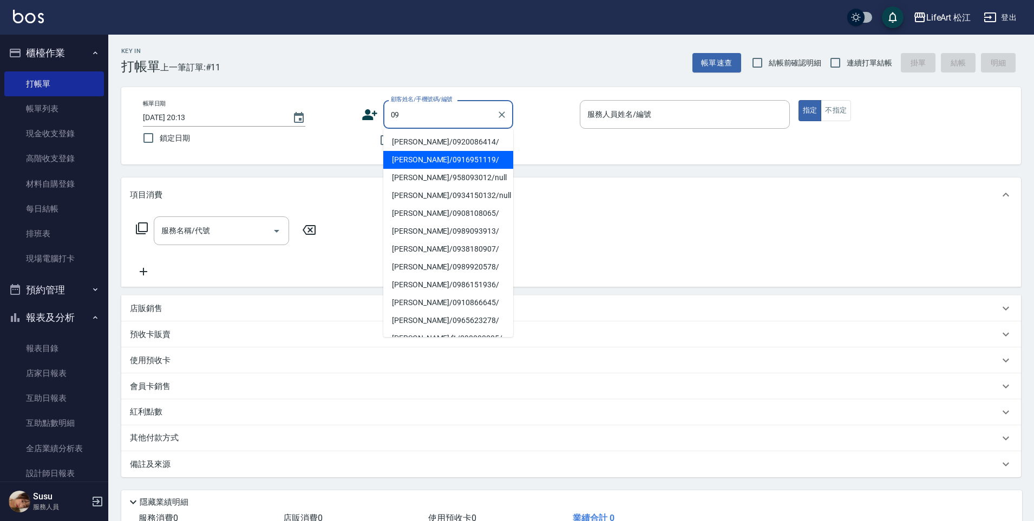
click at [431, 158] on li "[PERSON_NAME]/0916951119/" at bounding box center [448, 160] width 130 height 18
type input "[PERSON_NAME]/0916951119/"
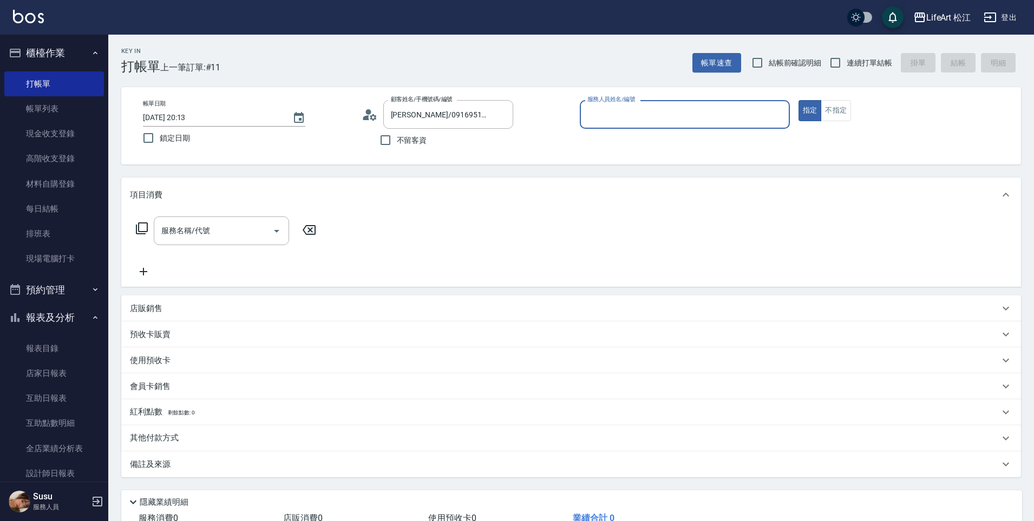
type input "Ailleen(無代號)"
click at [203, 239] on input "服務名稱/代號" at bounding box center [213, 230] width 109 height 19
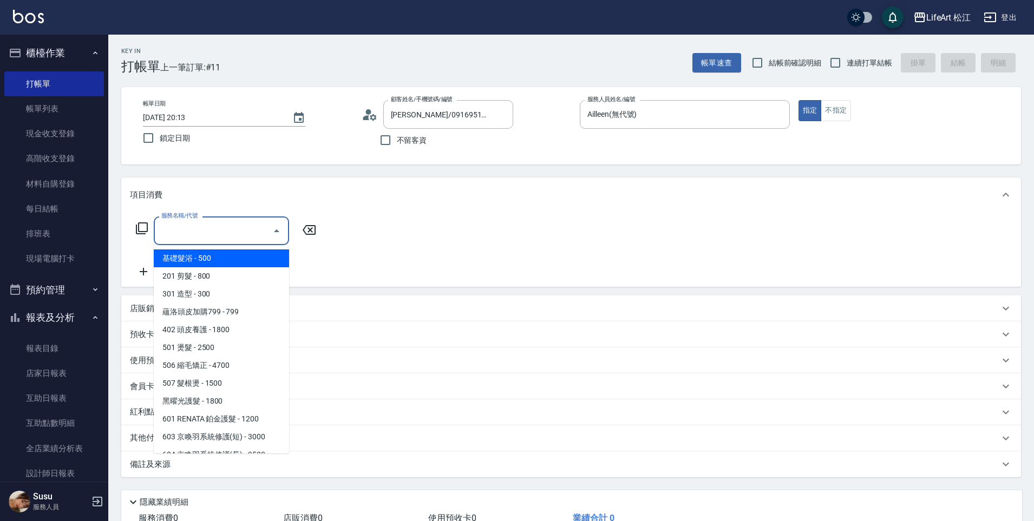
click at [200, 262] on span "基礎髮浴 - 500" at bounding box center [221, 259] width 135 height 18
type input "基礎髮浴 (101)"
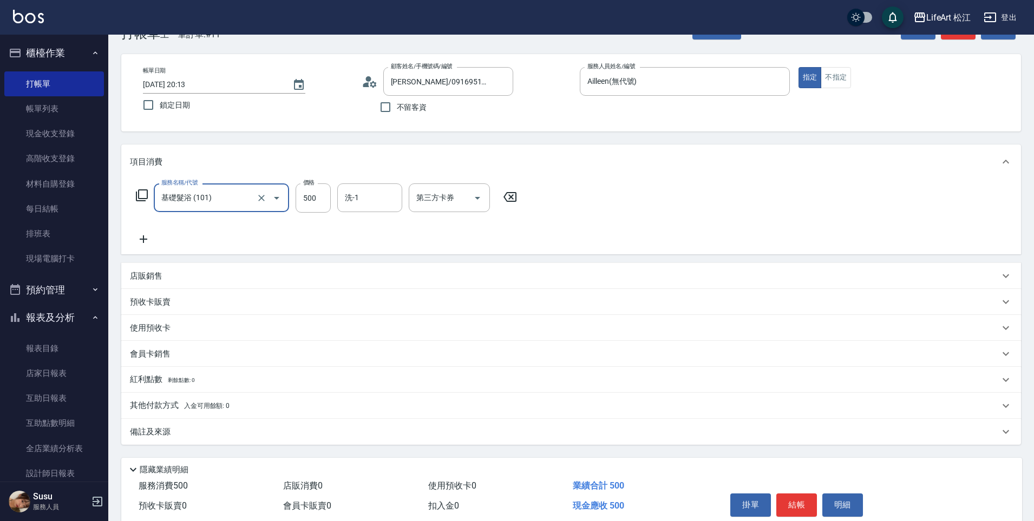
scroll to position [79, 0]
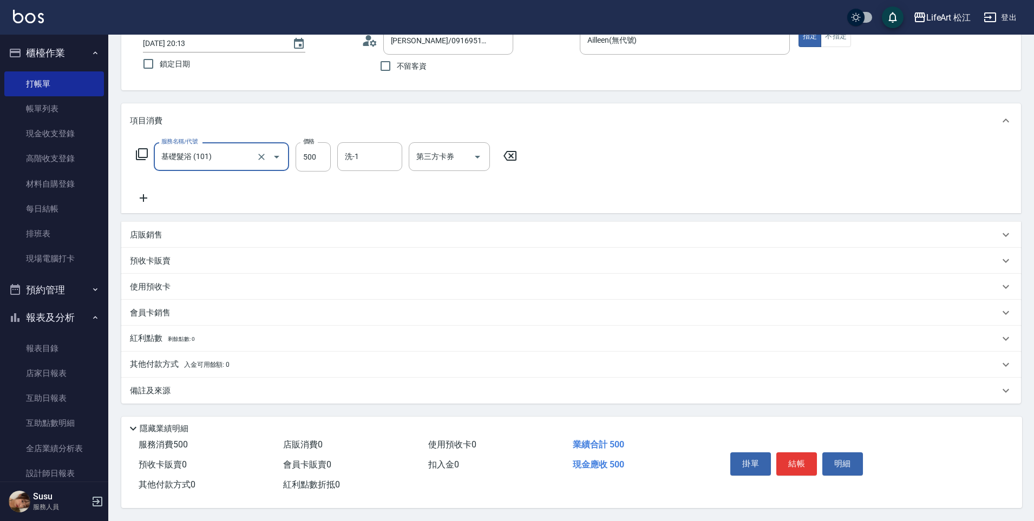
click at [208, 385] on div "備註及來源" at bounding box center [564, 390] width 869 height 11
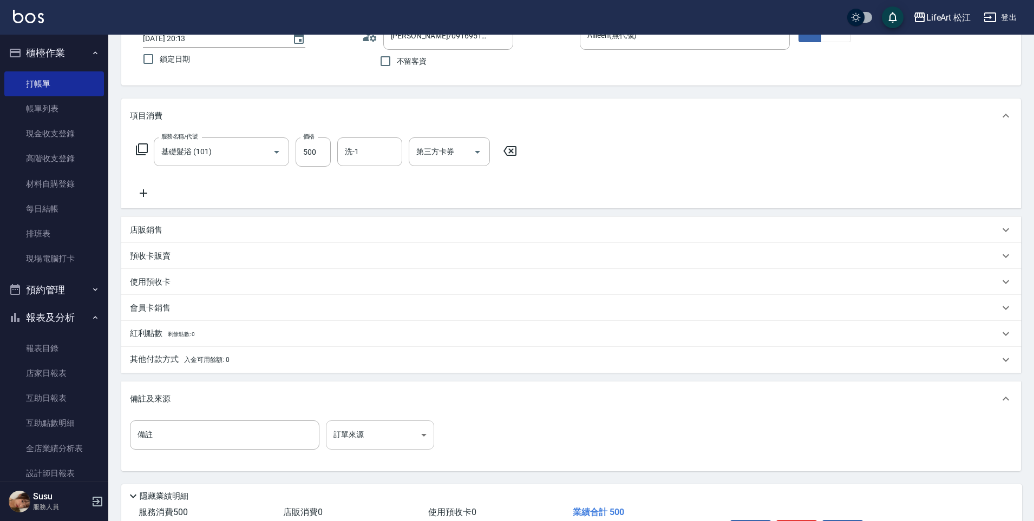
click at [349, 429] on body "LifeArt 松江 登出 櫃檯作業 打帳單 帳單列表 現金收支登錄 高階收支登錄 材料自購登錄 每日結帳 排班表 現場電腦打卡 預約管理 預約管理 單日預約…" at bounding box center [517, 255] width 1034 height 668
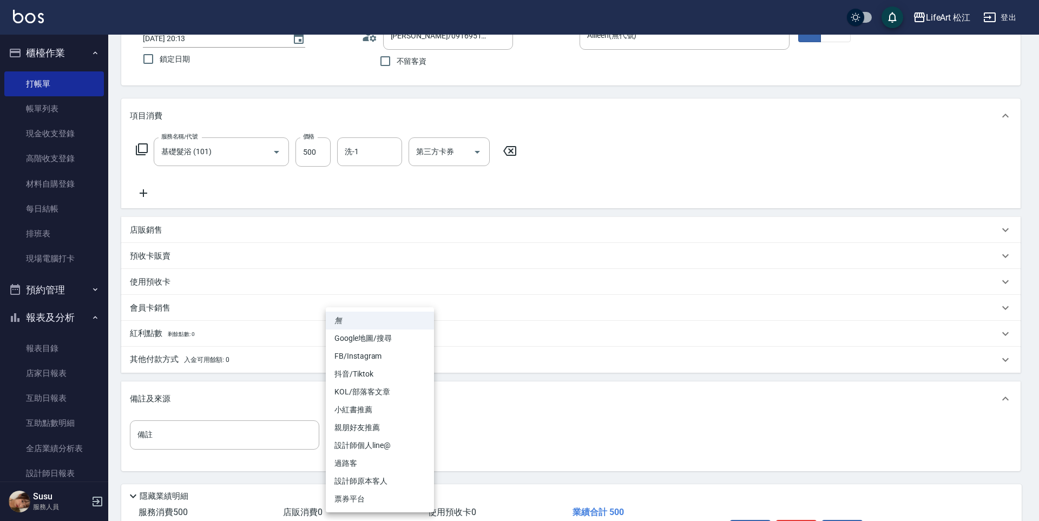
click at [356, 363] on li "FB/Instagram" at bounding box center [380, 356] width 108 height 18
type input "FB/Instagram"
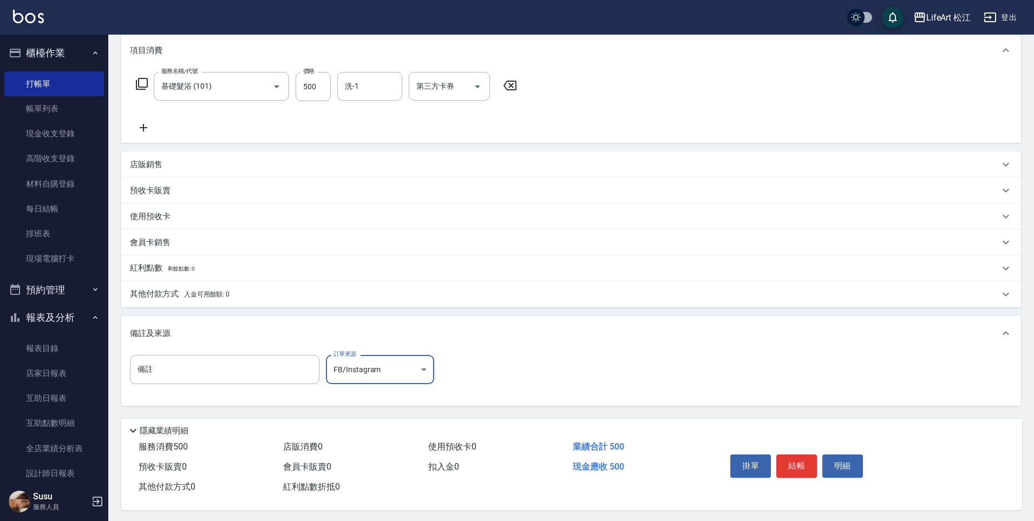
scroll to position [152, 0]
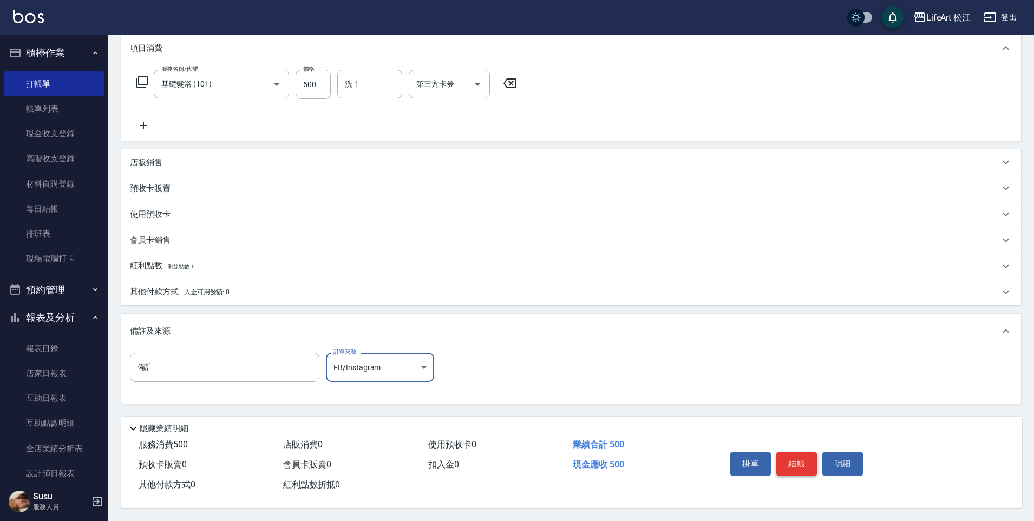
click at [800, 462] on button "結帳" at bounding box center [796, 464] width 41 height 23
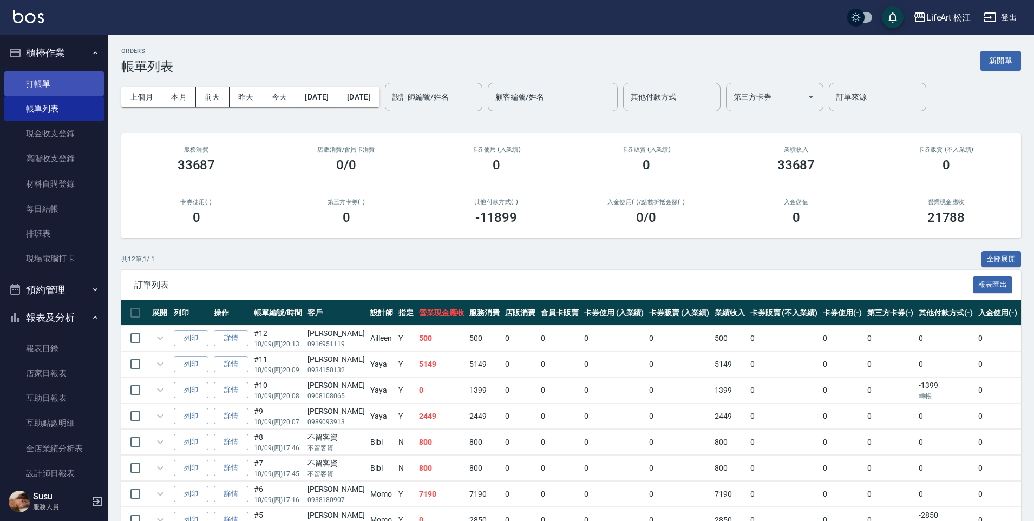
click at [67, 78] on link "打帳單" at bounding box center [54, 83] width 100 height 25
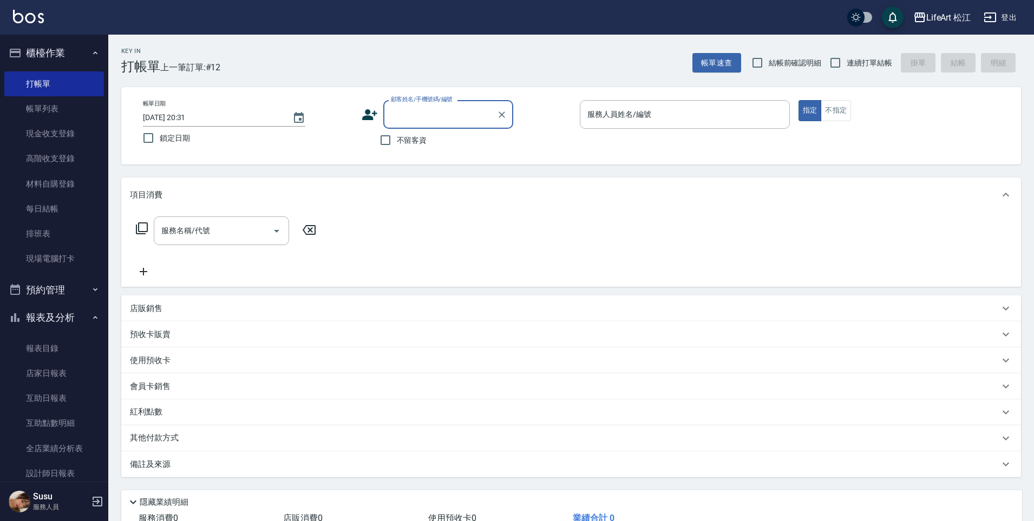
click at [408, 123] on input "顧客姓名/手機號碼/編號" at bounding box center [440, 114] width 104 height 19
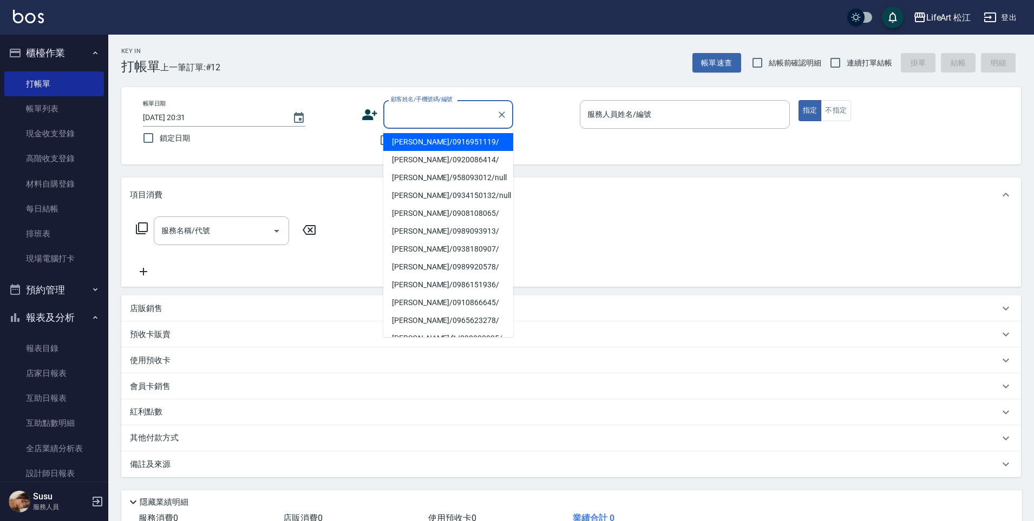
click at [384, 116] on div "顧客姓名/手機號碼/編號" at bounding box center [448, 114] width 130 height 29
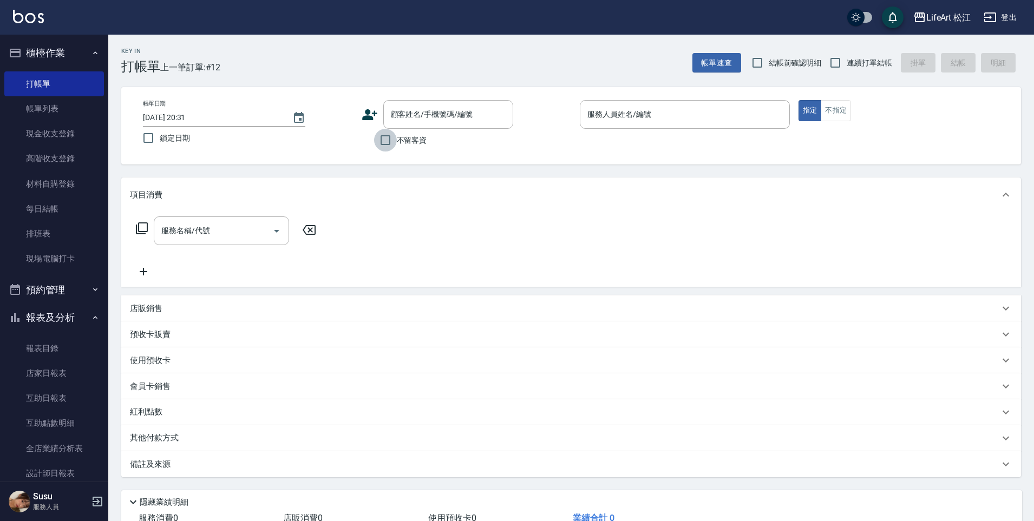
click at [384, 146] on input "不留客資" at bounding box center [385, 140] width 23 height 23
checkbox input "true"
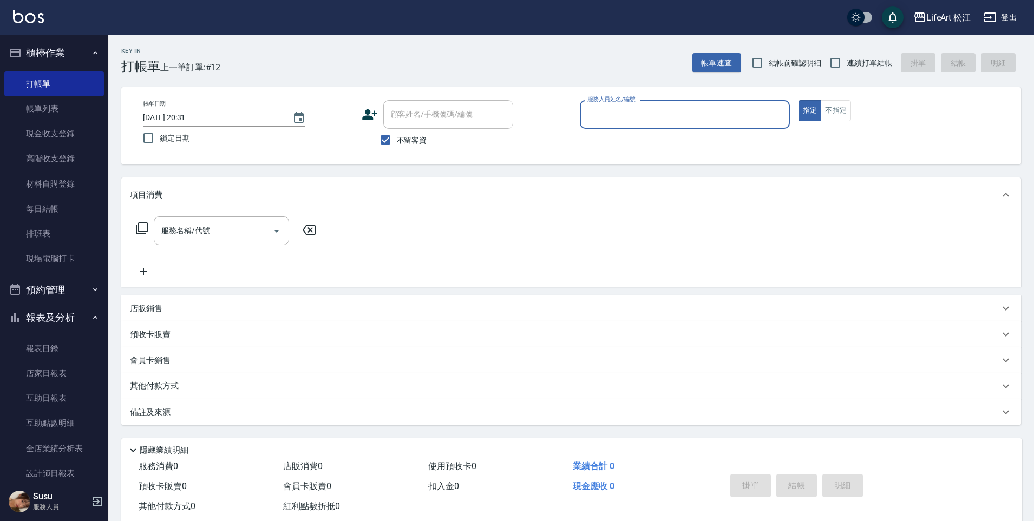
click at [602, 119] on input "服務人員姓名/編號" at bounding box center [685, 114] width 200 height 19
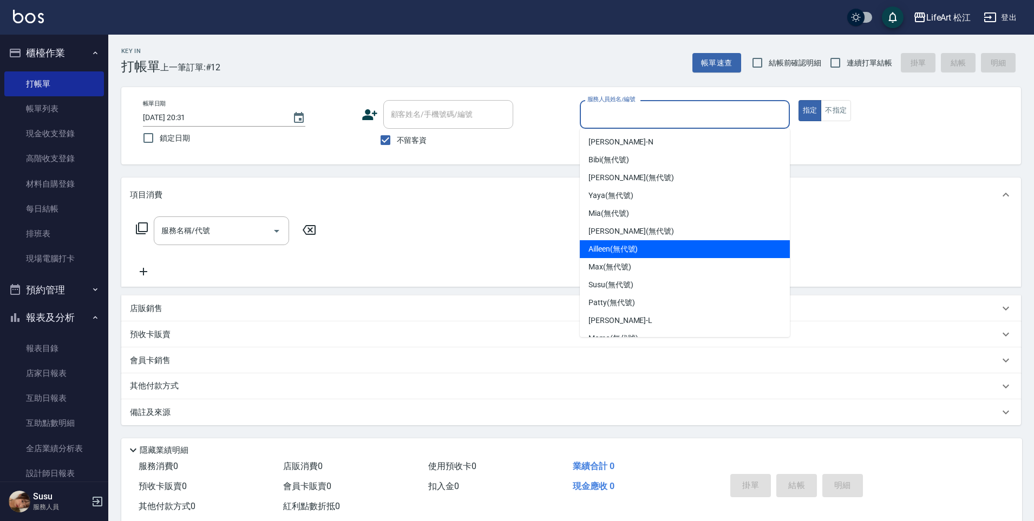
click at [606, 248] on span "Ailleen (無代號)" at bounding box center [612, 249] width 49 height 11
type input "Ailleen(無代號)"
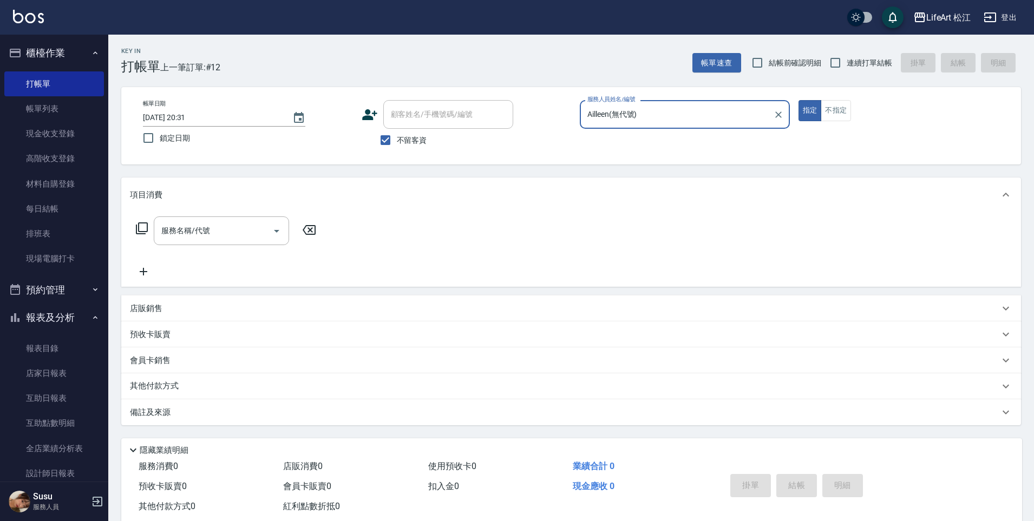
click at [190, 235] on input "服務名稱/代號" at bounding box center [213, 230] width 109 height 19
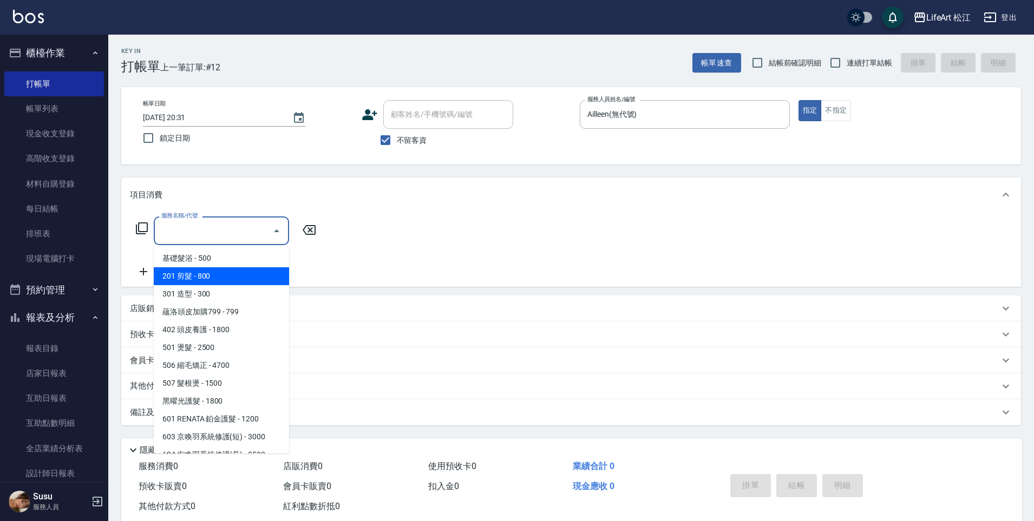
click at [211, 280] on span "201 剪髮 - 800" at bounding box center [221, 276] width 135 height 18
type input "201 剪髮(201)"
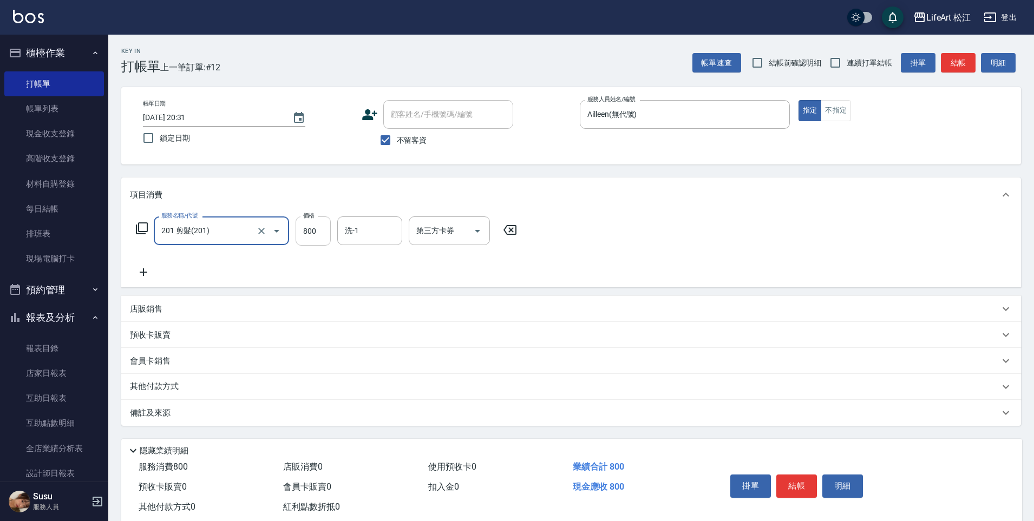
click at [305, 223] on input "800" at bounding box center [313, 231] width 35 height 29
click at [310, 225] on input "800" at bounding box center [313, 231] width 35 height 29
type input "900"
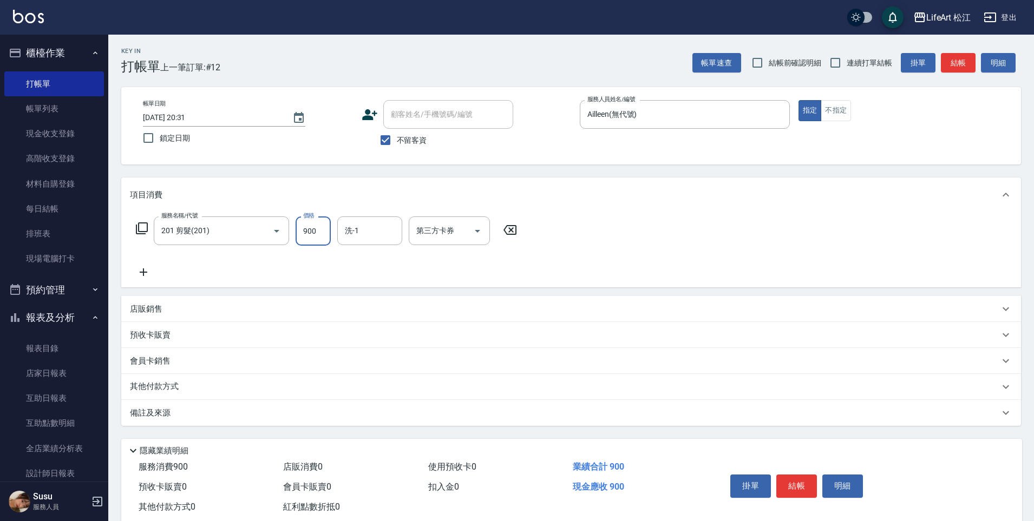
click at [186, 418] on div "備註及來源" at bounding box center [564, 413] width 869 height 11
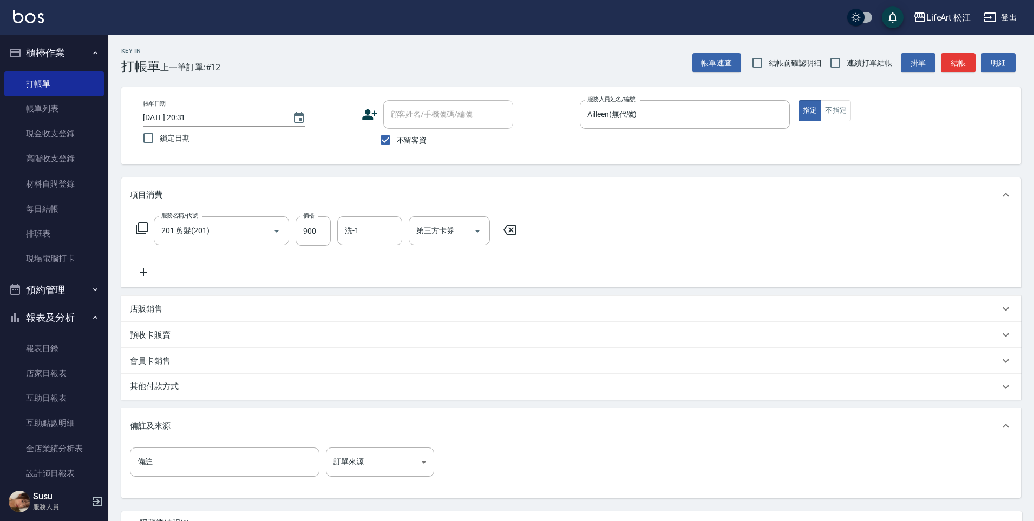
click at [359, 445] on div "備註 備註 訂單來源 ​ 訂單來源" at bounding box center [571, 470] width 900 height 55
click at [364, 463] on body "LifeArt 松江 登出 櫃檯作業 打帳單 帳單列表 現金收支登錄 高階收支登錄 材料自購登錄 每日結帳 排班表 現場電腦打卡 預約管理 預約管理 單日預約…" at bounding box center [517, 308] width 1034 height 616
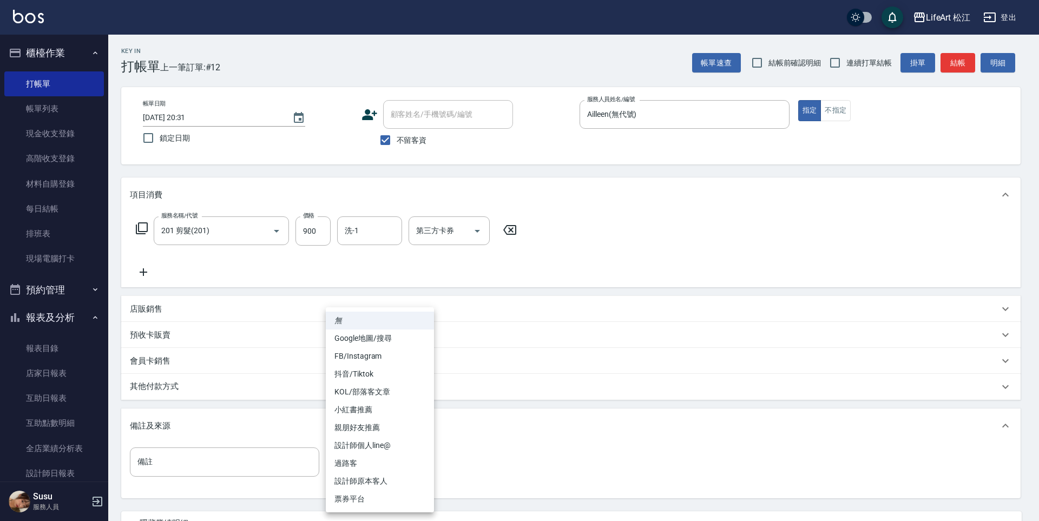
click at [365, 480] on li "設計師原本客人" at bounding box center [380, 482] width 108 height 18
type input "設計師原本客人"
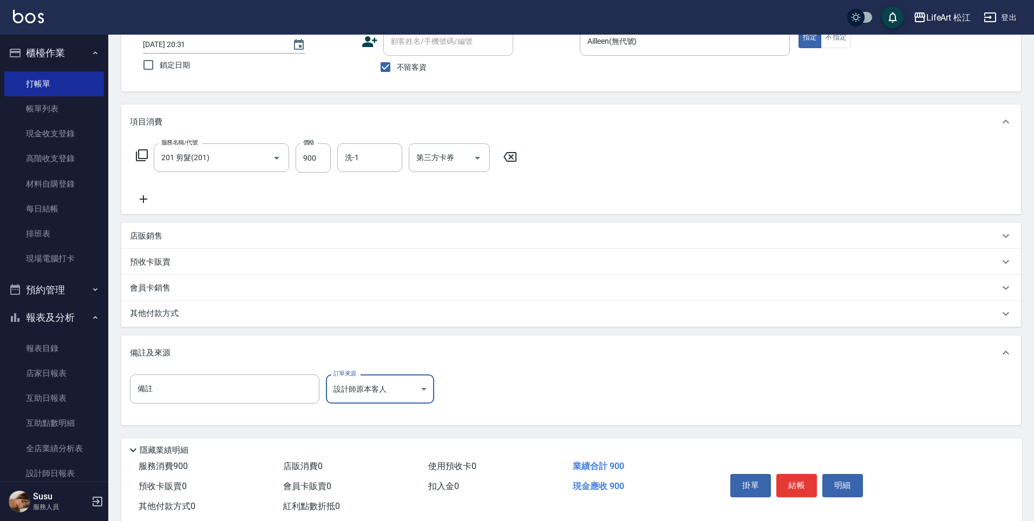
scroll to position [100, 0]
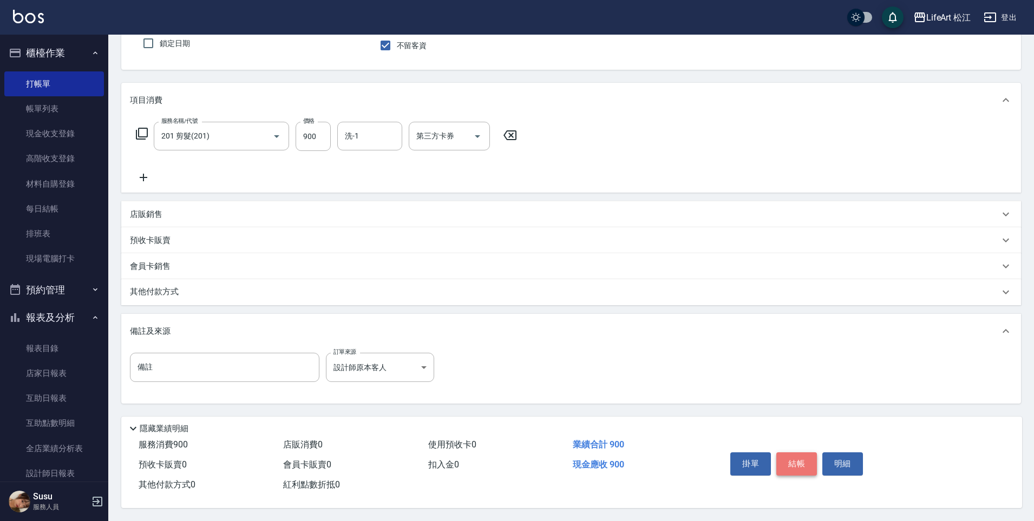
click at [795, 453] on button "結帳" at bounding box center [796, 464] width 41 height 23
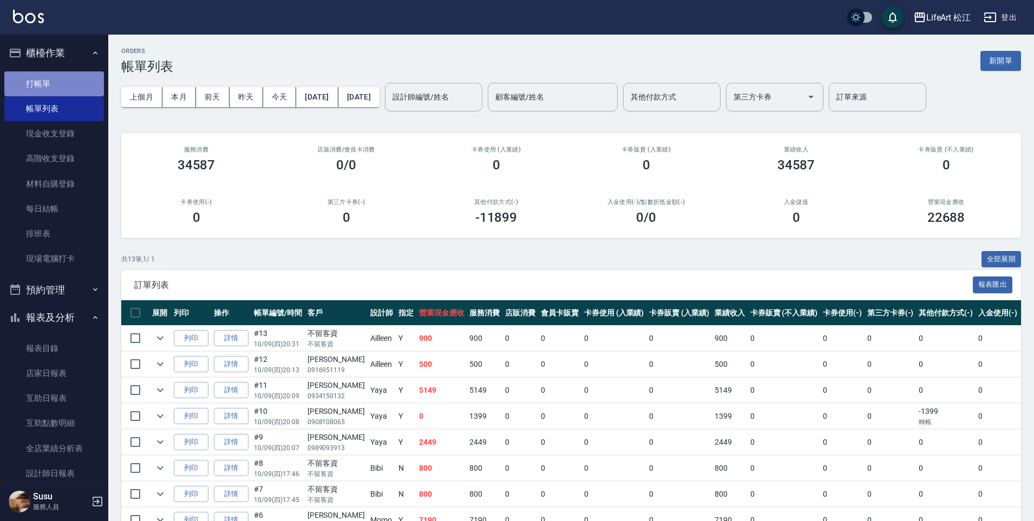
click at [71, 81] on link "打帳單" at bounding box center [54, 83] width 100 height 25
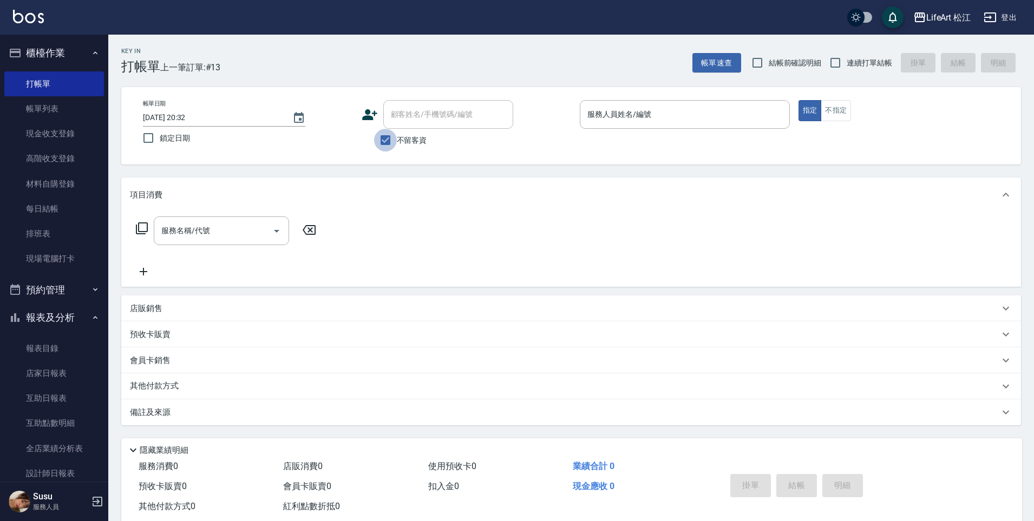
click at [389, 142] on input "不留客資" at bounding box center [385, 140] width 23 height 23
checkbox input "false"
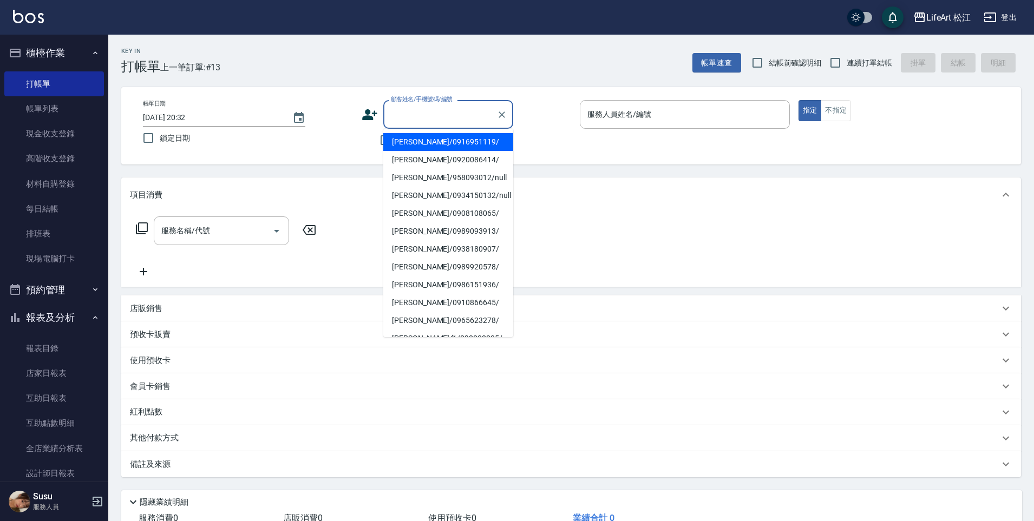
click at [428, 112] on div "顧客姓名/手機號碼/編號 顧客姓名/手機號碼/編號" at bounding box center [448, 114] width 130 height 29
click at [417, 156] on li "[PERSON_NAME]/0920086414/" at bounding box center [448, 160] width 130 height 18
type input "[PERSON_NAME]/0920086414/"
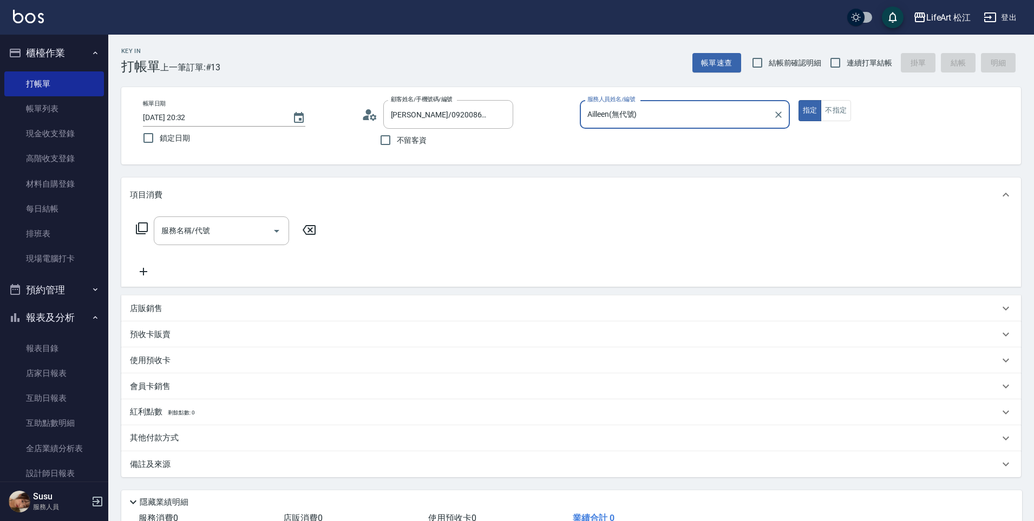
type input "Ailleen(無代號)"
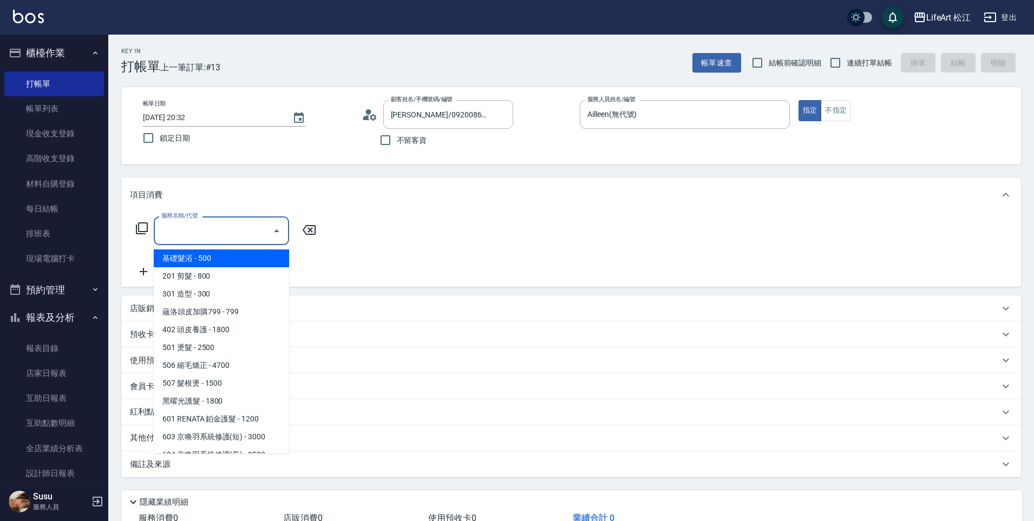
click at [257, 230] on input "服務名稱/代號" at bounding box center [213, 230] width 109 height 19
click at [199, 272] on span "201 剪髮 - 800" at bounding box center [221, 276] width 135 height 18
type input "201 剪髮(201)"
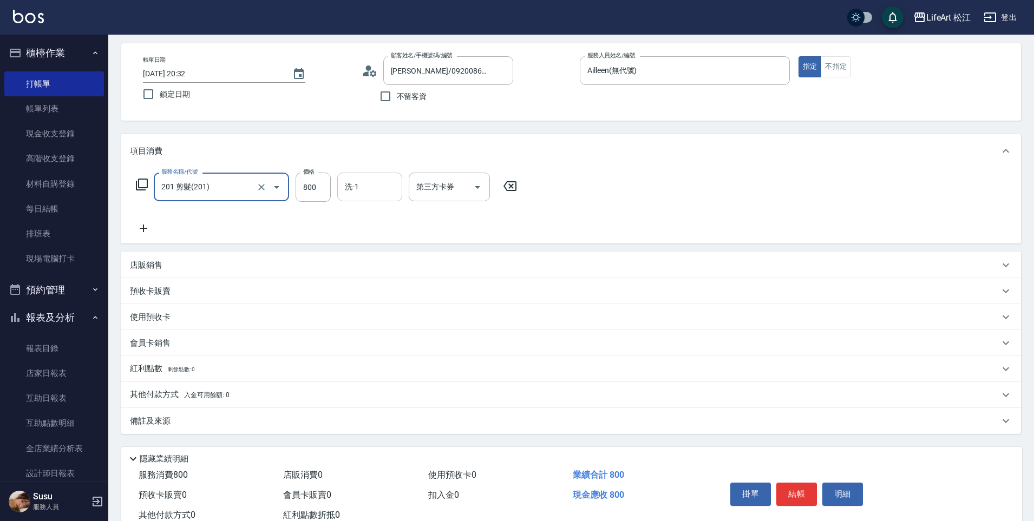
scroll to position [79, 0]
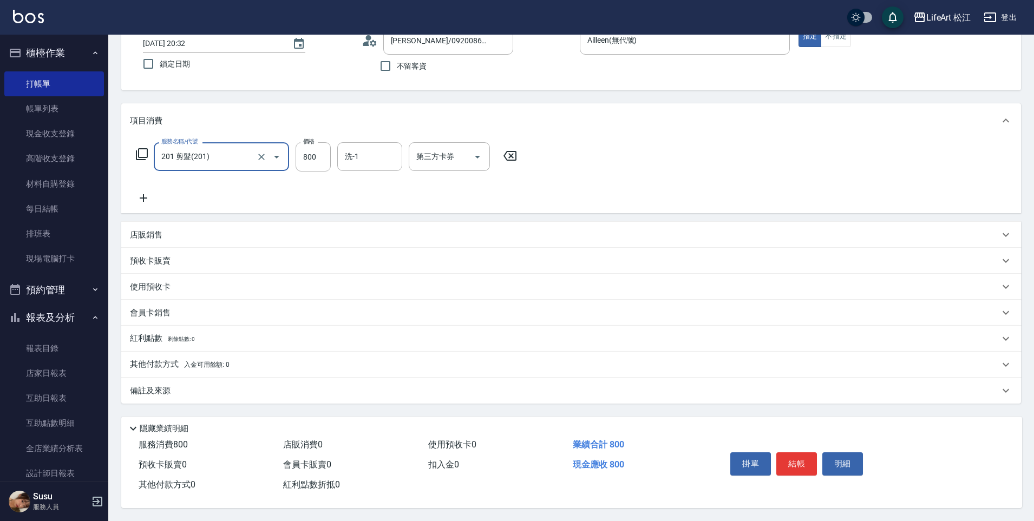
click at [187, 378] on div "備註及來源" at bounding box center [571, 391] width 900 height 26
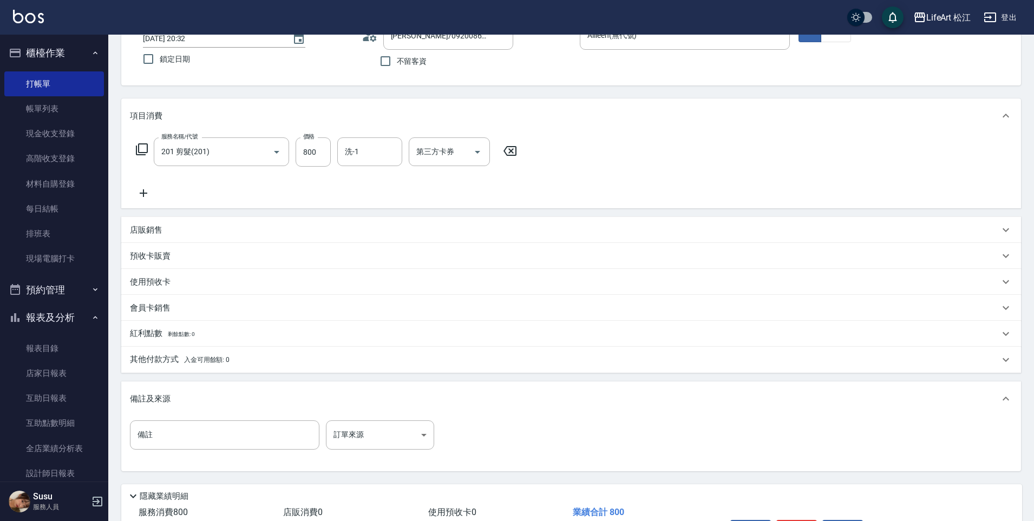
click at [323, 433] on div "備註 備註 訂單來源 ​ 訂單來源" at bounding box center [285, 435] width 311 height 29
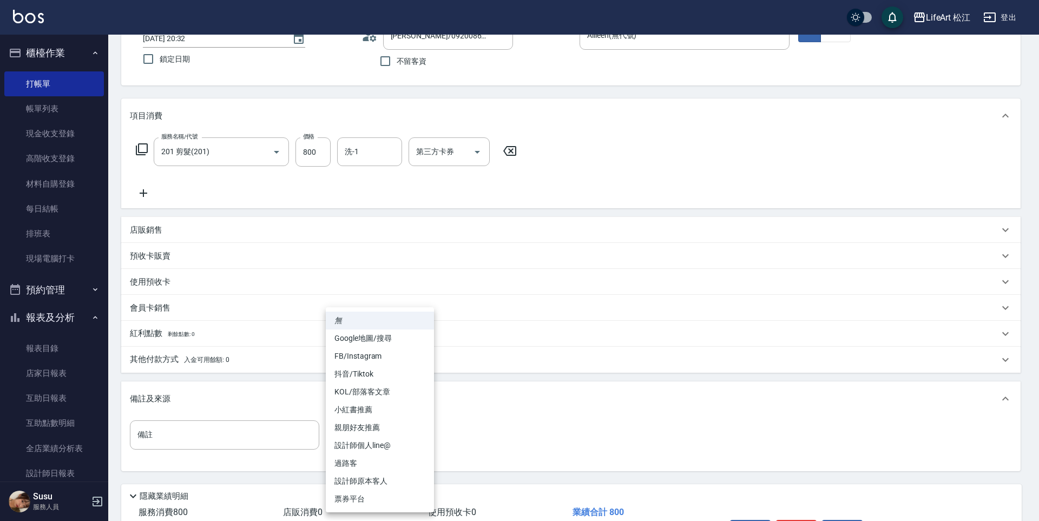
click at [377, 428] on body "LifeArt 松江 登出 櫃檯作業 打帳單 帳單列表 現金收支登錄 高階收支登錄 材料自購登錄 每日結帳 排班表 現場電腦打卡 預約管理 預約管理 單日預約…" at bounding box center [519, 255] width 1039 height 668
click at [372, 424] on li "親朋好友推薦" at bounding box center [380, 428] width 108 height 18
type input "親朋好友推薦"
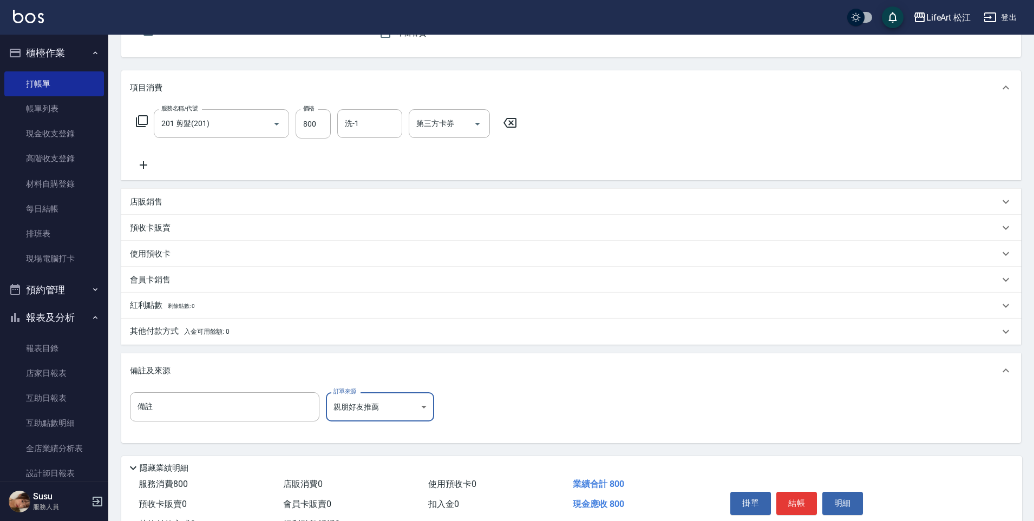
scroll to position [152, 0]
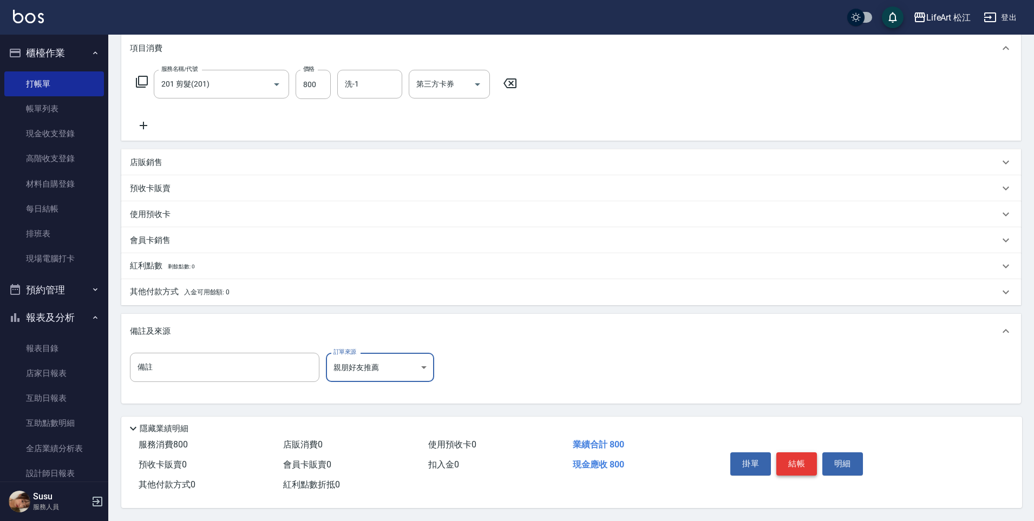
click at [800, 468] on button "結帳" at bounding box center [796, 464] width 41 height 23
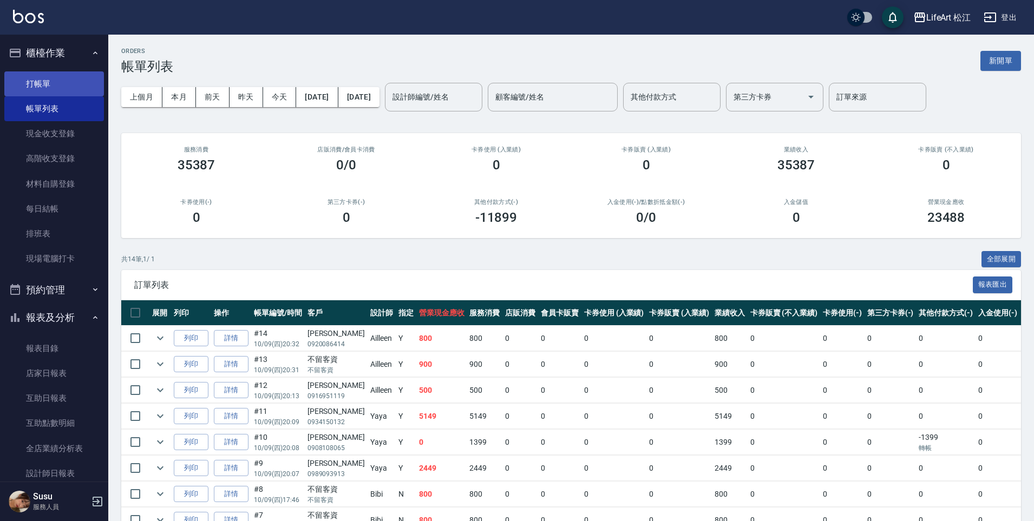
click at [82, 86] on link "打帳單" at bounding box center [54, 83] width 100 height 25
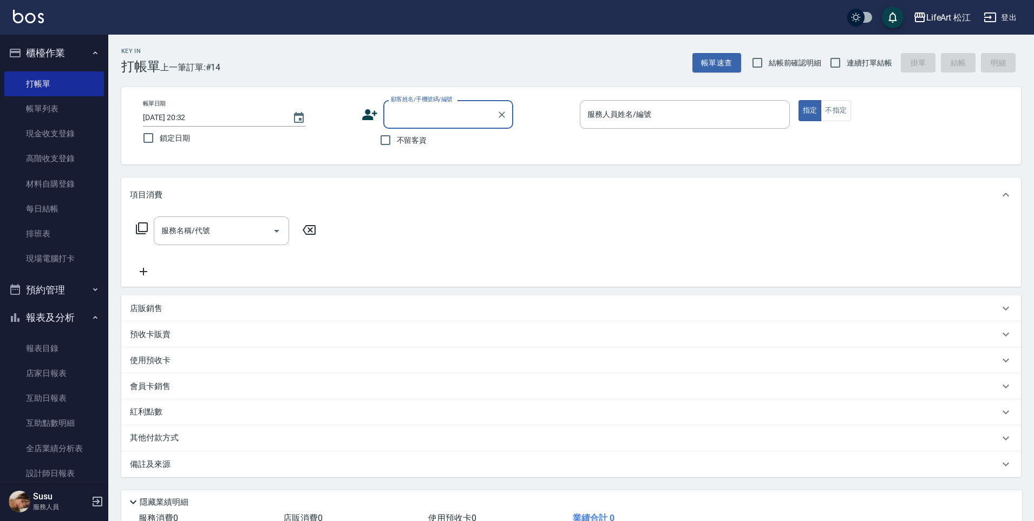
click at [448, 121] on input "顧客姓名/手機號碼/編號" at bounding box center [440, 114] width 104 height 19
click at [362, 114] on icon at bounding box center [370, 115] width 16 height 16
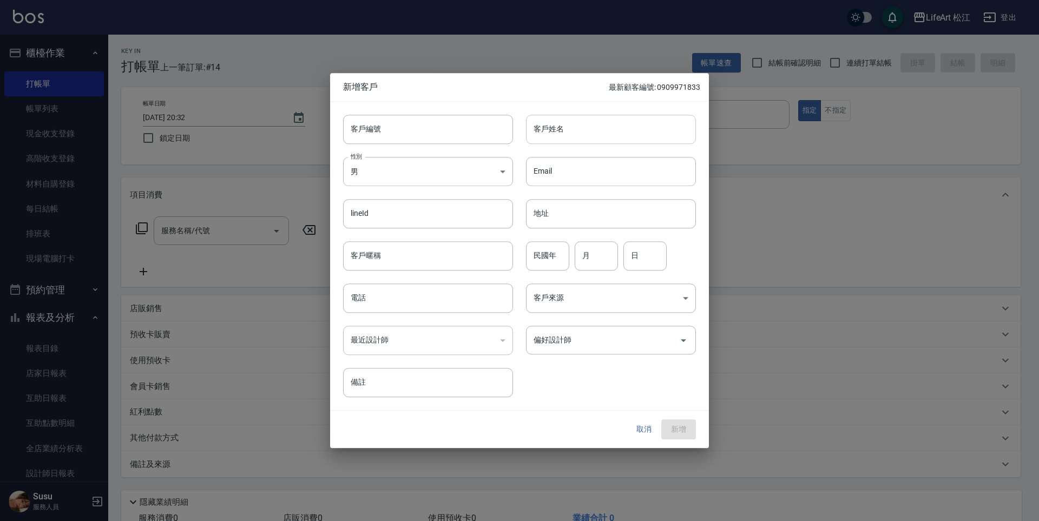
click at [629, 137] on input "客戶姓名" at bounding box center [611, 129] width 170 height 29
type input "r"
type input "覺"
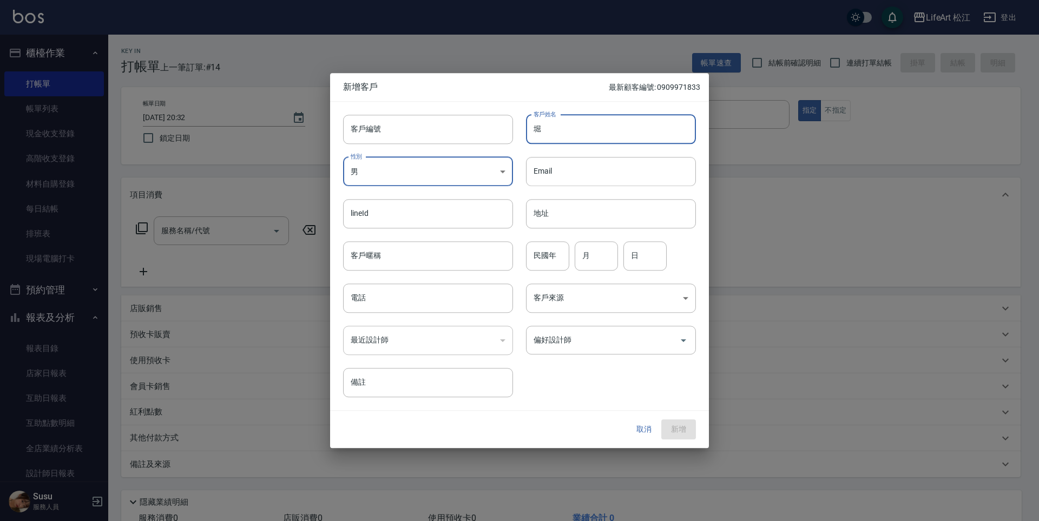
type input "覺"
type input "[PERSON_NAME]"
click at [426, 290] on input "電話" at bounding box center [428, 298] width 170 height 29
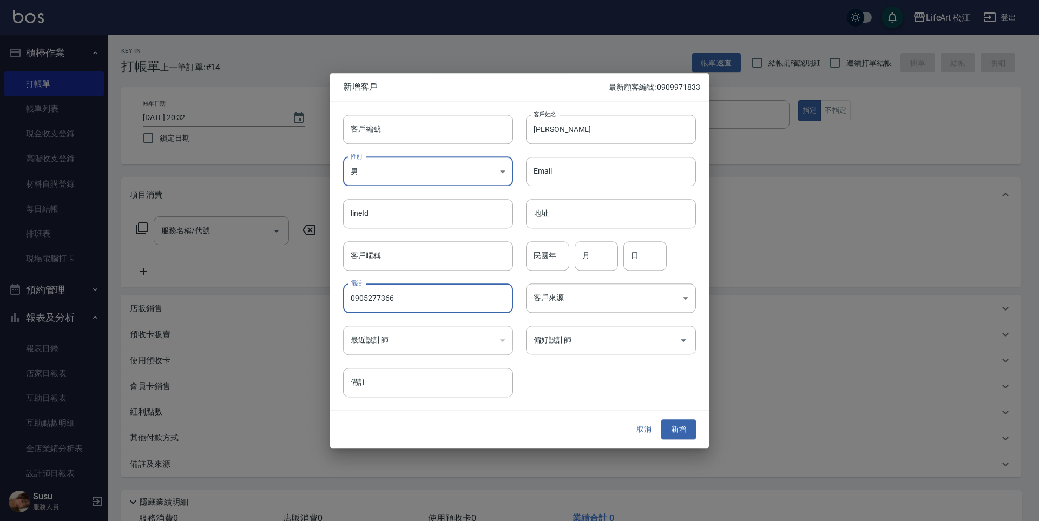
type input "0905277366"
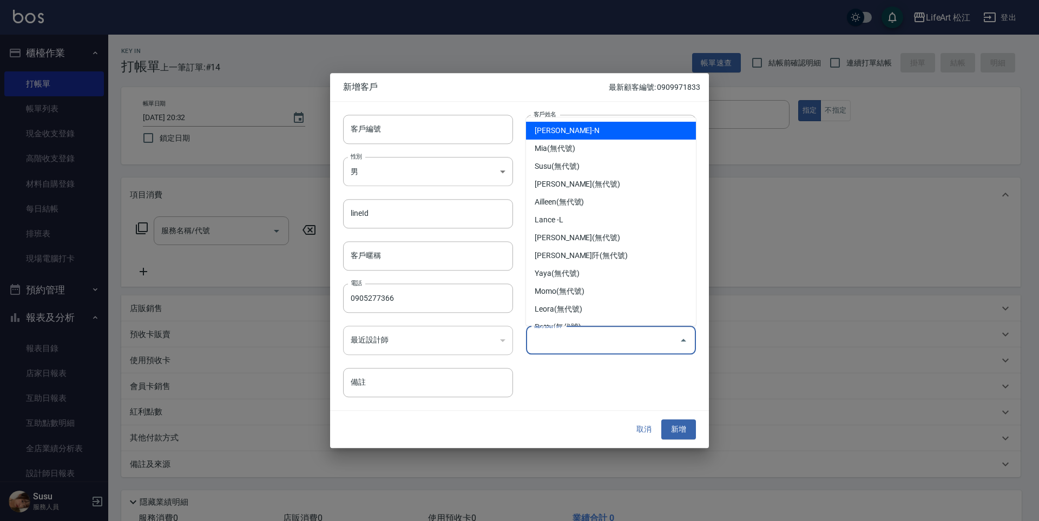
click at [653, 338] on input "偏好設計師" at bounding box center [603, 340] width 144 height 19
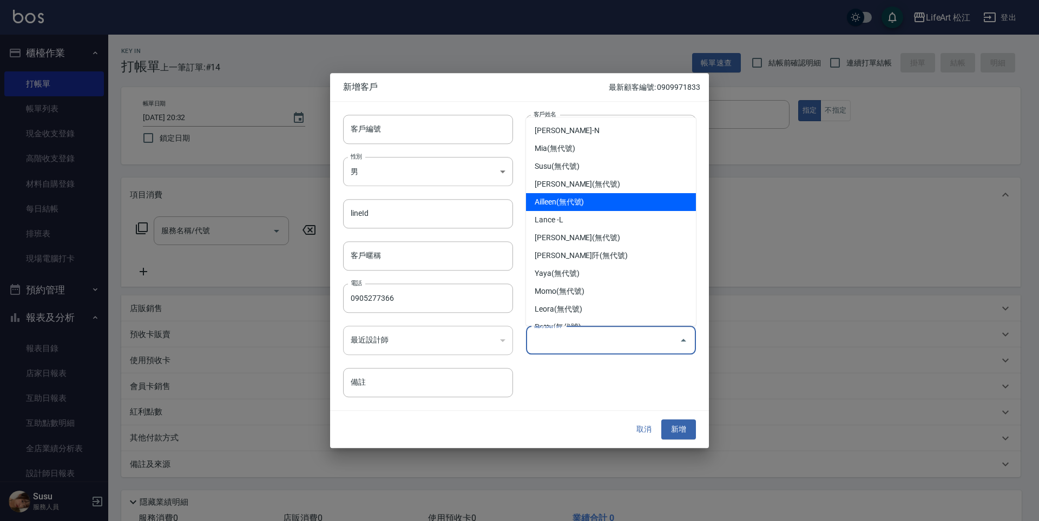
click at [581, 203] on li "Ailleen(無代號)" at bounding box center [611, 202] width 170 height 18
type input "Ailleen"
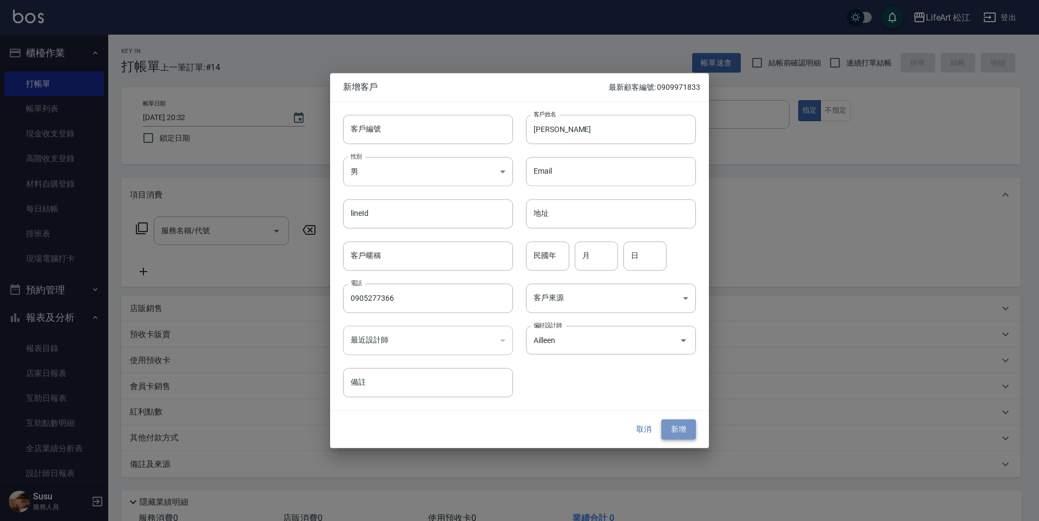
click at [684, 422] on button "新增" at bounding box center [678, 430] width 35 height 20
click at [684, 422] on div "取消 新增" at bounding box center [661, 430] width 69 height 20
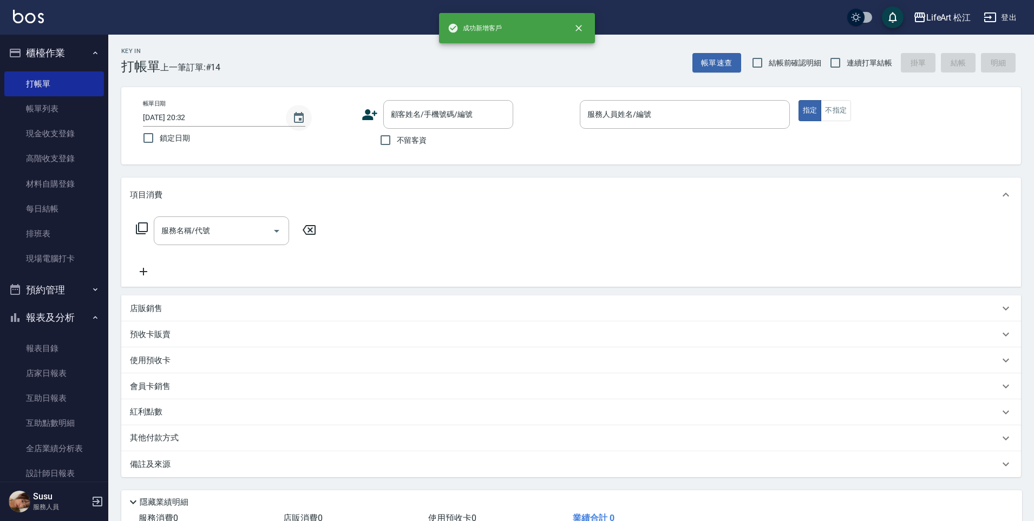
click at [299, 114] on icon "Choose date, selected date is 2025-10-09" at bounding box center [299, 117] width 10 height 11
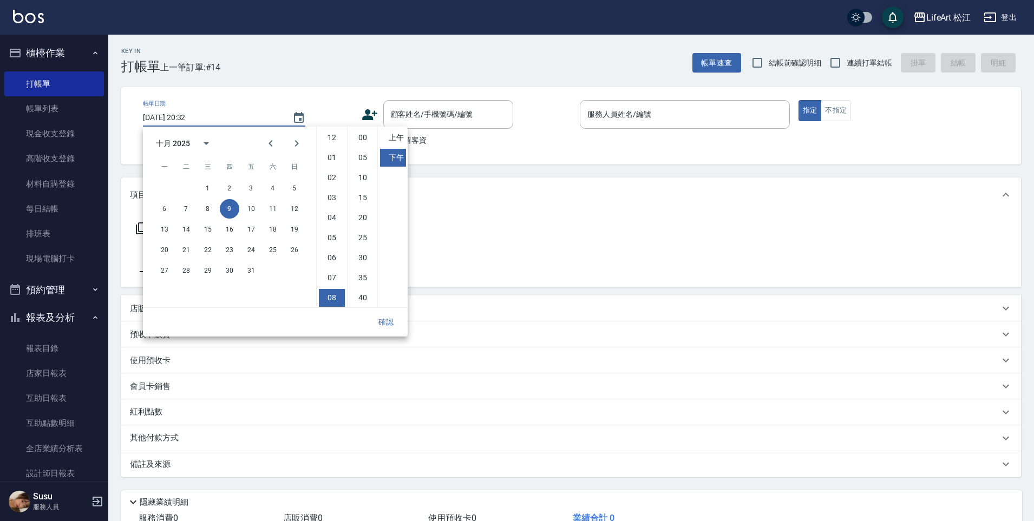
scroll to position [61, 0]
click at [259, 206] on button "10" at bounding box center [250, 208] width 19 height 19
type input "[DATE] 20:32"
click at [390, 327] on button "確認" at bounding box center [386, 322] width 35 height 20
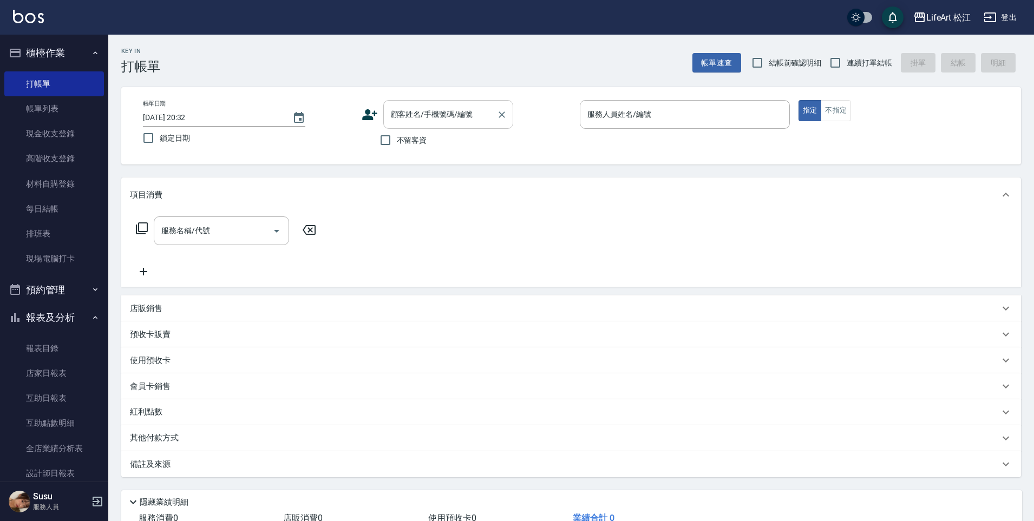
click at [445, 120] on input "顧客姓名/手機號碼/編號" at bounding box center [440, 114] width 104 height 19
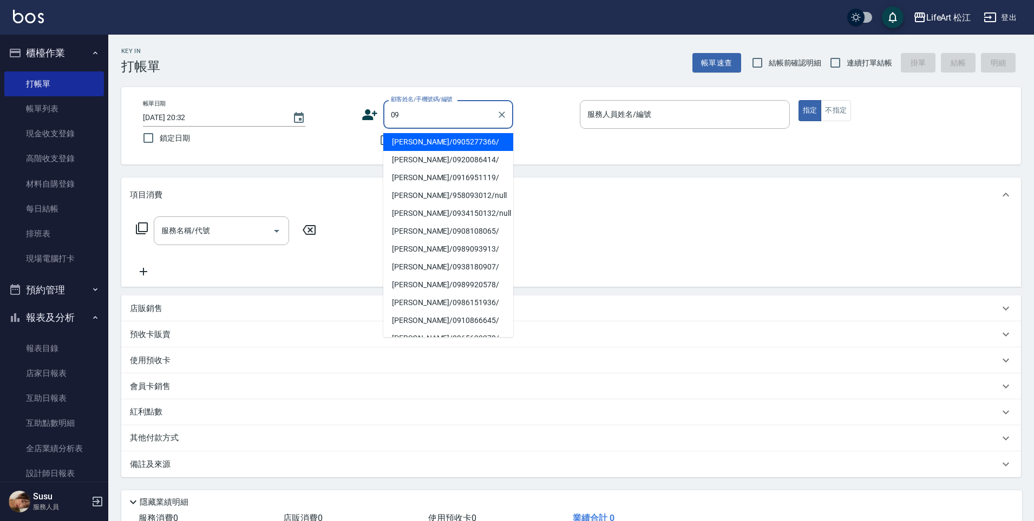
click at [442, 145] on li "[PERSON_NAME]/0905277366/" at bounding box center [448, 142] width 130 height 18
type input "[PERSON_NAME]/0905277366/"
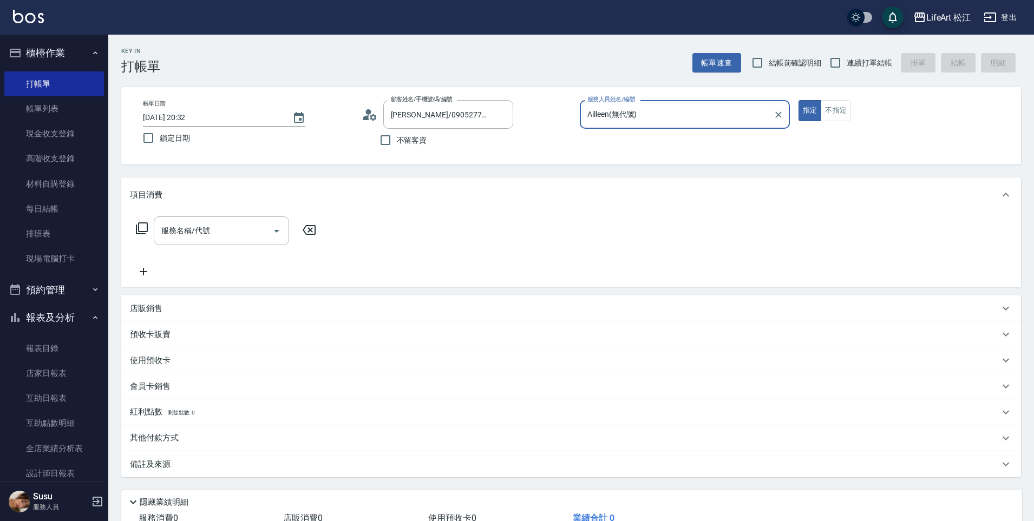
type input "Ailleen(無代號)"
click at [253, 227] on input "服務名稱/代號" at bounding box center [213, 230] width 109 height 19
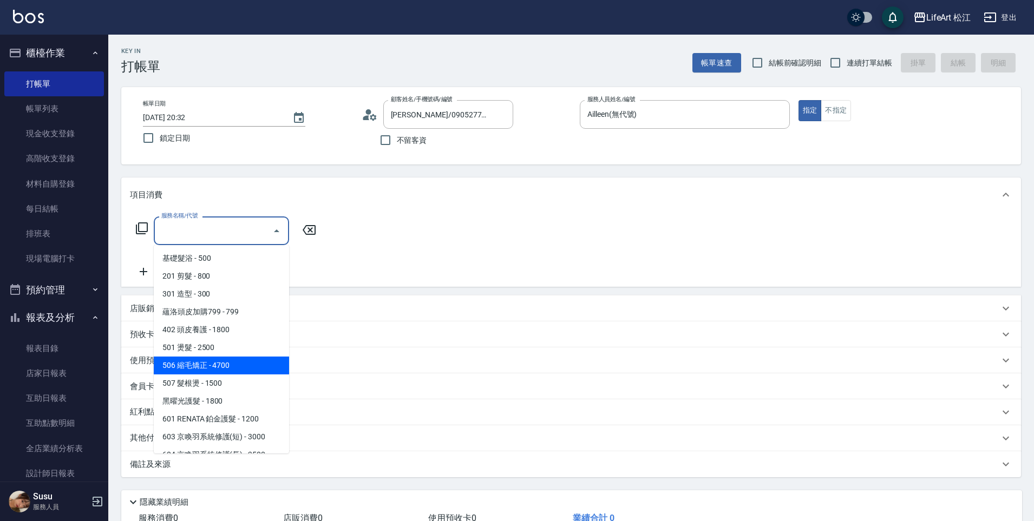
click at [191, 365] on span "506 縮毛矯正 - 4700" at bounding box center [221, 366] width 135 height 18
type input "506 縮毛矯正 (506)"
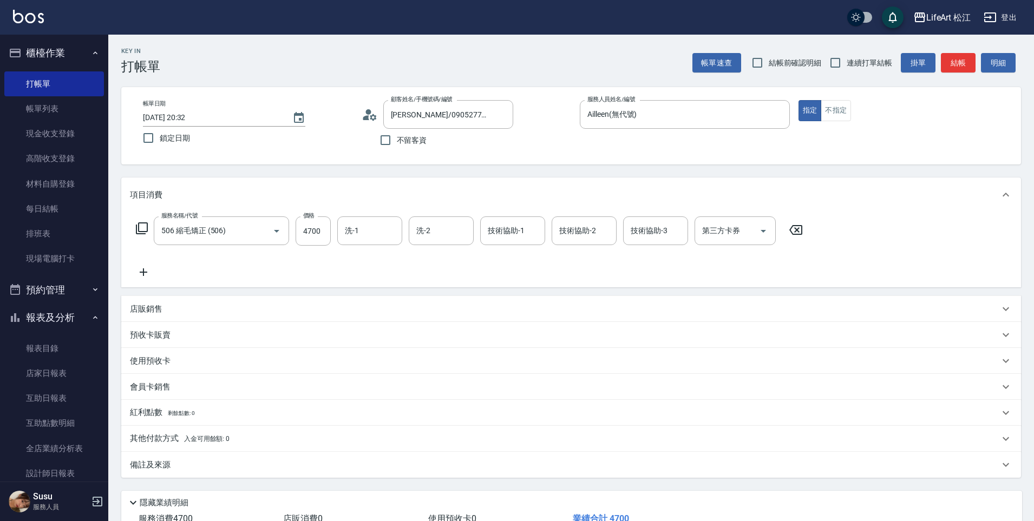
click at [148, 277] on icon at bounding box center [143, 272] width 27 height 13
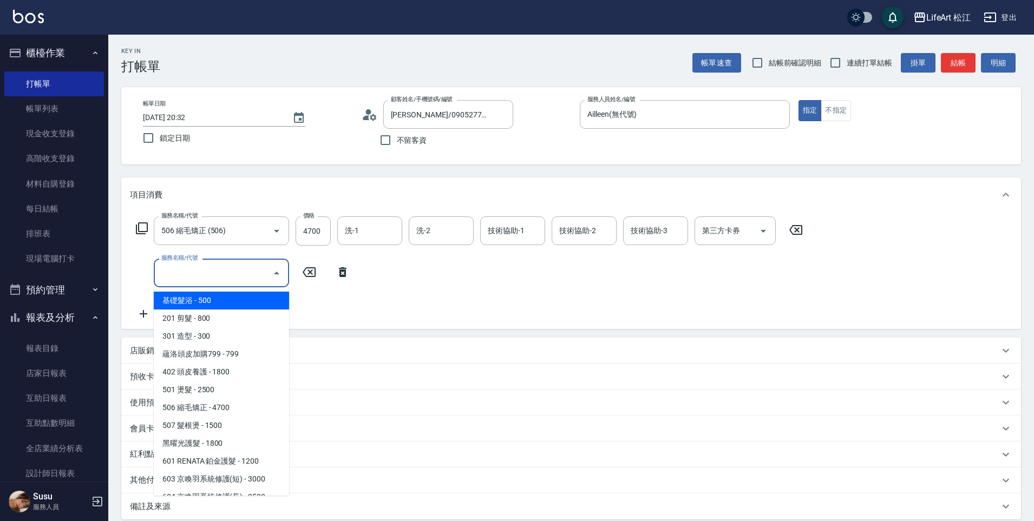
click at [207, 275] on input "服務名稱/代號" at bounding box center [213, 273] width 109 height 19
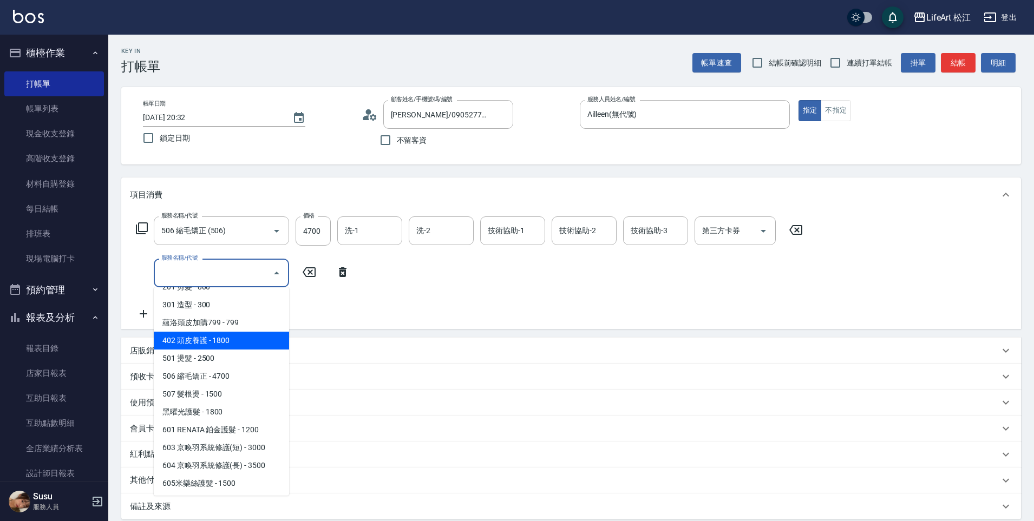
scroll to position [0, 0]
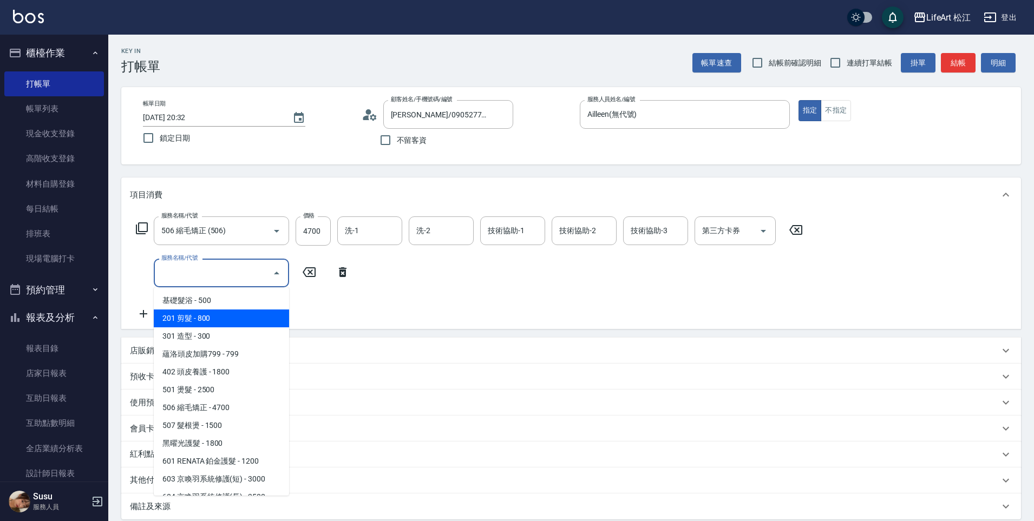
click at [209, 323] on span "201 剪髮 - 800" at bounding box center [221, 319] width 135 height 18
type input "201 剪髮(201)"
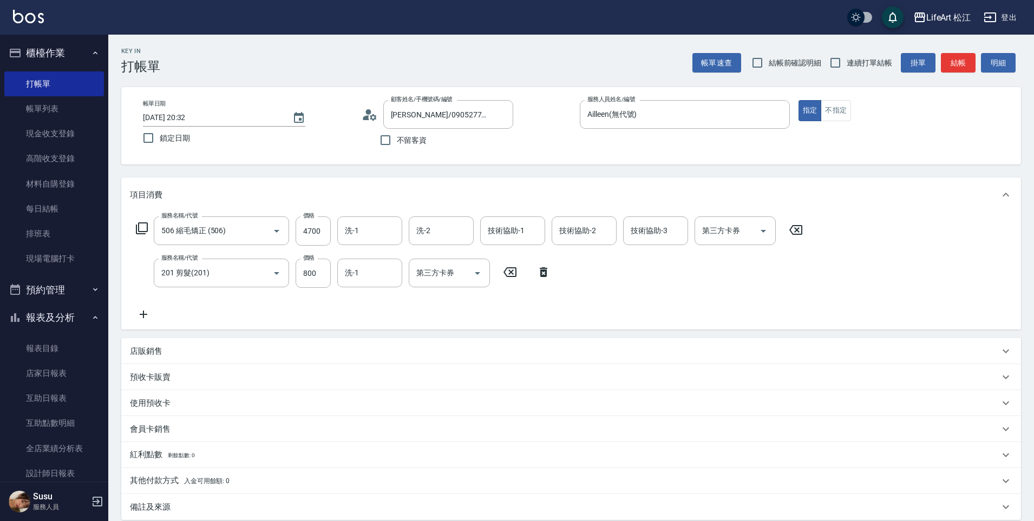
click at [148, 317] on icon at bounding box center [143, 314] width 27 height 13
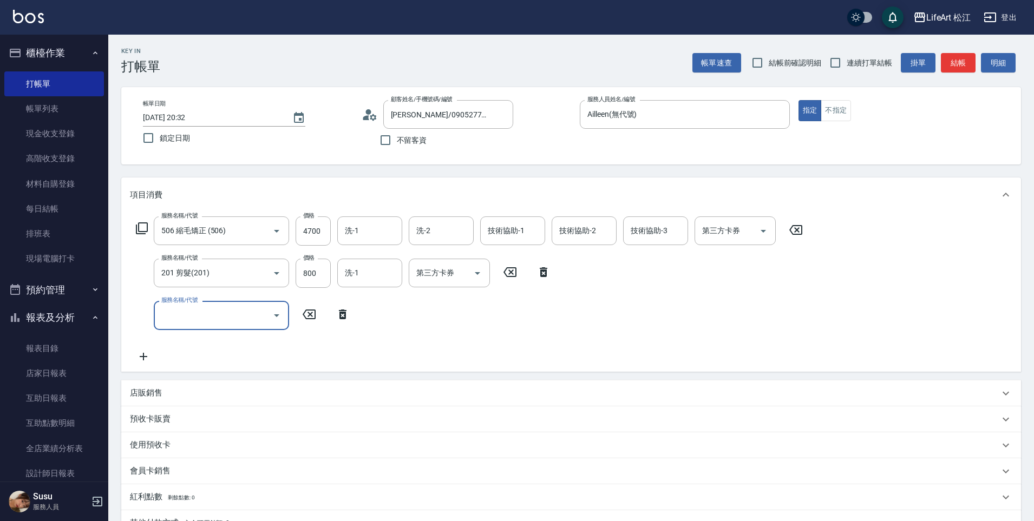
click at [244, 319] on input "服務名稱/代號" at bounding box center [213, 315] width 109 height 19
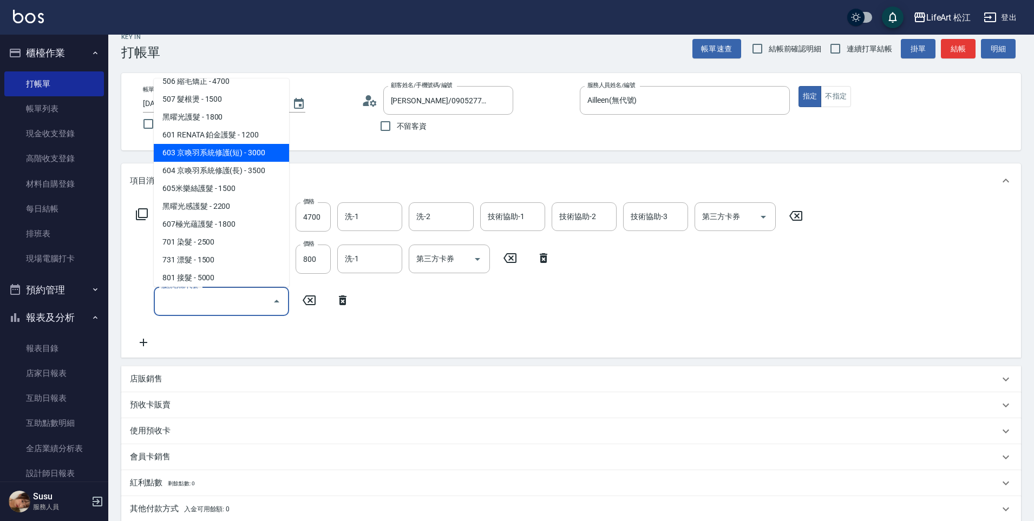
scroll to position [122, 0]
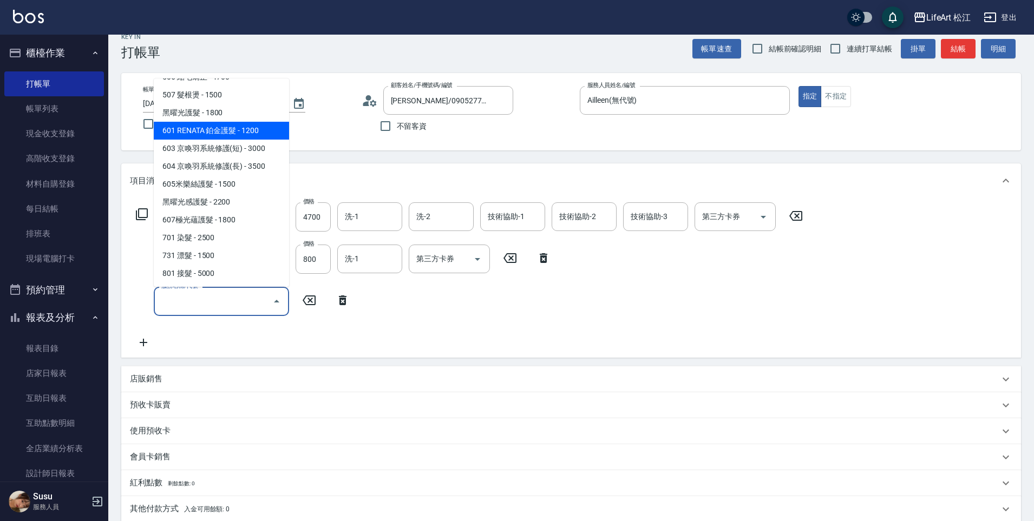
drag, startPoint x: 244, startPoint y: 135, endPoint x: 242, endPoint y: 145, distance: 9.8
click at [242, 145] on ul "基礎髮浴 - 500 201 剪髮 - 800 301 造型 - 300 蘊洛頭皮加購799 - 799 402 頭皮養護 - 1800 501 燙髮 - 2…" at bounding box center [221, 182] width 135 height 208
click at [242, 145] on span "603 京喚羽系統修護(短) - 3000" at bounding box center [221, 149] width 135 height 18
type input "603 京喚羽系統修護(短)(603)"
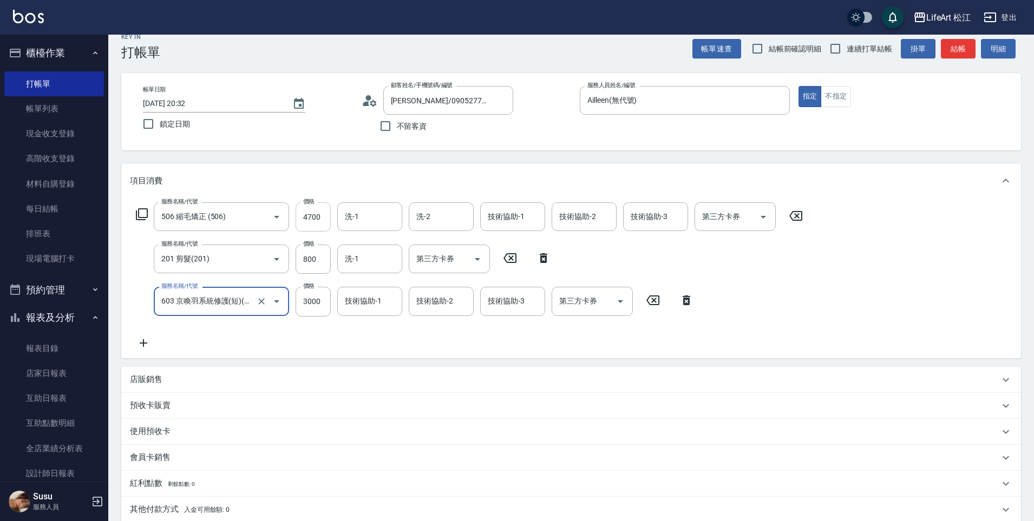
click at [319, 224] on input "4700" at bounding box center [313, 216] width 35 height 29
type input "1500"
click at [313, 304] on input "3000" at bounding box center [313, 301] width 35 height 29
click at [316, 303] on input "3000" at bounding box center [313, 301] width 35 height 29
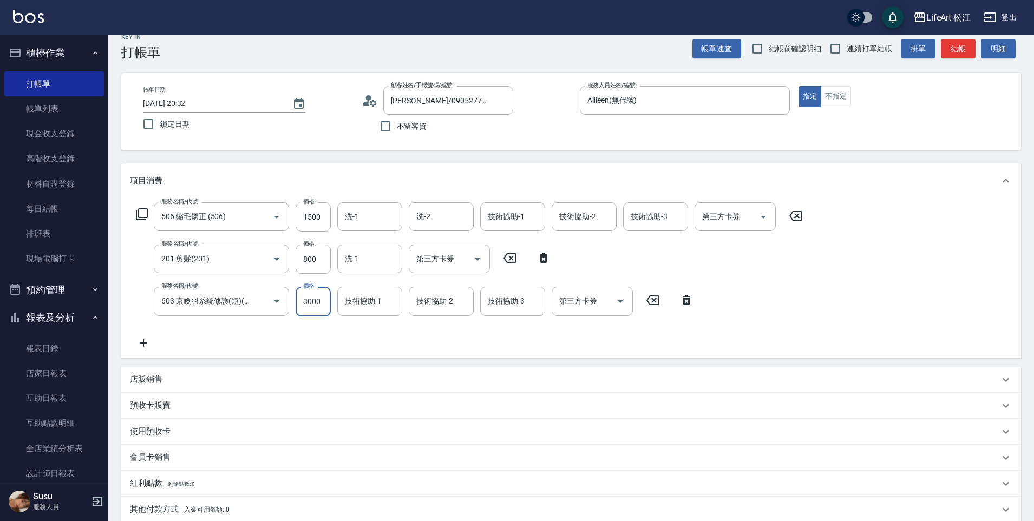
click at [316, 303] on input "3000" at bounding box center [313, 301] width 35 height 29
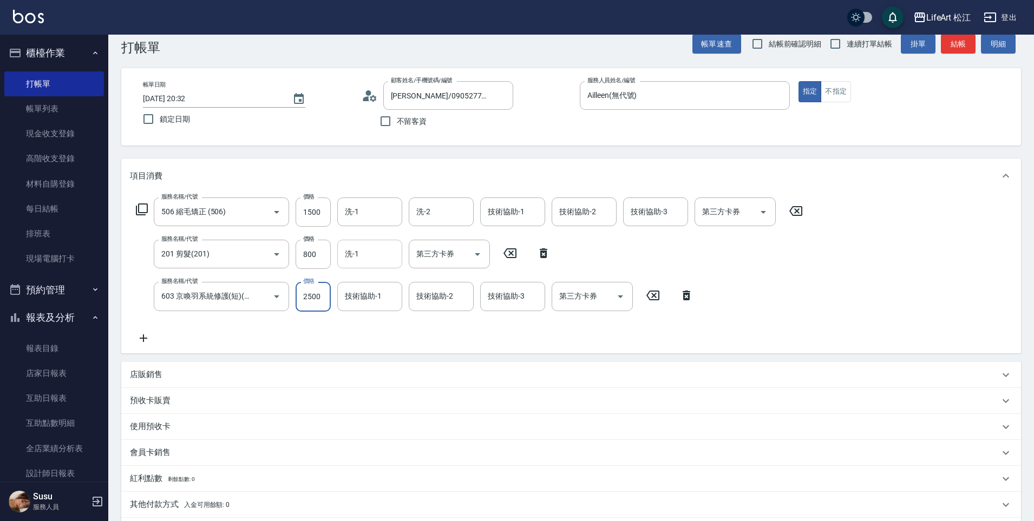
scroll to position [23, 0]
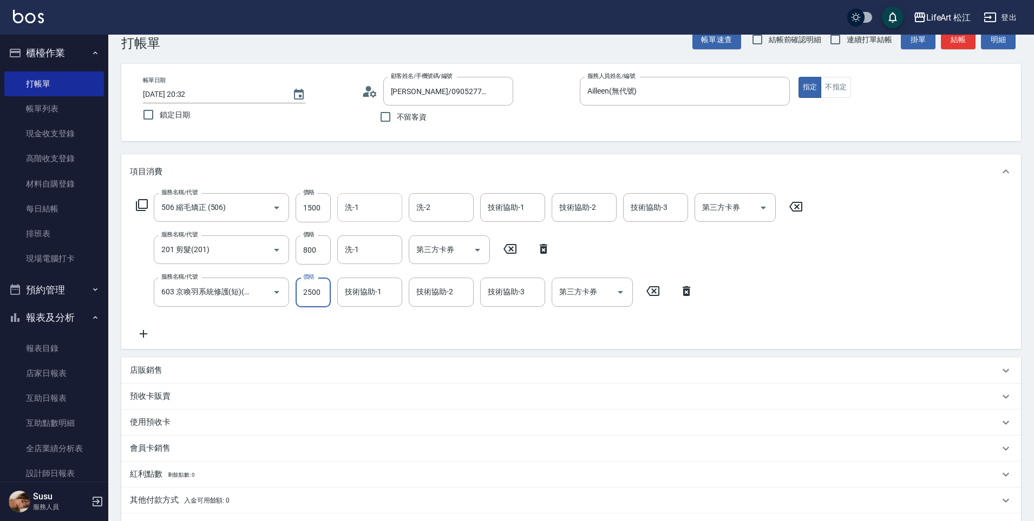
type input "2500"
click at [374, 215] on input "洗-1" at bounding box center [369, 207] width 55 height 19
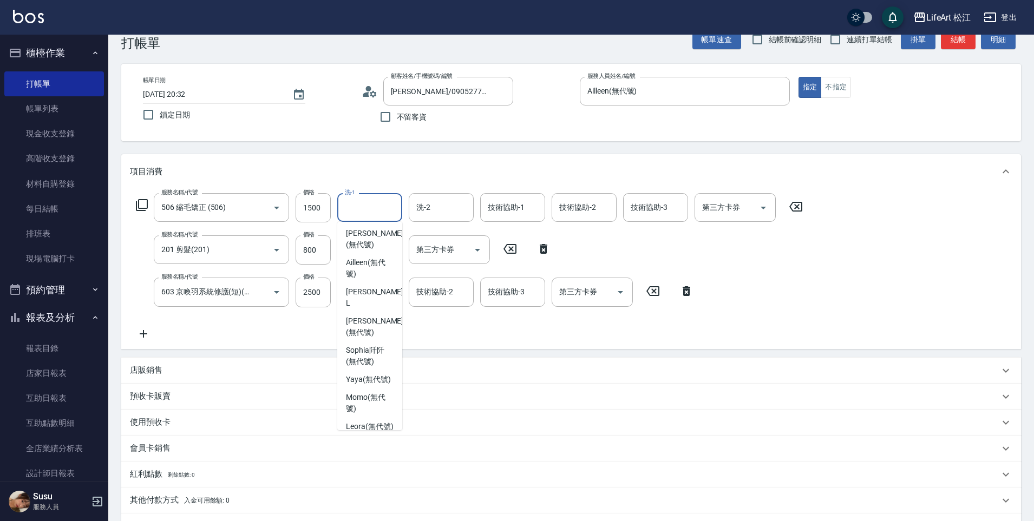
scroll to position [0, 0]
click at [355, 279] on span "Susu (無代號)" at bounding box center [368, 282] width 45 height 11
type input "Susu(無代號)"
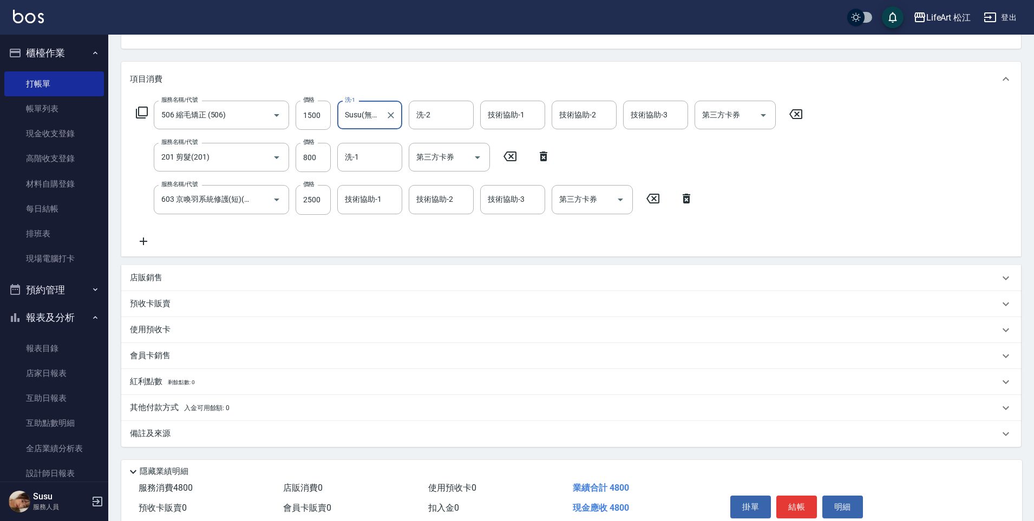
scroll to position [164, 0]
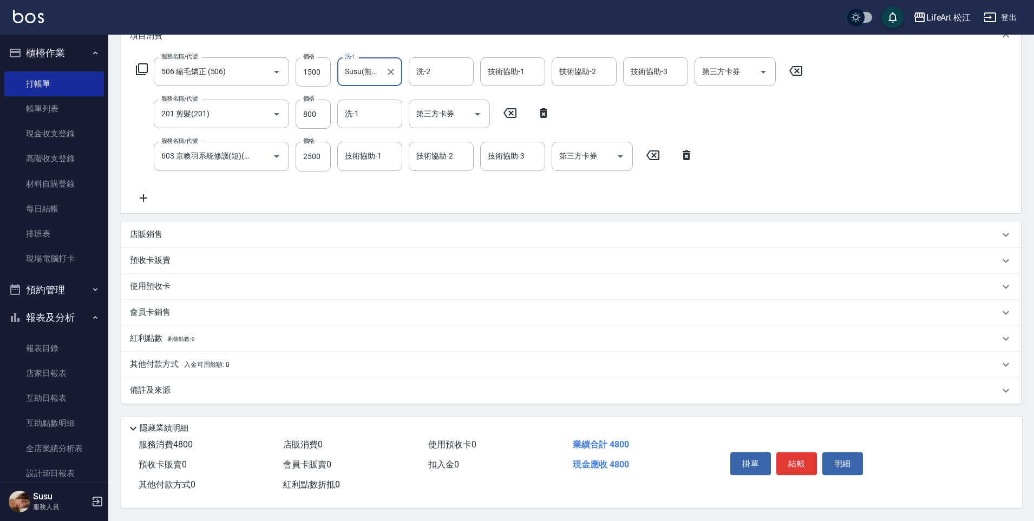
click at [290, 395] on div "備註及來源" at bounding box center [571, 391] width 900 height 26
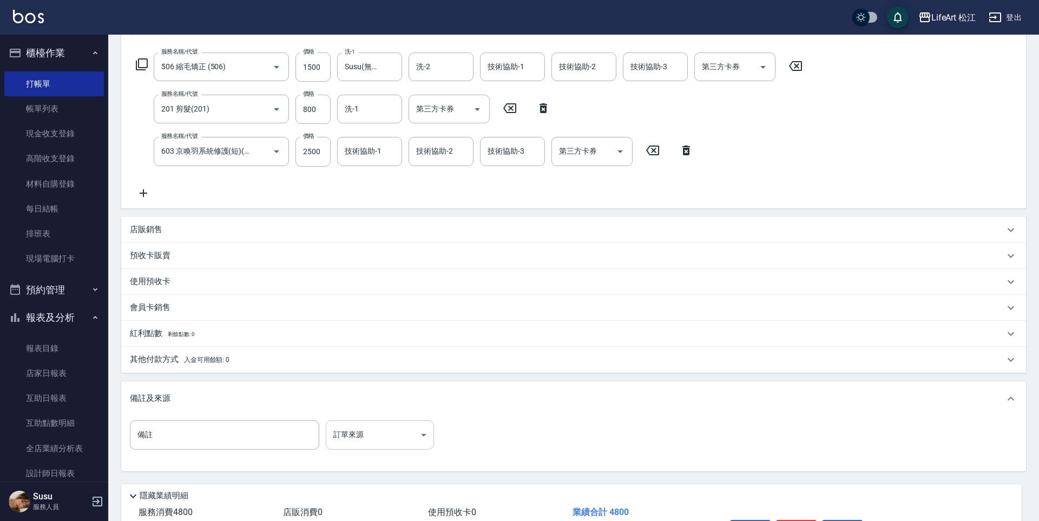
click at [394, 423] on body "LifeArt 松江 登出 櫃檯作業 打帳單 帳單列表 現金收支登錄 高階收支登錄 材料自購登錄 每日結帳 排班表 現場電腦打卡 預約管理 預約管理 單日預約…" at bounding box center [519, 212] width 1039 height 753
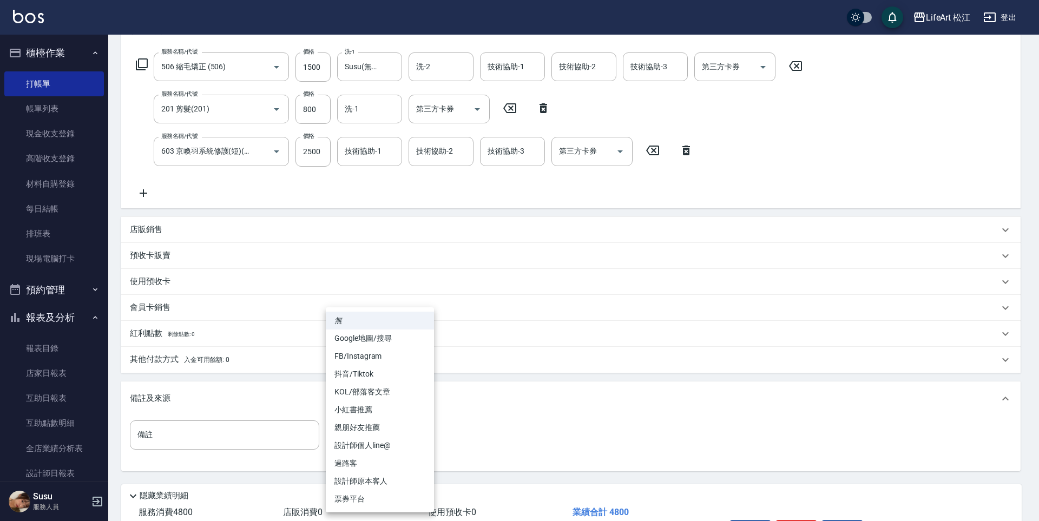
click at [364, 357] on li "FB/Instagram" at bounding box center [380, 356] width 108 height 18
type input "FB/Instagram"
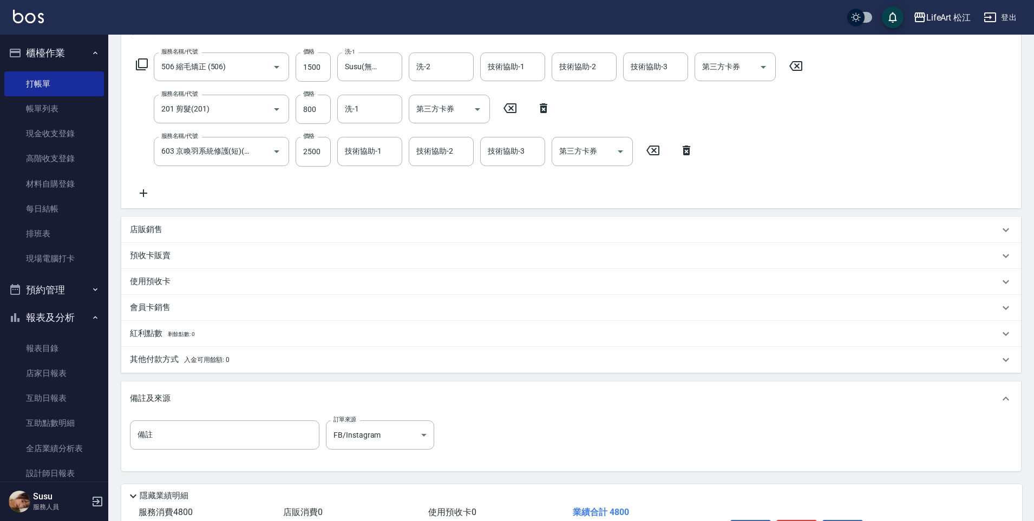
click at [320, 362] on div "其他付款方式 入金可用餘額: 0" at bounding box center [564, 360] width 869 height 12
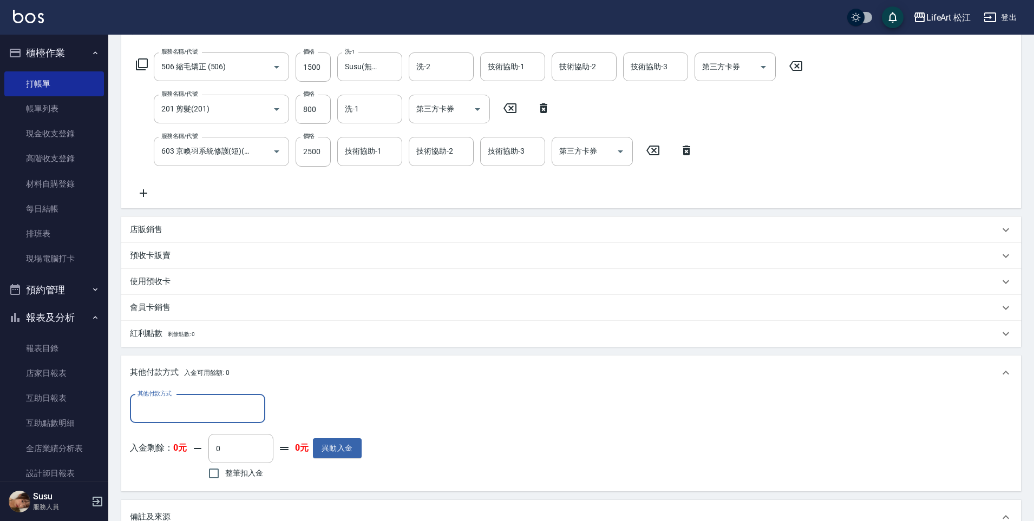
scroll to position [0, 0]
click at [238, 421] on div "其他付款方式" at bounding box center [197, 409] width 135 height 29
click at [209, 480] on span "信用卡" at bounding box center [197, 472] width 135 height 18
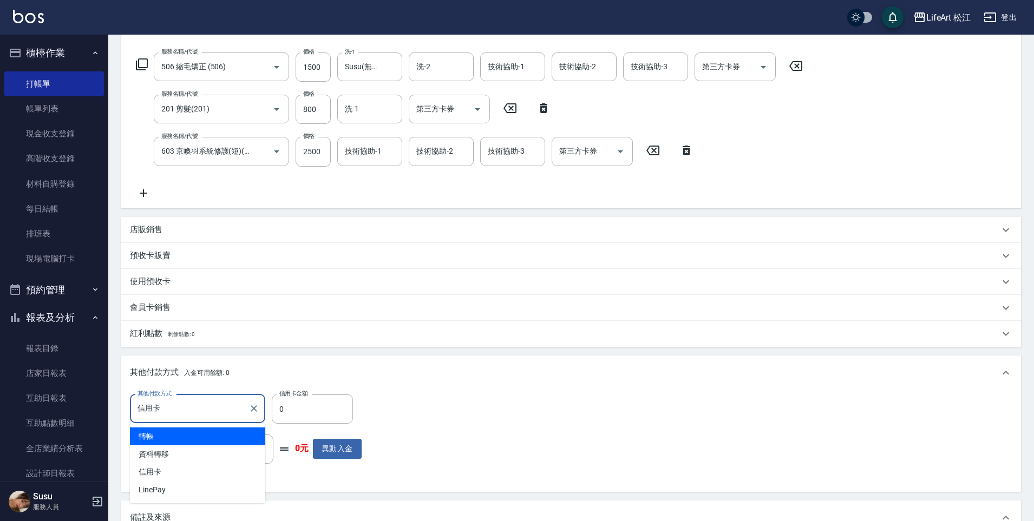
click at [229, 413] on input "信用卡" at bounding box center [189, 408] width 109 height 19
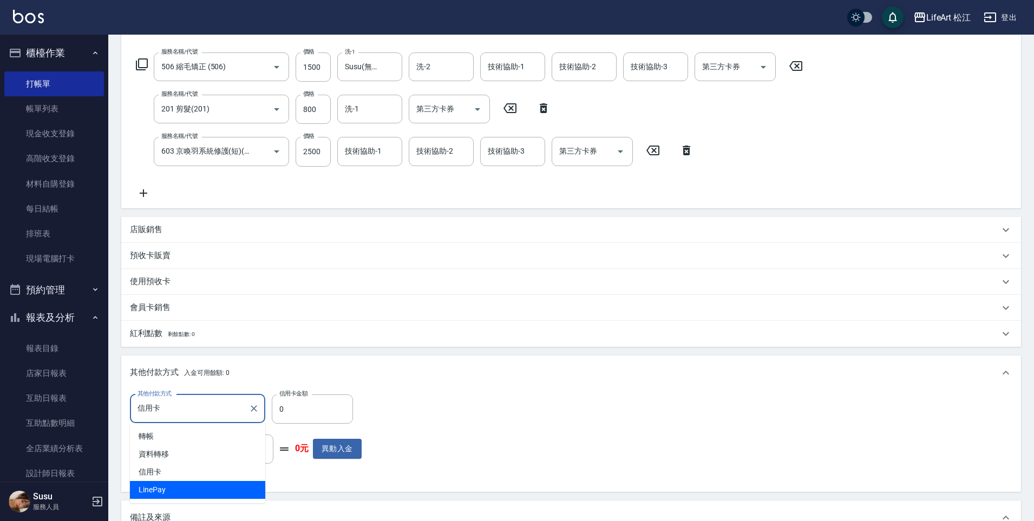
click at [216, 485] on span "LinePay" at bounding box center [197, 490] width 135 height 18
type input "LinePay"
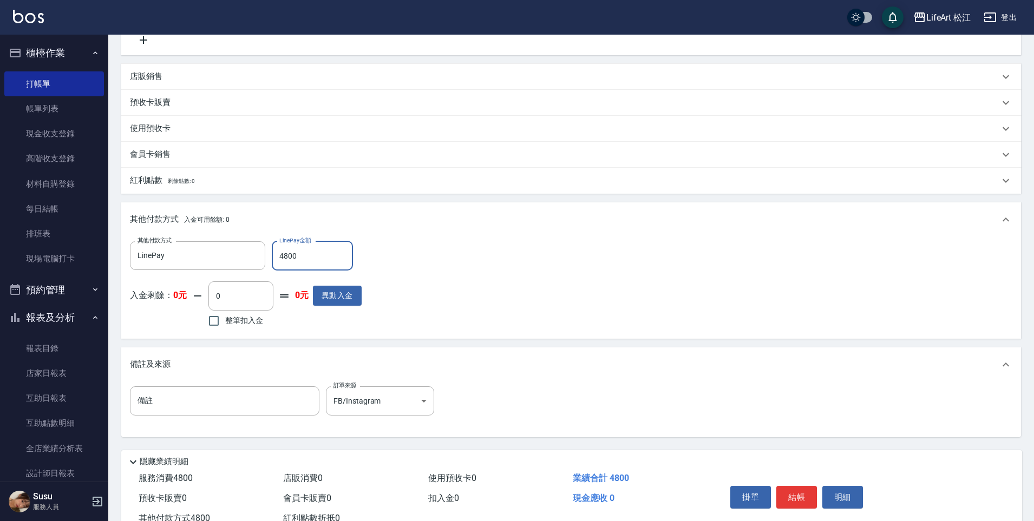
scroll to position [356, 0]
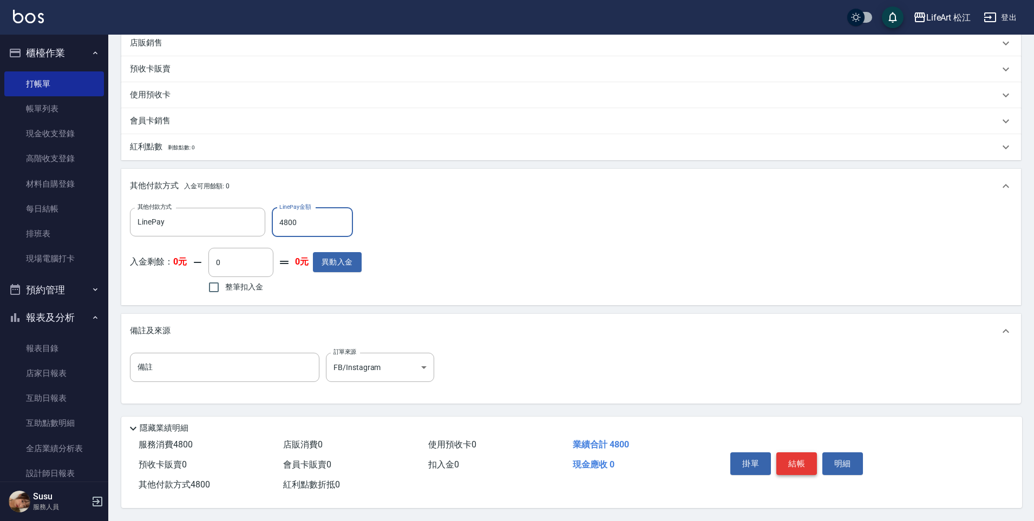
type input "4800"
click at [794, 468] on button "結帳" at bounding box center [796, 464] width 41 height 23
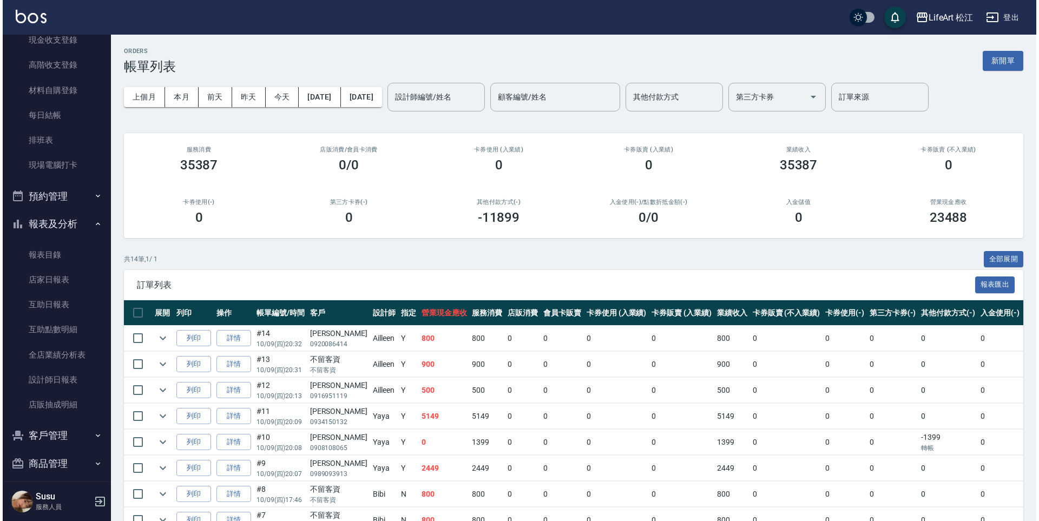
scroll to position [158, 0]
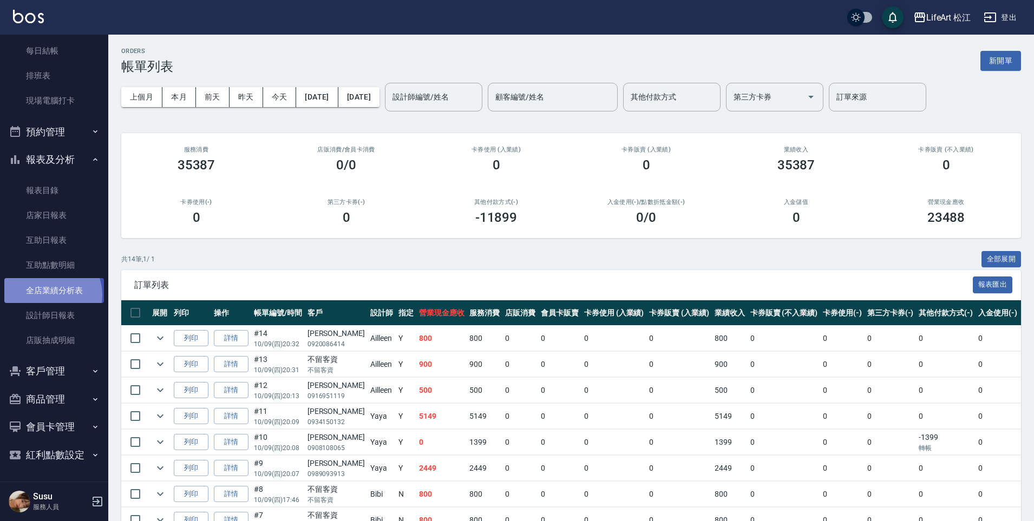
click at [50, 295] on link "全店業績分析表" at bounding box center [54, 290] width 100 height 25
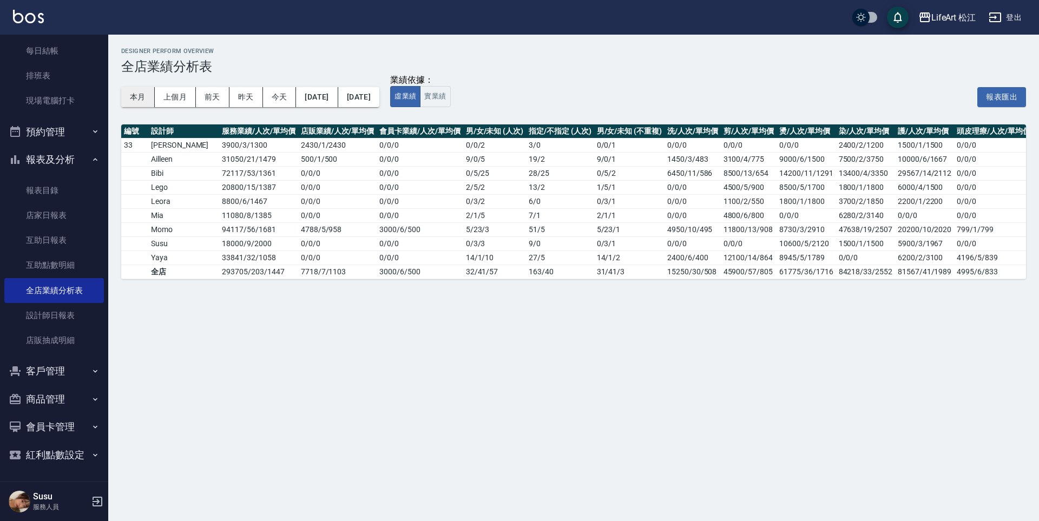
click at [140, 97] on button "本月" at bounding box center [138, 97] width 34 height 20
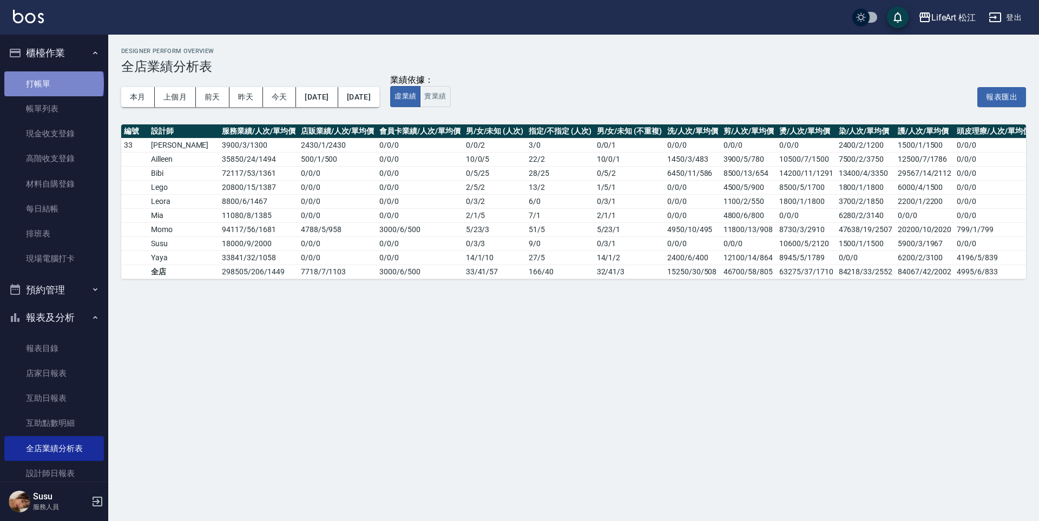
click at [53, 83] on link "打帳單" at bounding box center [54, 83] width 100 height 25
